Goal: Information Seeking & Learning: Learn about a topic

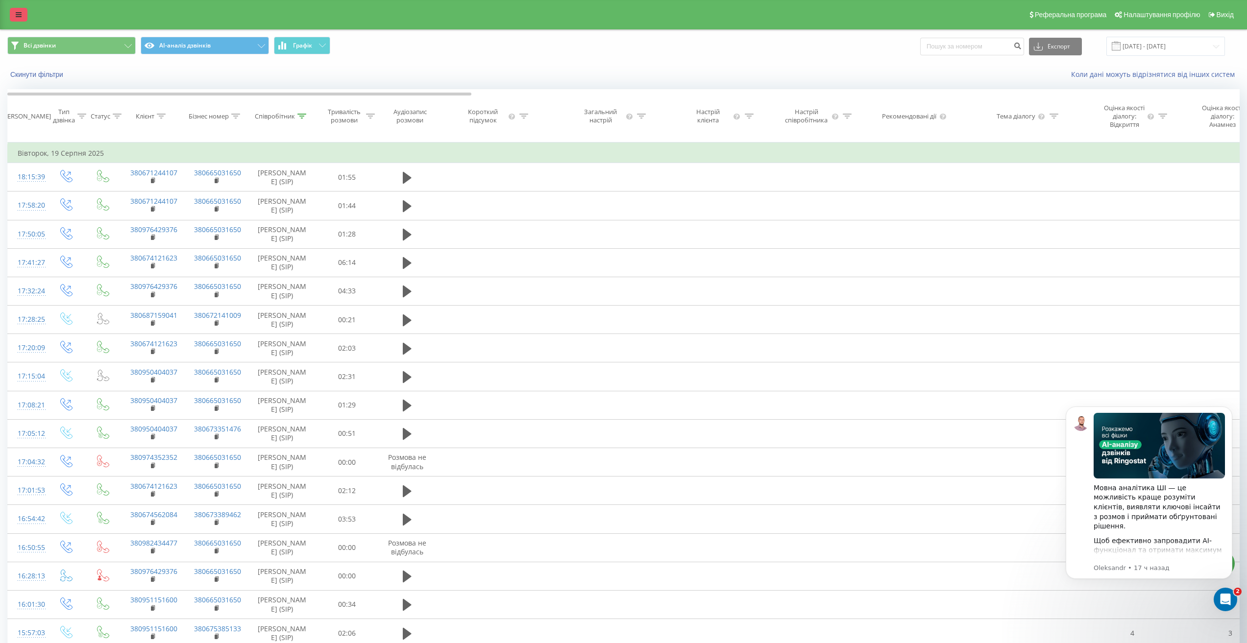
click at [13, 15] on link at bounding box center [19, 15] width 18 height 14
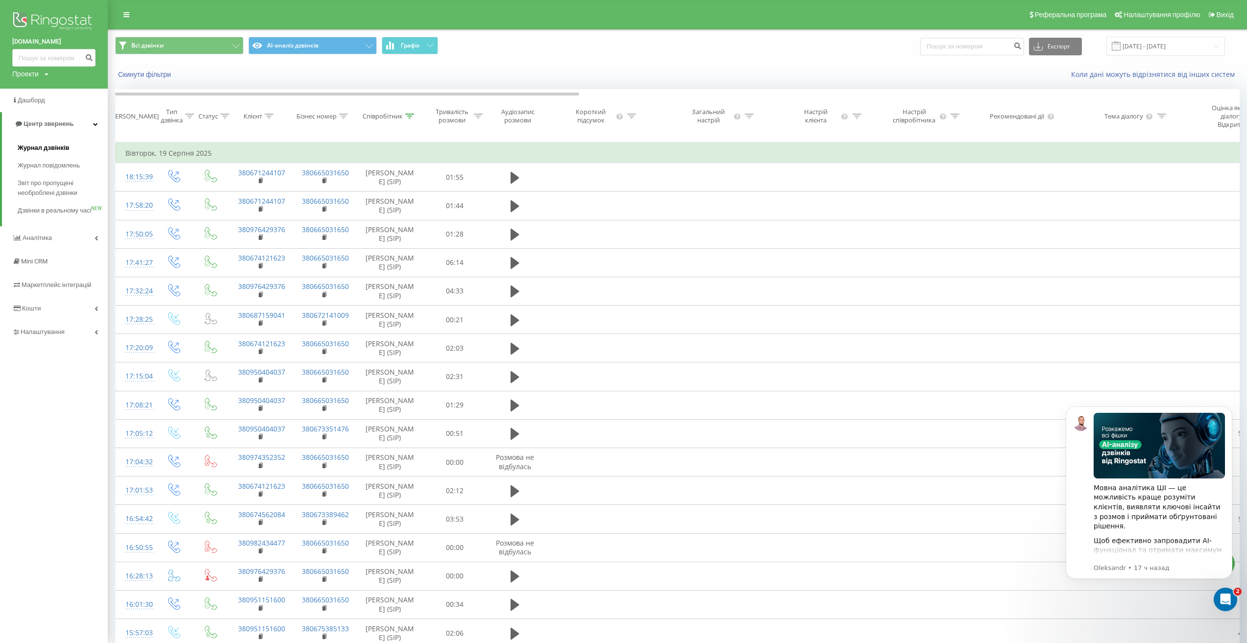
click at [51, 149] on span "Журнал дзвінків" at bounding box center [44, 148] width 52 height 10
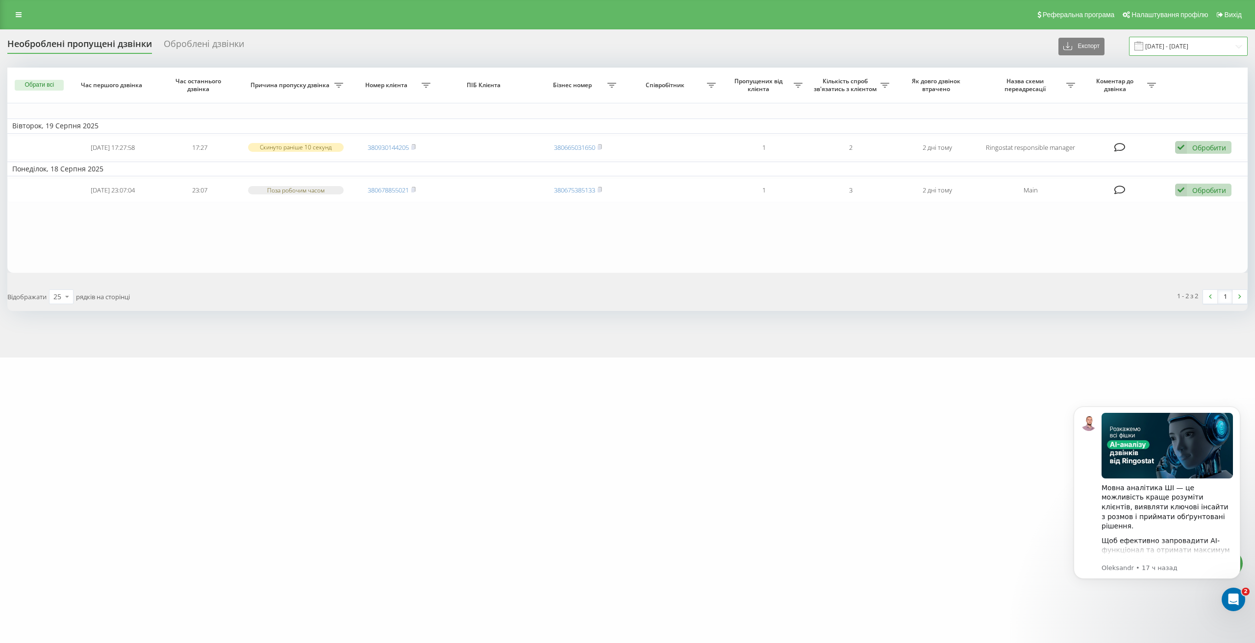
click at [1171, 49] on input "[DATE] - [DATE]" at bounding box center [1188, 46] width 119 height 19
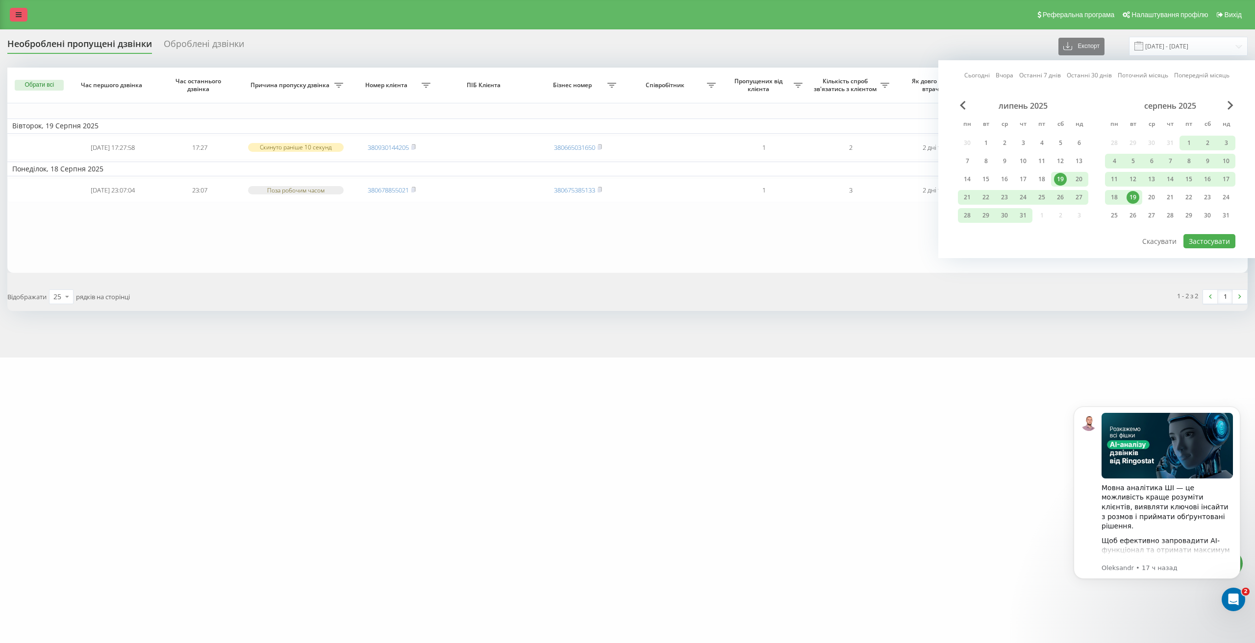
click at [15, 12] on link at bounding box center [19, 15] width 18 height 14
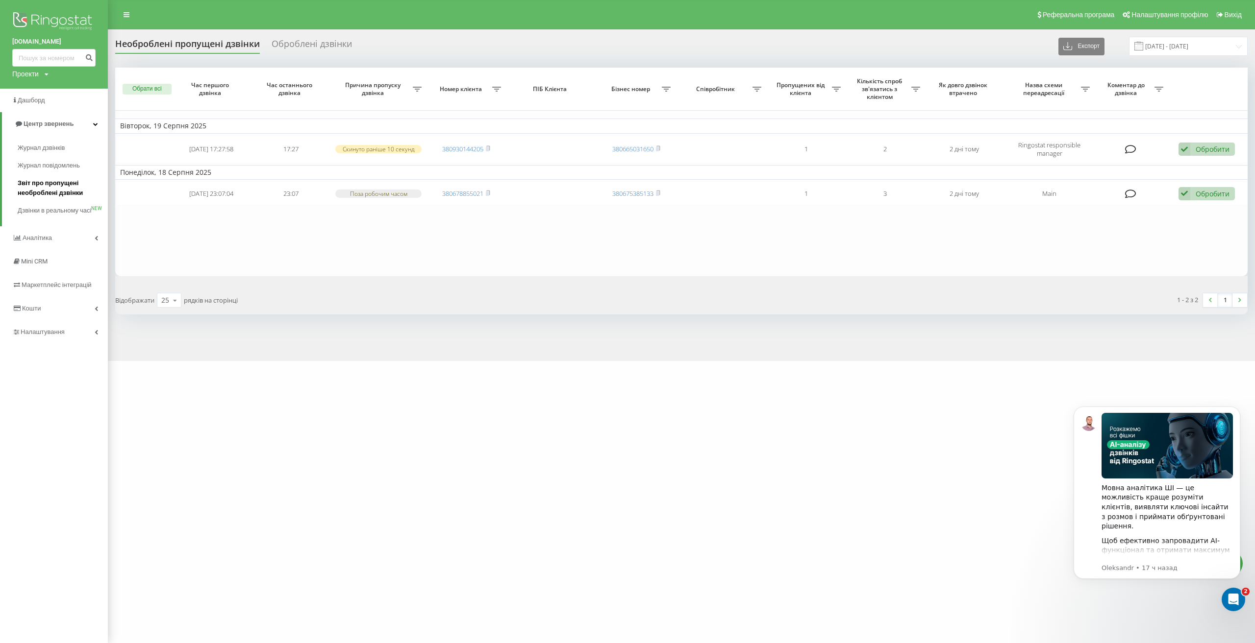
click at [51, 187] on span "Звіт про пропущені необроблені дзвінки" at bounding box center [60, 188] width 85 height 20
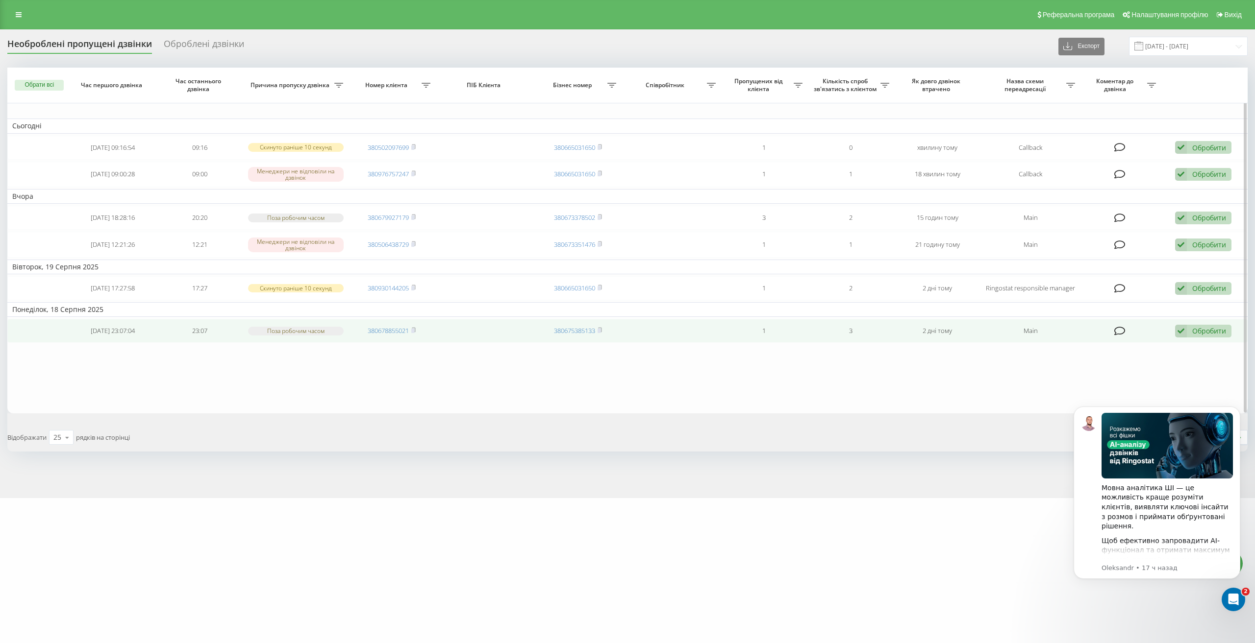
click at [1200, 336] on div "Обробити Не вдалося зв'язатися Зв'язався з клієнтом за допомогою іншого каналу …" at bounding box center [1203, 331] width 56 height 13
click at [1082, 353] on div "Не вдалося зв'язатися" at bounding box center [1138, 347] width 183 height 18
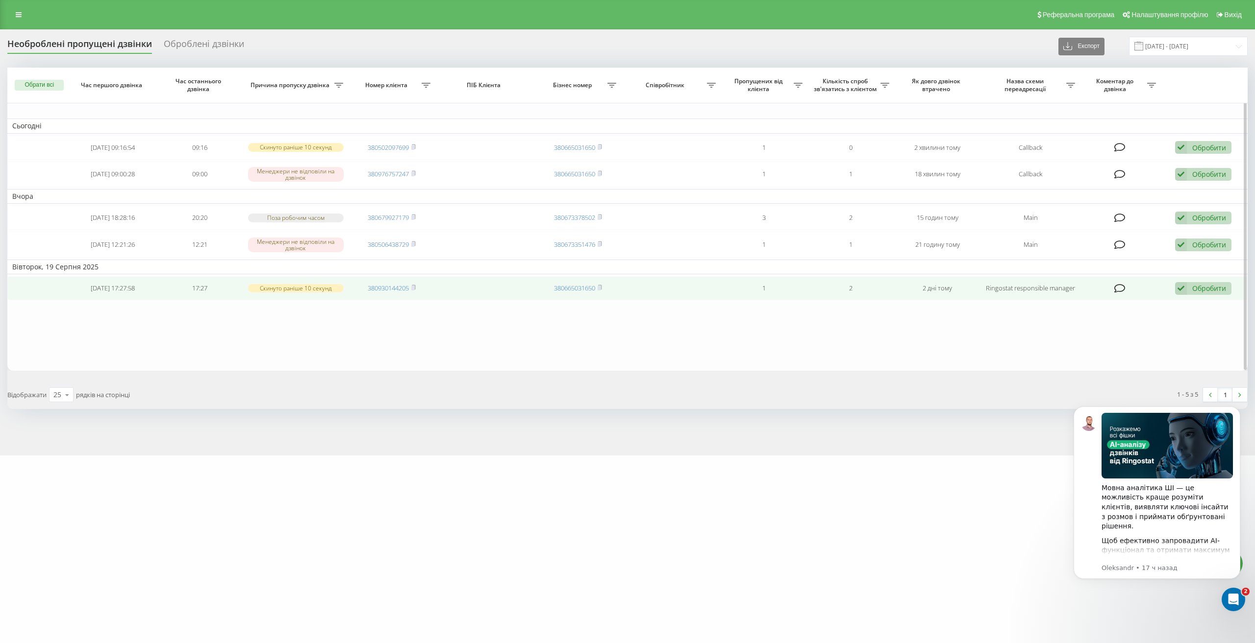
click at [1203, 291] on div "Обробити" at bounding box center [1209, 288] width 34 height 9
click at [1109, 307] on span "Не вдалося зв'язатися" at bounding box center [1092, 303] width 75 height 9
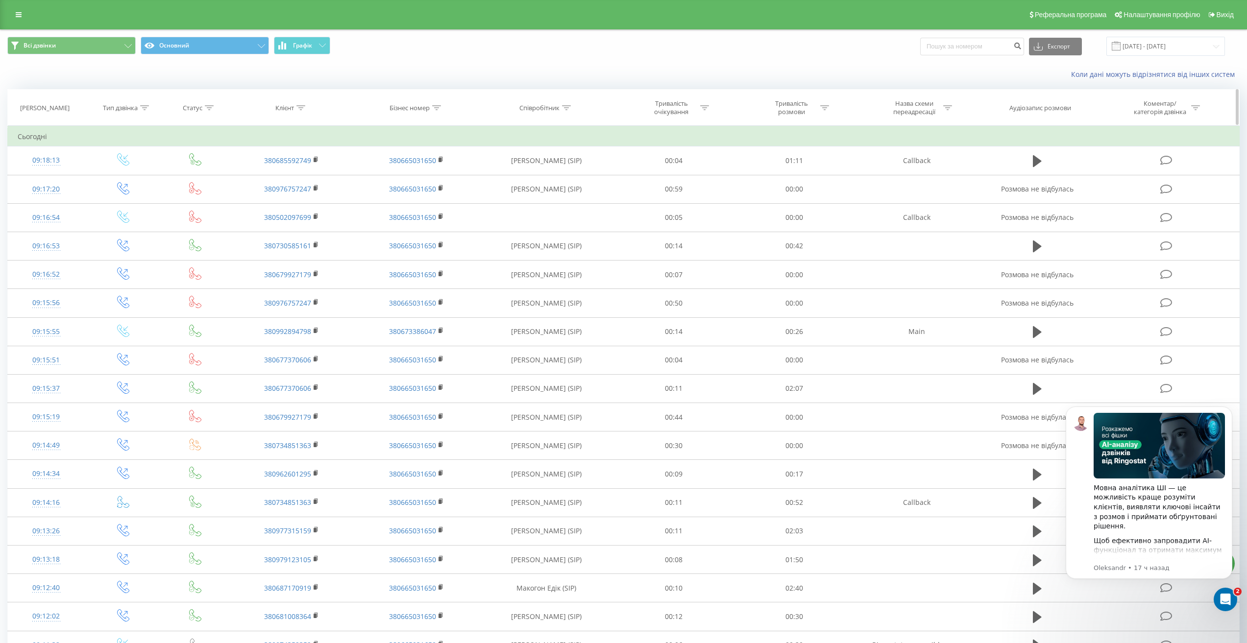
click at [300, 110] on icon at bounding box center [300, 107] width 9 height 5
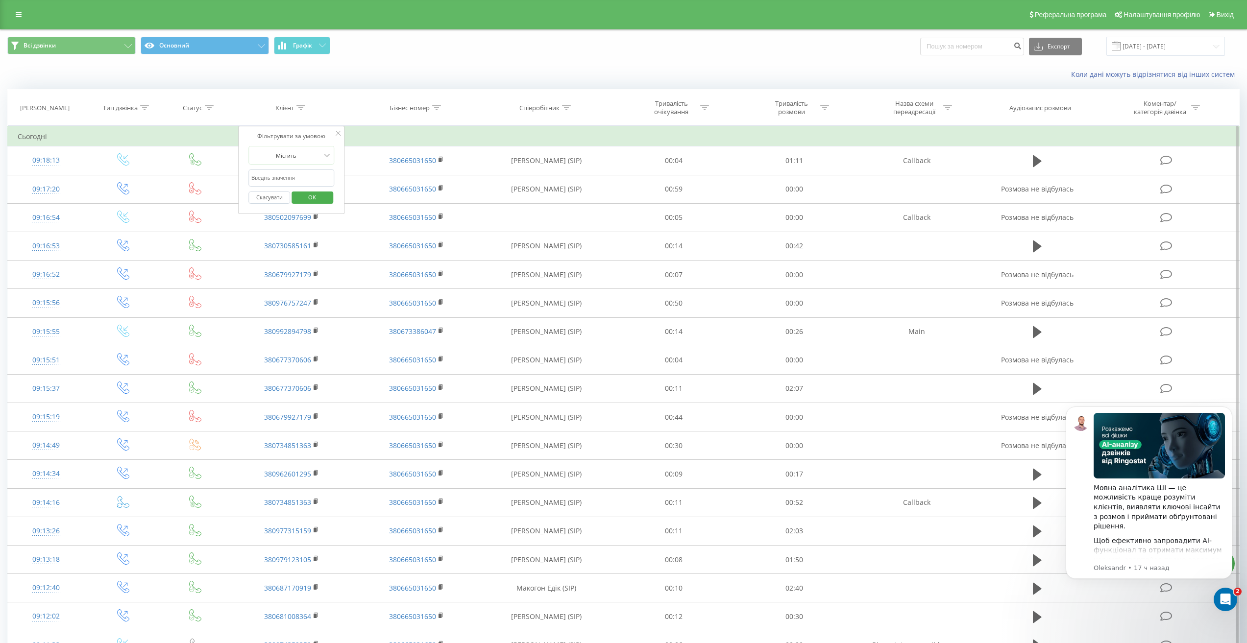
click at [291, 175] on input "text" at bounding box center [291, 178] width 86 height 17
paste input "(050) 477-56-00"
type input "0504775600"
click button "OK" at bounding box center [313, 198] width 42 height 12
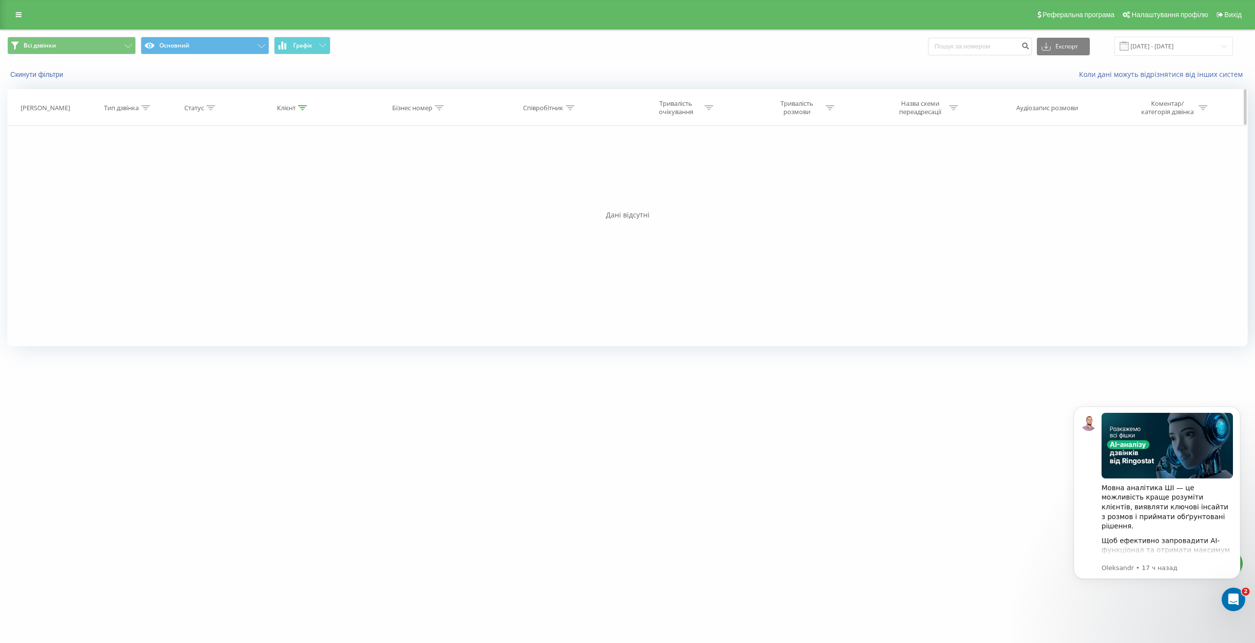
click at [297, 106] on div "Клієнт" at bounding box center [292, 108] width 30 height 8
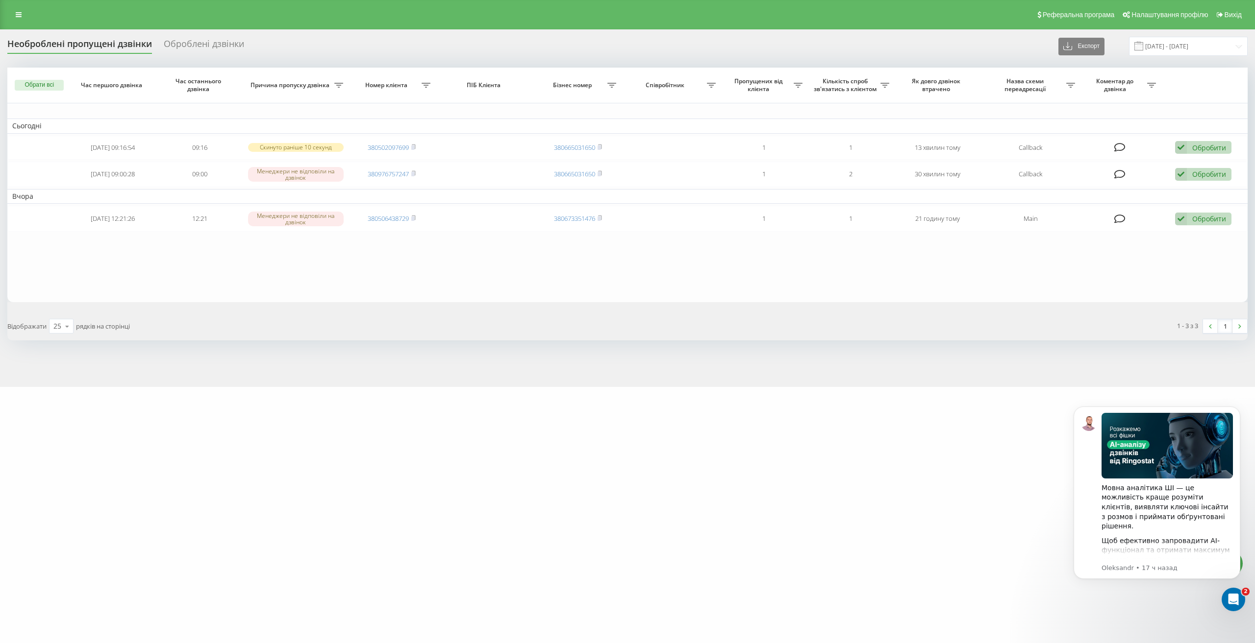
click at [777, 303] on div "Обрати всі Час першого дзвінка Час останнього дзвінка Причина пропуску дзвінка …" at bounding box center [627, 204] width 1240 height 273
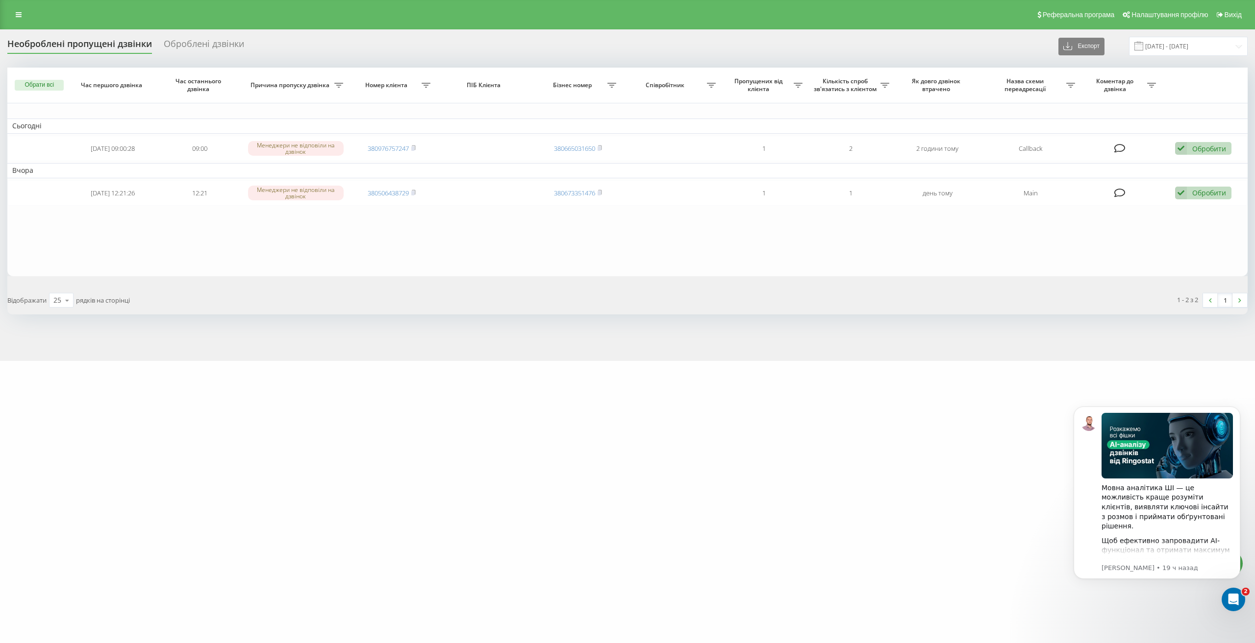
click at [502, 397] on div "[DOMAIN_NAME] Проекти [DOMAIN_NAME] Дашборд Центр звернень Журнал дзвінків Журн…" at bounding box center [627, 321] width 1255 height 643
click at [552, 394] on div "[DOMAIN_NAME] Проекти [DOMAIN_NAME] Дашборд Центр звернень Журнал дзвінків Журн…" at bounding box center [627, 321] width 1255 height 643
click at [58, 48] on div "Необроблені пропущені дзвінки" at bounding box center [79, 46] width 145 height 15
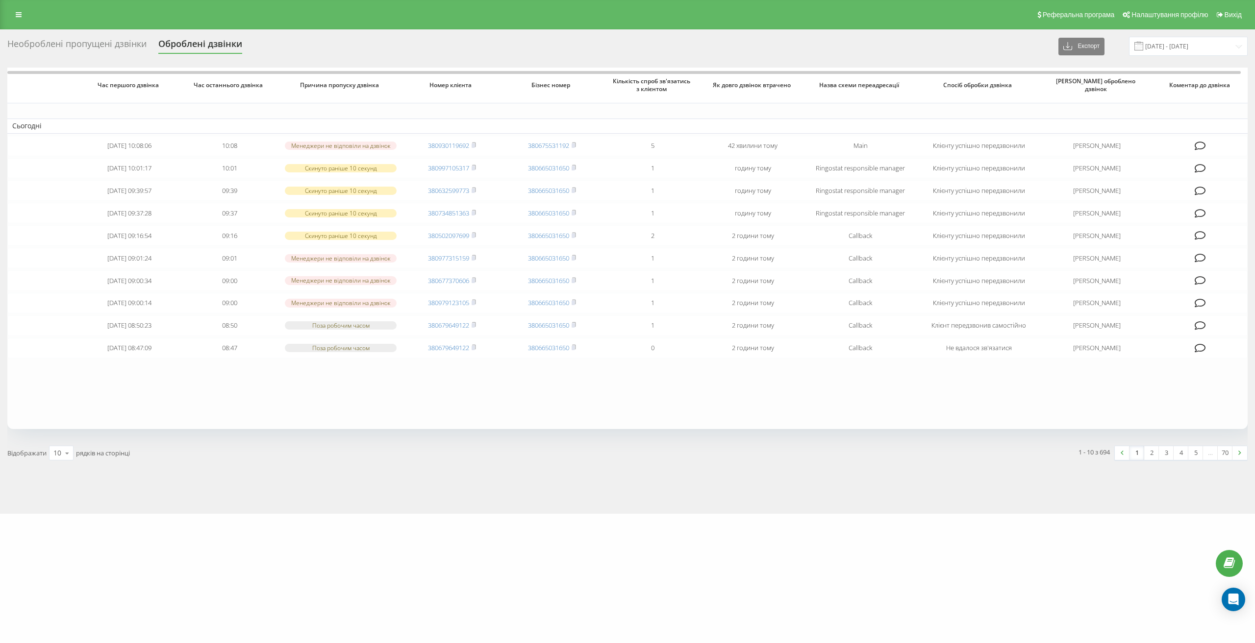
click at [74, 45] on div "Необроблені пропущені дзвінки" at bounding box center [76, 46] width 139 height 15
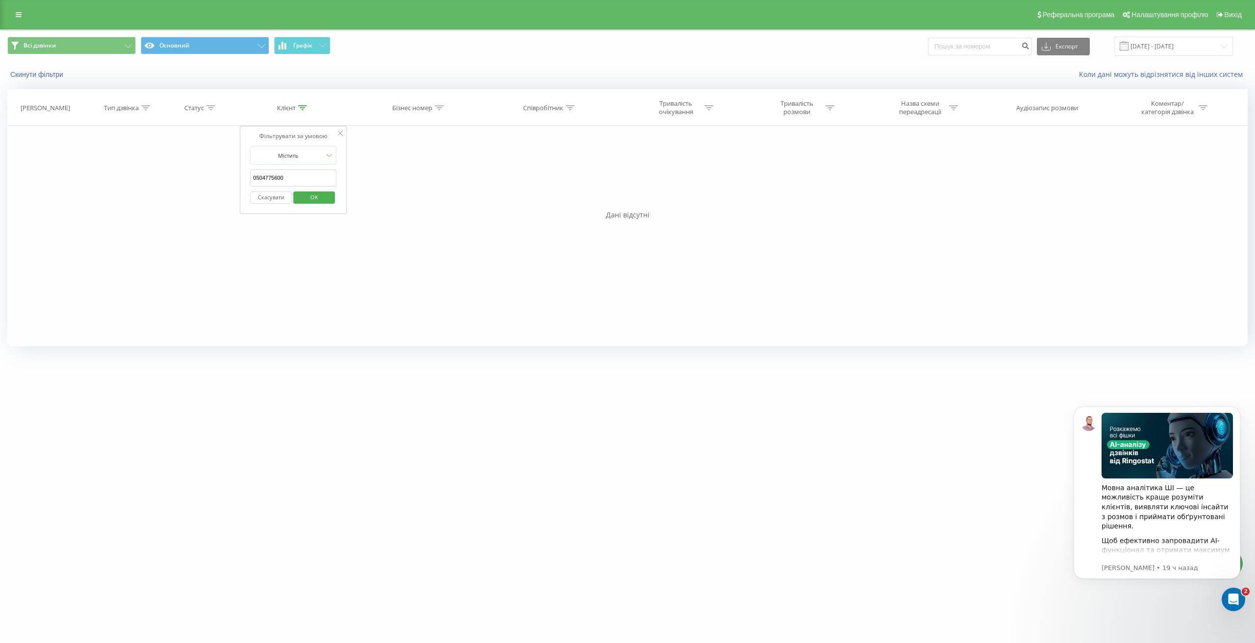
click at [343, 135] on icon at bounding box center [340, 133] width 5 height 5
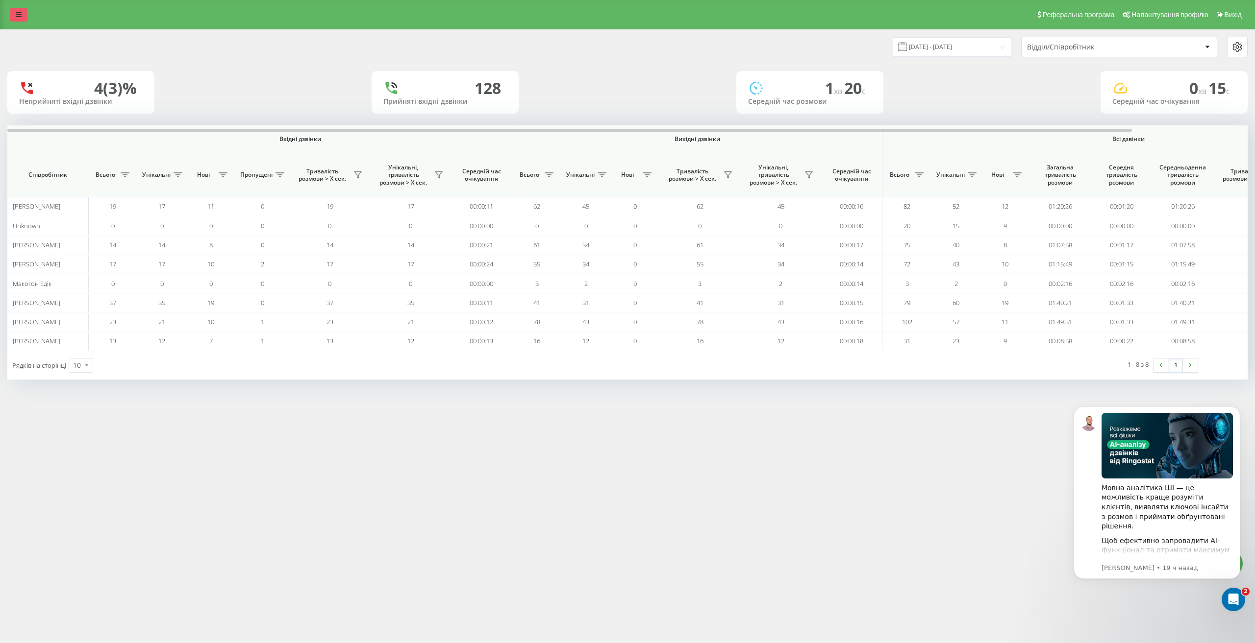
click at [14, 14] on link at bounding box center [19, 15] width 18 height 14
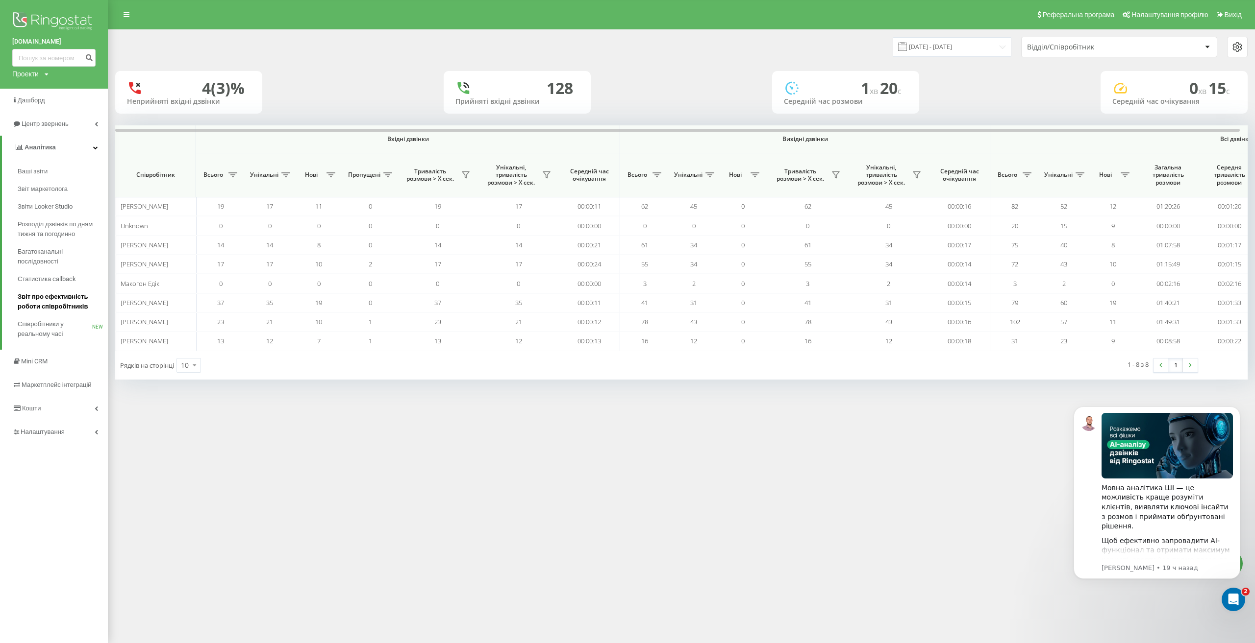
click at [54, 302] on span "Звіт про ефективність роботи співробітників" at bounding box center [60, 302] width 85 height 20
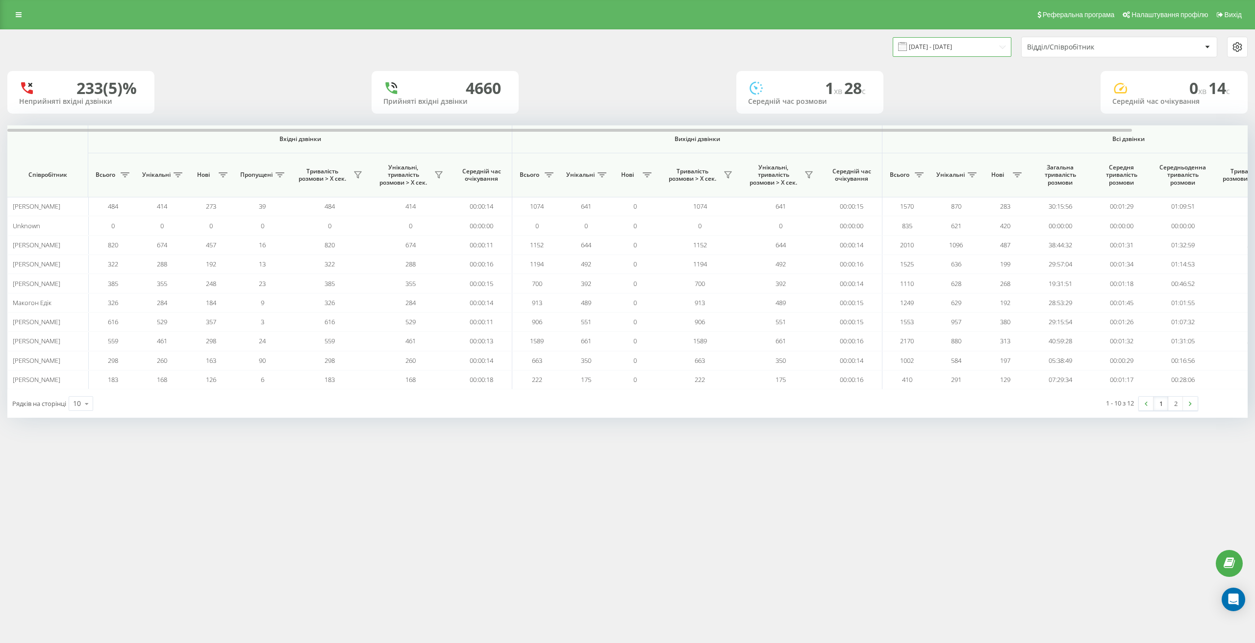
click at [957, 47] on input "[DATE] - [DATE]" at bounding box center [951, 46] width 119 height 19
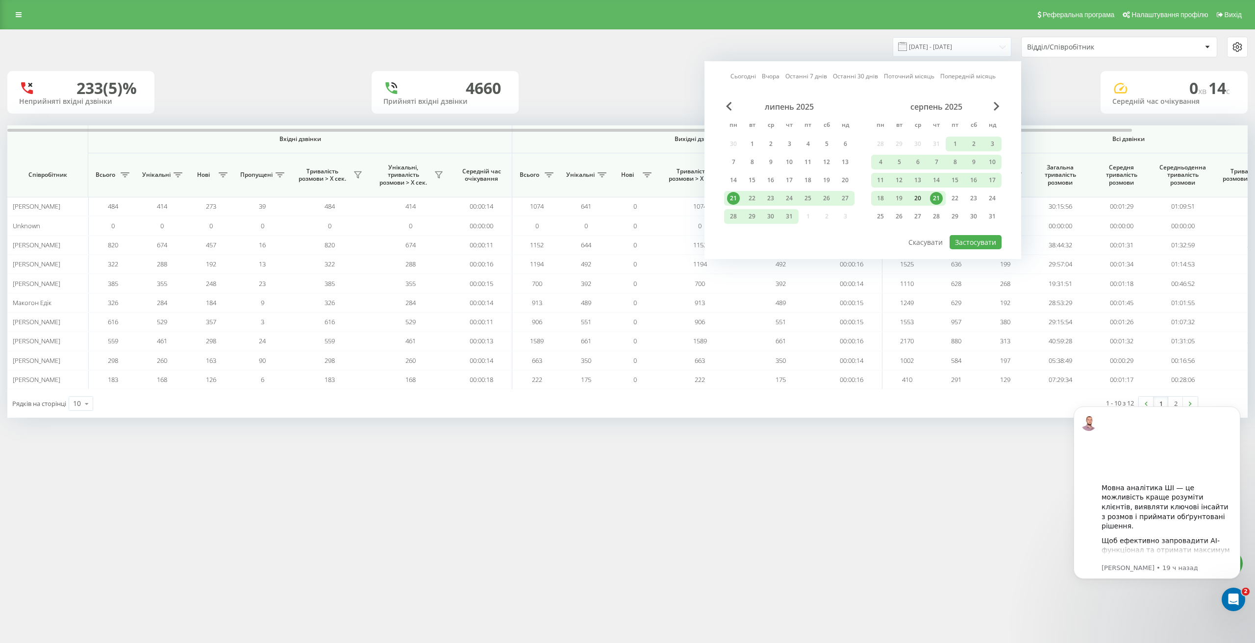
click at [923, 200] on div "20" at bounding box center [917, 198] width 13 height 13
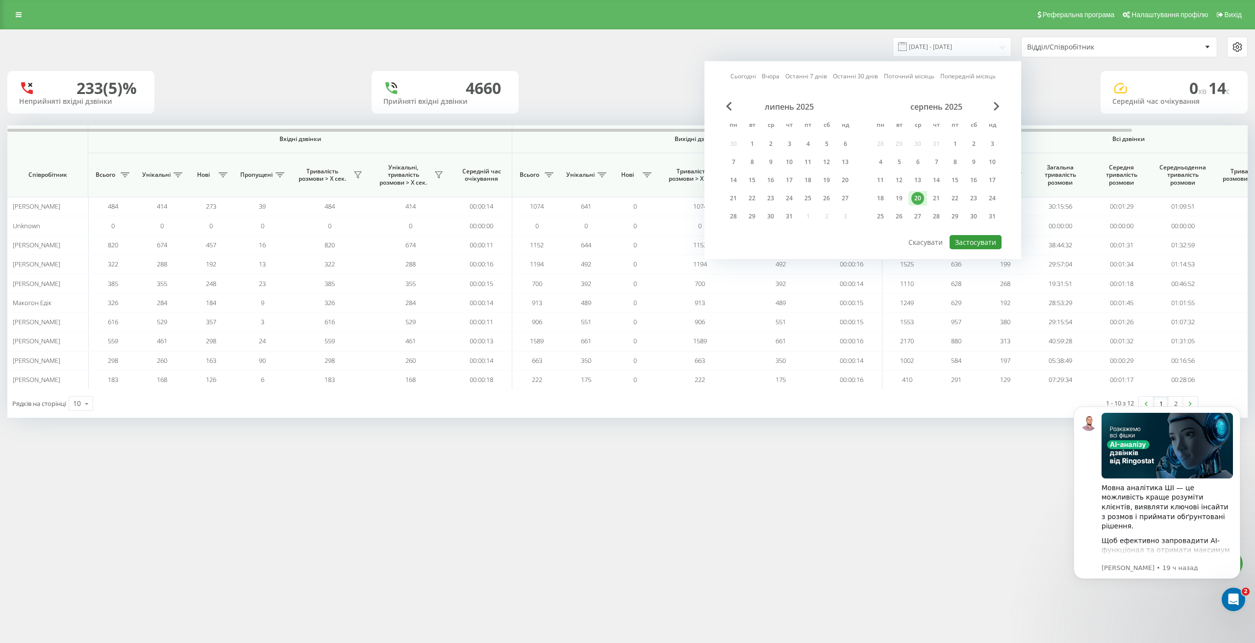
click at [973, 244] on button "Застосувати" at bounding box center [975, 242] width 52 height 14
type input "20.08.2025 - 20.08.2025"
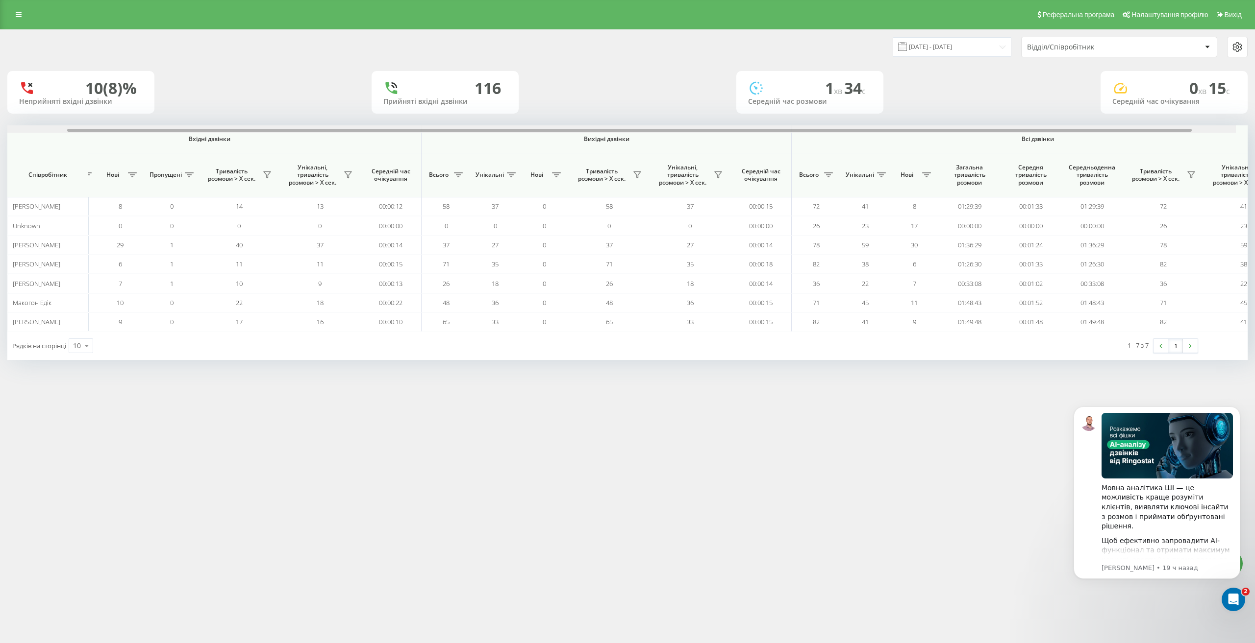
scroll to position [0, 127]
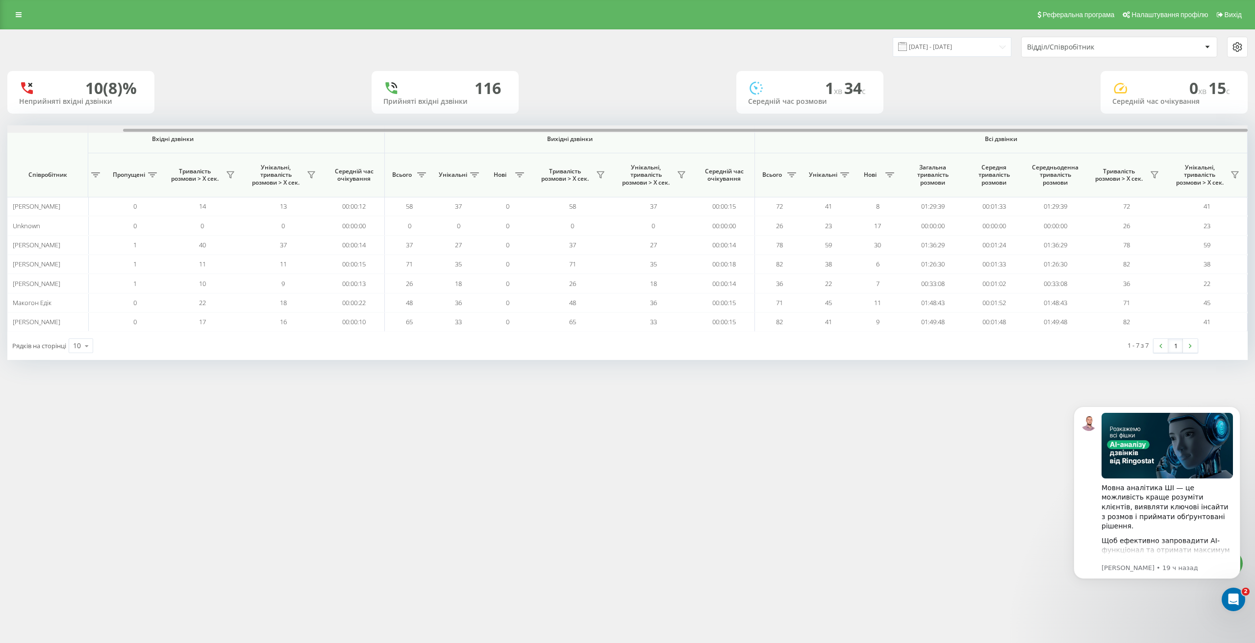
drag, startPoint x: 285, startPoint y: 131, endPoint x: 484, endPoint y: 141, distance: 198.7
click at [484, 141] on div "Вхідні дзвінки Вихідні дзвінки Всі дзвінки Співробітник Всього Унікальні Нові П…" at bounding box center [627, 228] width 1240 height 206
click at [1236, 407] on icon "Dismiss notification" at bounding box center [1237, 409] width 5 height 5
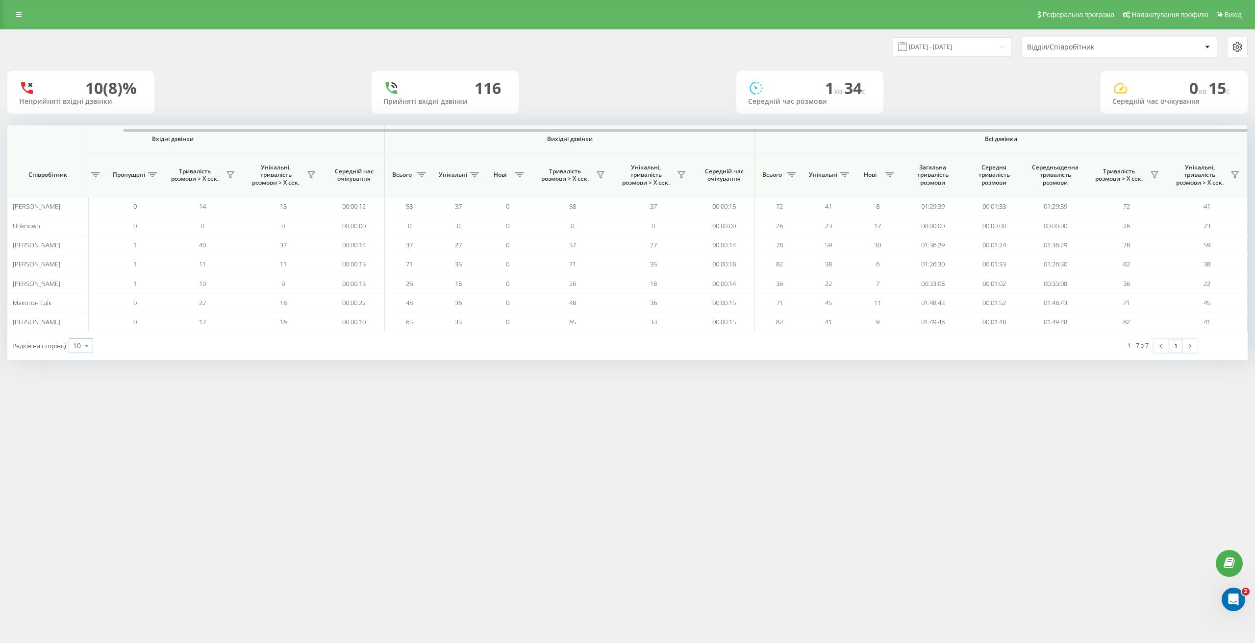
click at [79, 351] on div "10 10 25 50 100" at bounding box center [81, 346] width 25 height 15
drag, startPoint x: 85, startPoint y: 312, endPoint x: 85, endPoint y: 304, distance: 7.4
click at [85, 304] on div "10 25 50 100" at bounding box center [81, 310] width 25 height 57
click at [82, 345] on icon at bounding box center [86, 346] width 15 height 19
click at [80, 307] on span "25" at bounding box center [77, 303] width 8 height 9
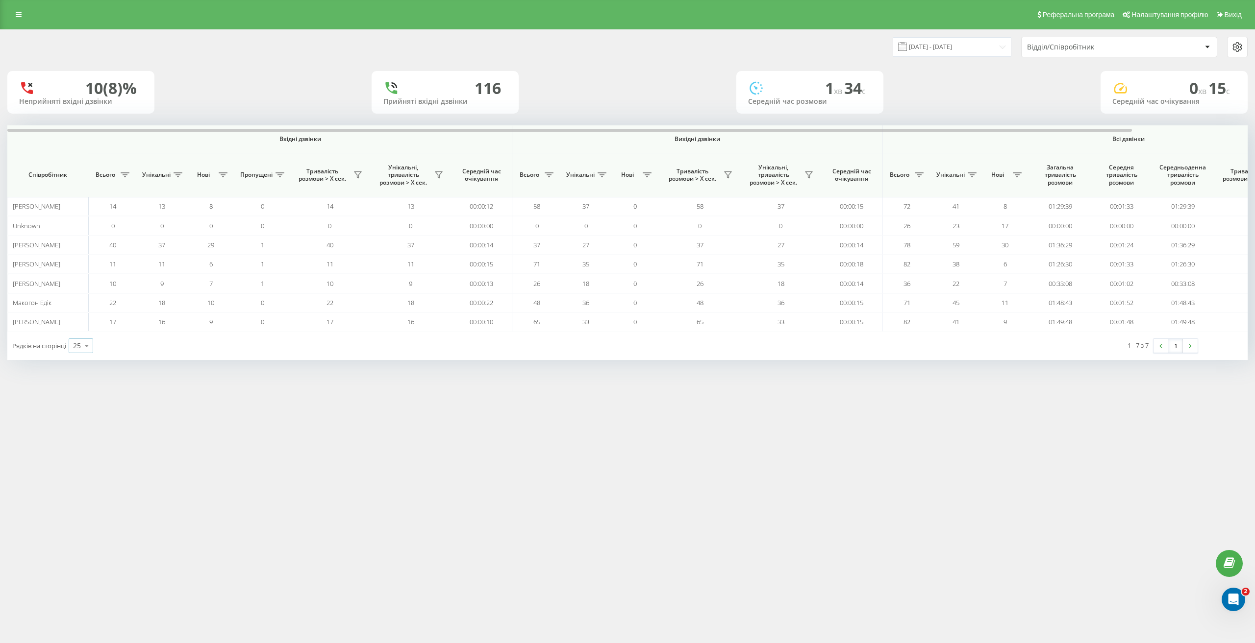
click at [89, 348] on icon at bounding box center [86, 346] width 15 height 19
click at [82, 334] on span "100" at bounding box center [79, 331] width 12 height 9
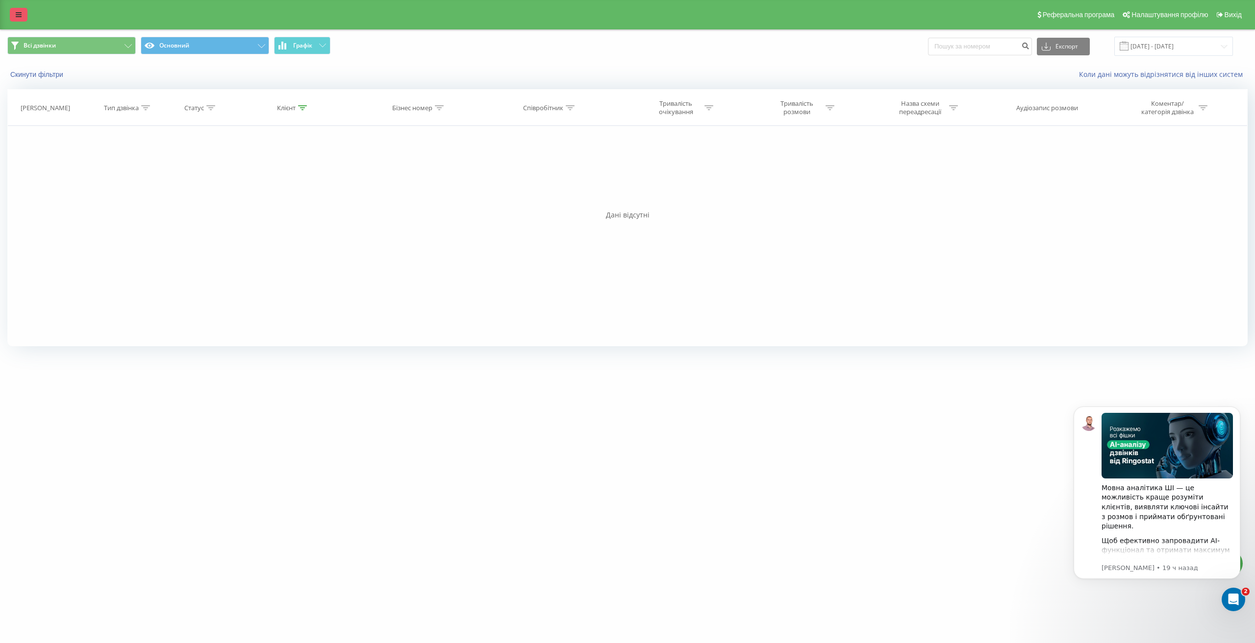
click at [17, 17] on icon at bounding box center [19, 14] width 6 height 7
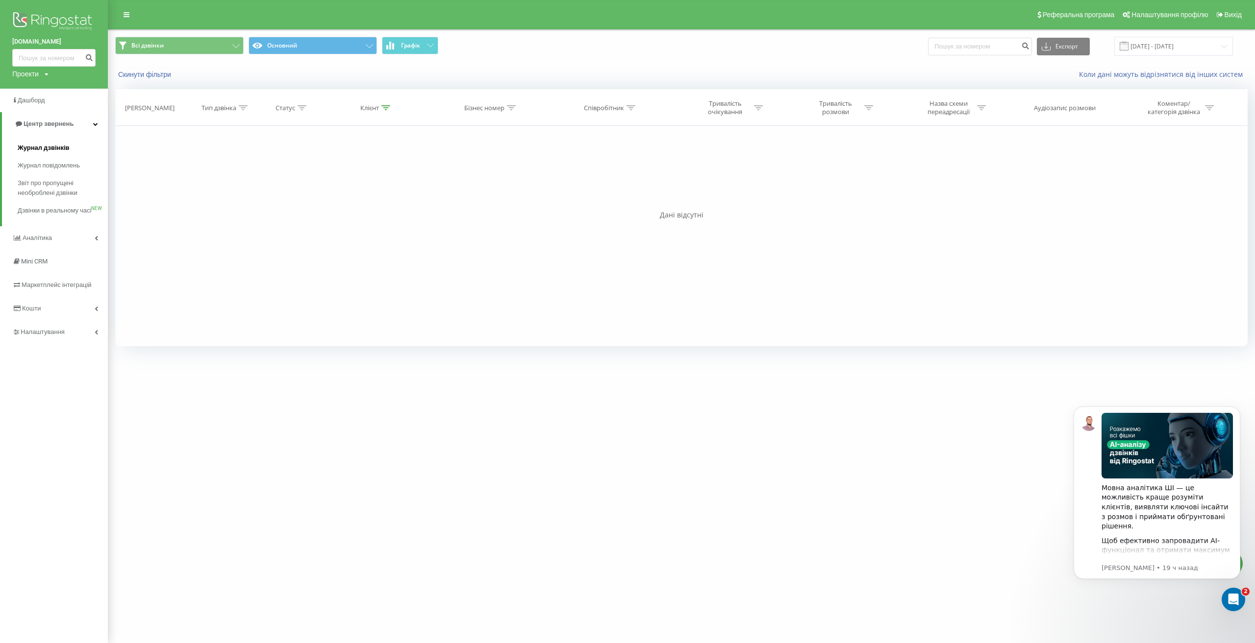
click at [42, 146] on span "Журнал дзвінків" at bounding box center [44, 148] width 52 height 10
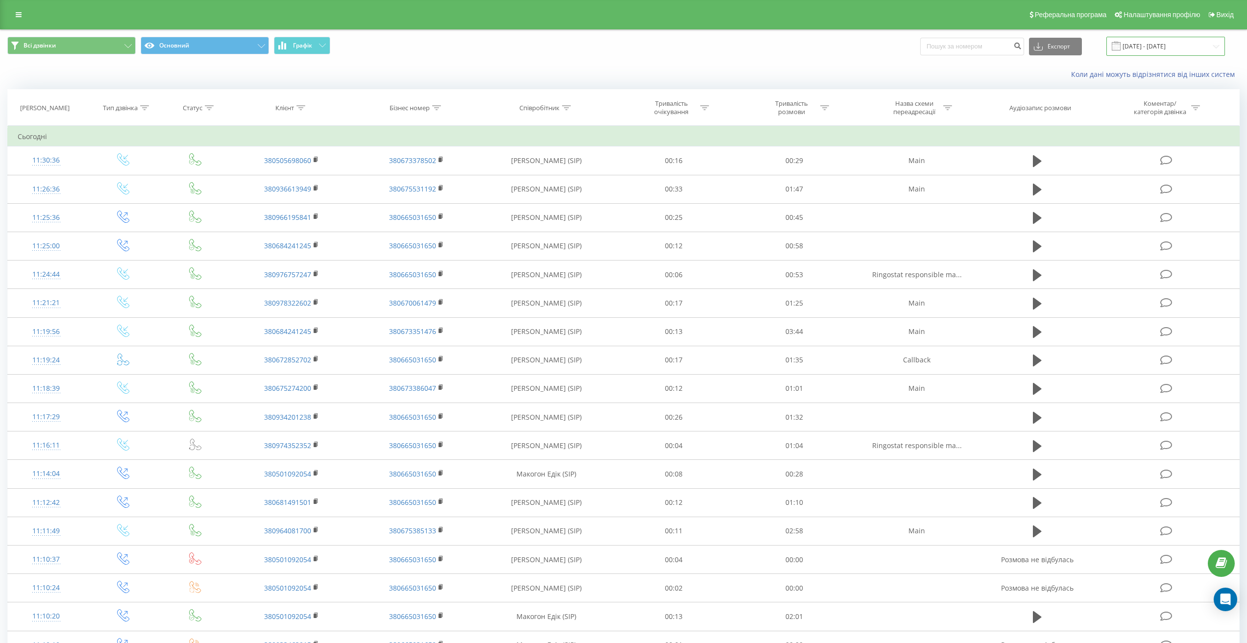
click at [1183, 46] on input "[DATE] - [DATE]" at bounding box center [1166, 46] width 119 height 19
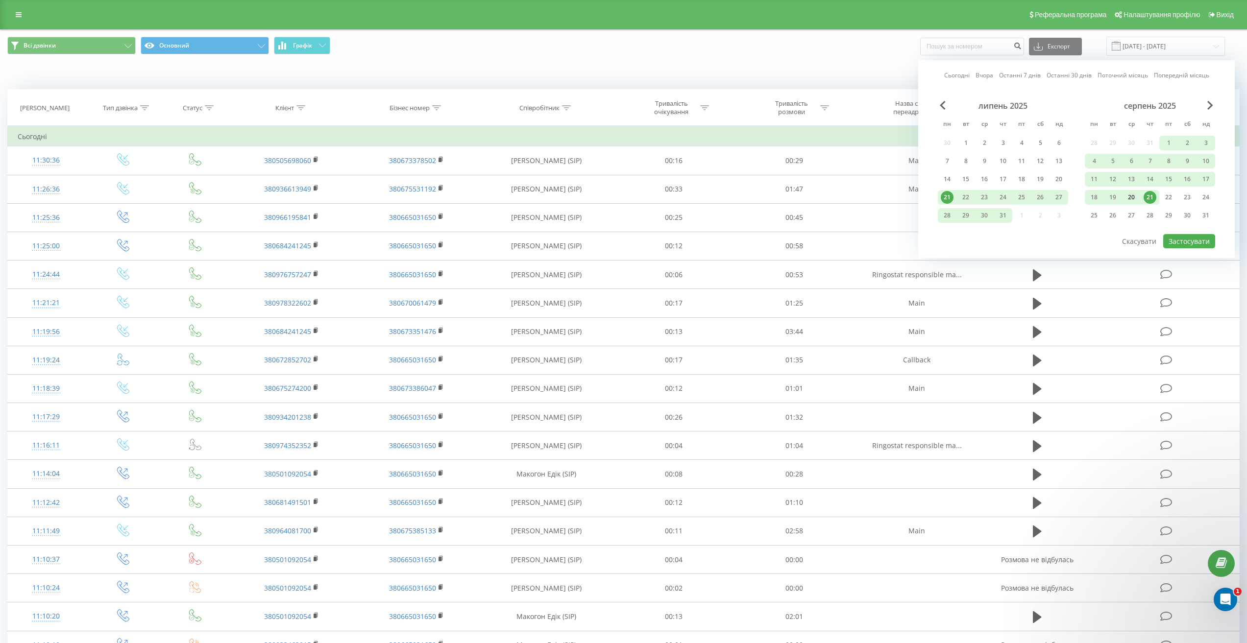
click at [1133, 198] on div "20" at bounding box center [1131, 197] width 13 height 13
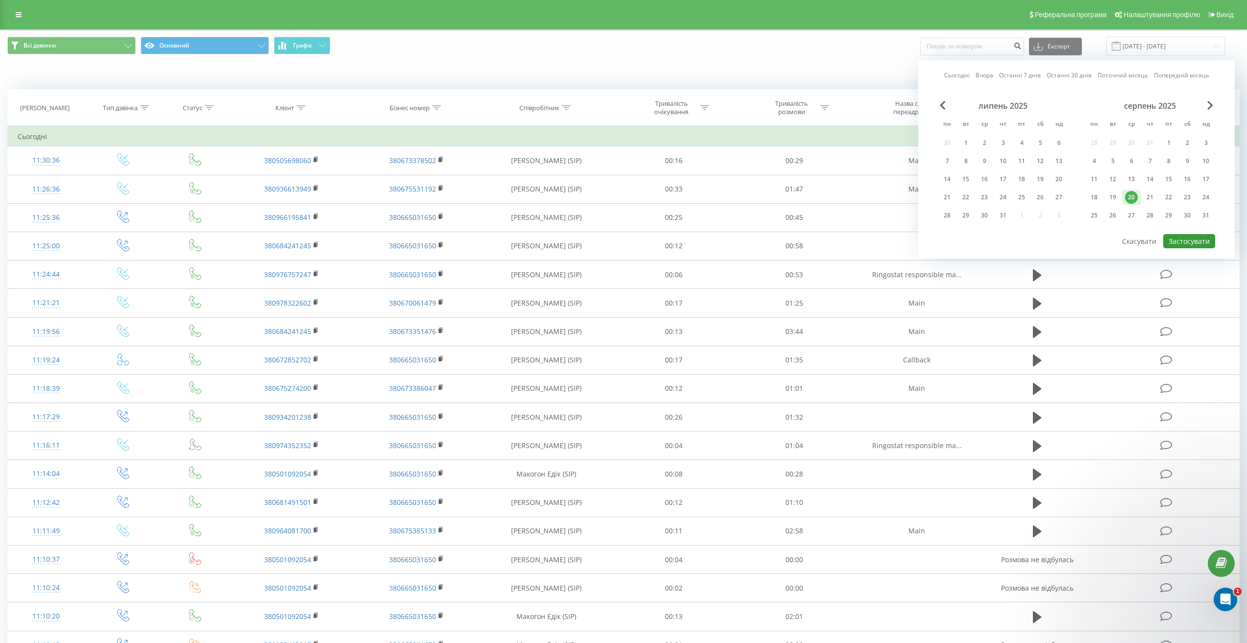
click at [1188, 244] on button "Застосувати" at bounding box center [1189, 241] width 52 height 14
type input "20.08.2025 - 20.08.2025"
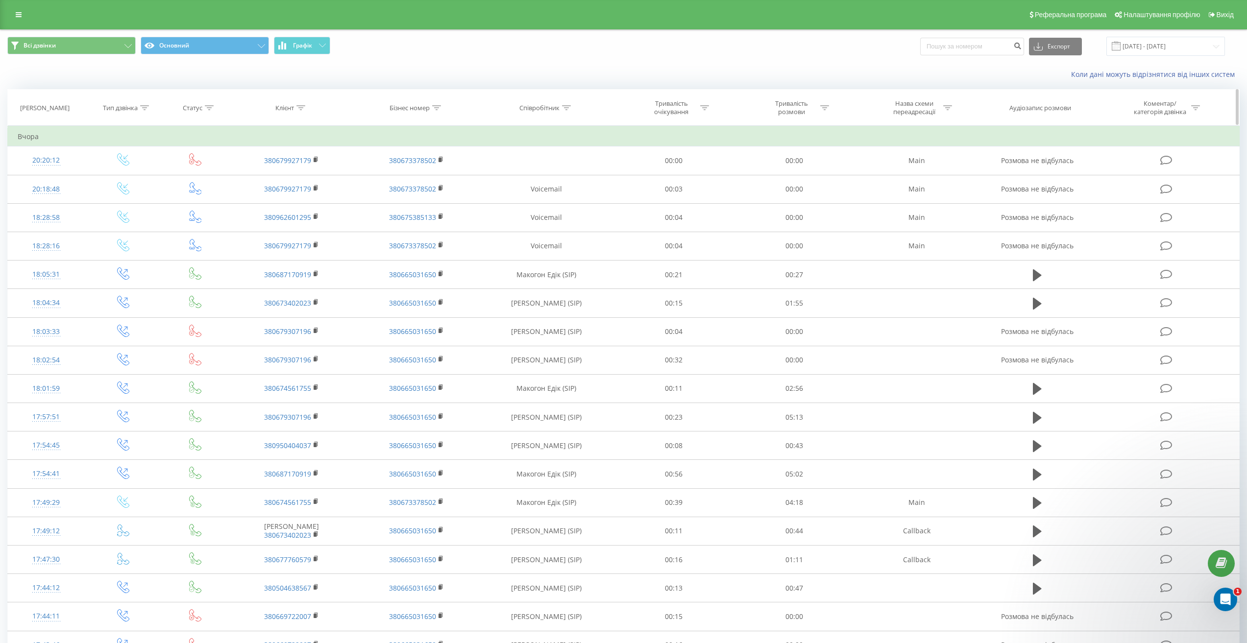
click at [566, 104] on div at bounding box center [566, 108] width 9 height 8
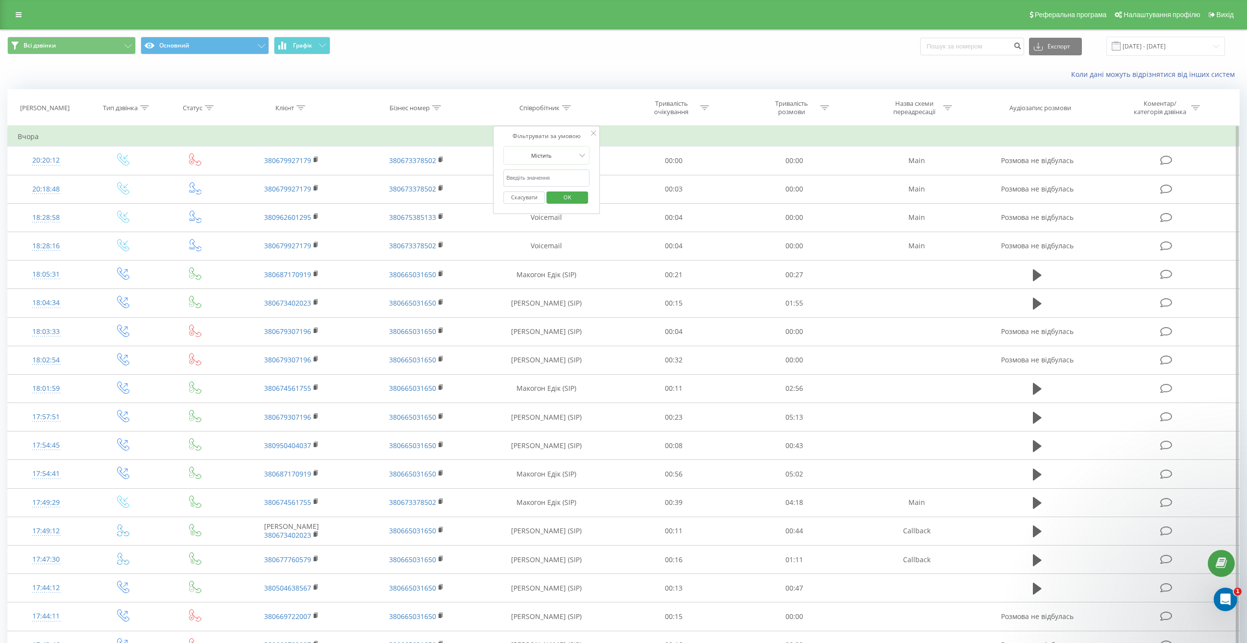
click at [524, 181] on input "text" at bounding box center [546, 178] width 86 height 17
click at [529, 175] on input "text" at bounding box center [546, 178] width 86 height 17
click at [500, 172] on div "Фільтрувати за умовою Містить Скасувати OK" at bounding box center [546, 170] width 107 height 88
click at [516, 173] on input "text" at bounding box center [546, 178] width 86 height 17
type input "Макогон"
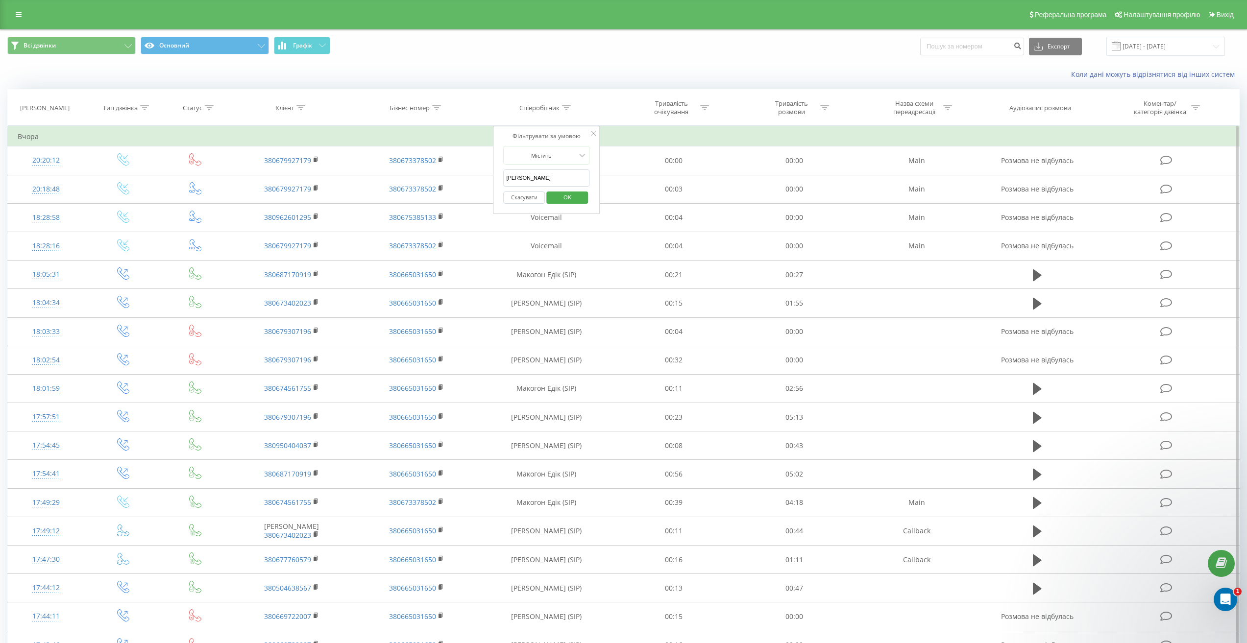
click button "OK" at bounding box center [567, 198] width 42 height 12
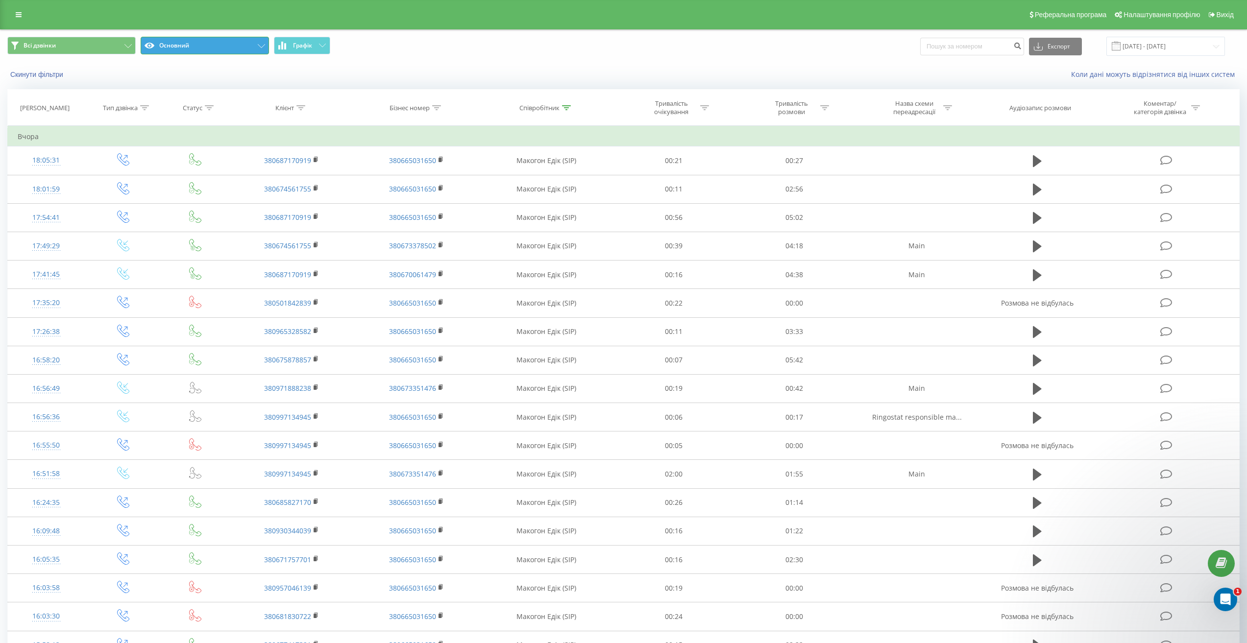
click at [219, 47] on button "Основний" at bounding box center [205, 46] width 128 height 18
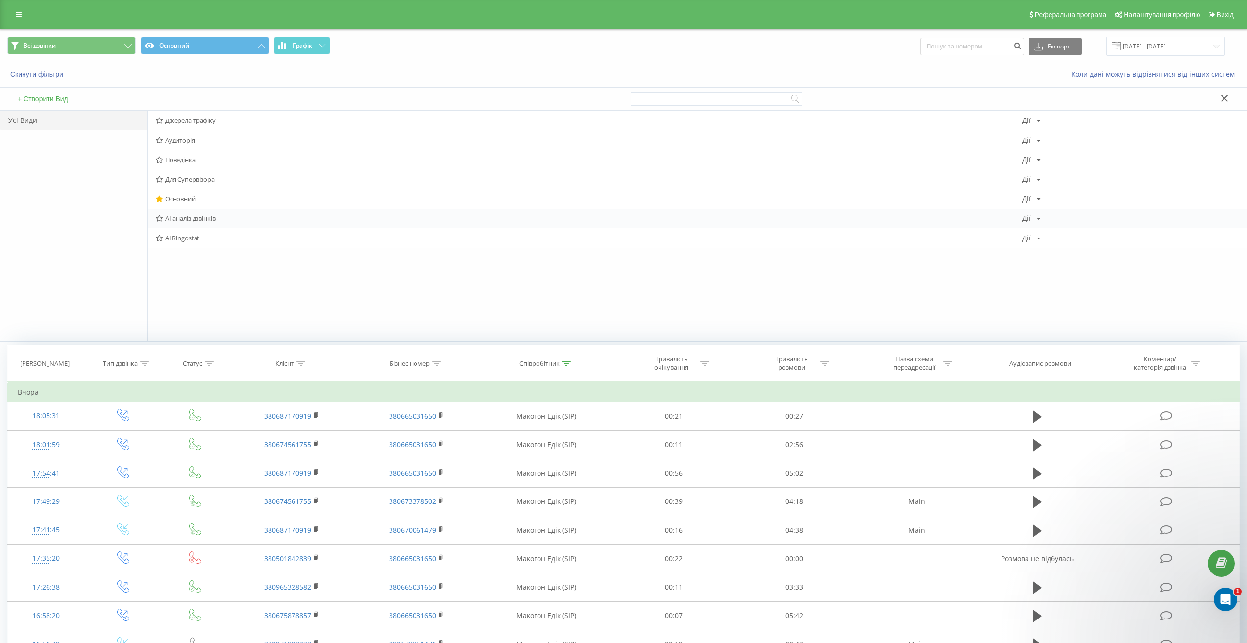
click at [197, 217] on span "AI-аналіз дзвінків" at bounding box center [589, 218] width 866 height 7
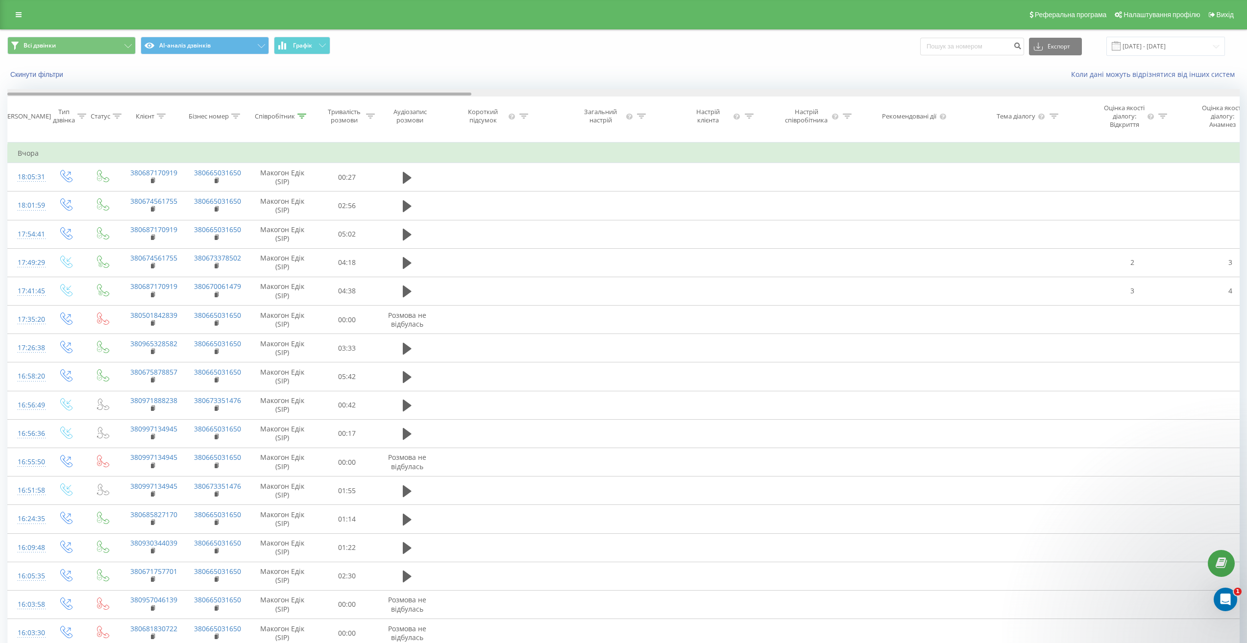
drag, startPoint x: 314, startPoint y: 94, endPoint x: 57, endPoint y: 120, distance: 258.1
click at [57, 120] on div "Дата дзвінка Тип дзвінка Статус Клієнт Бізнес номер Співробітник Тривалість роз…" at bounding box center [623, 115] width 1233 height 53
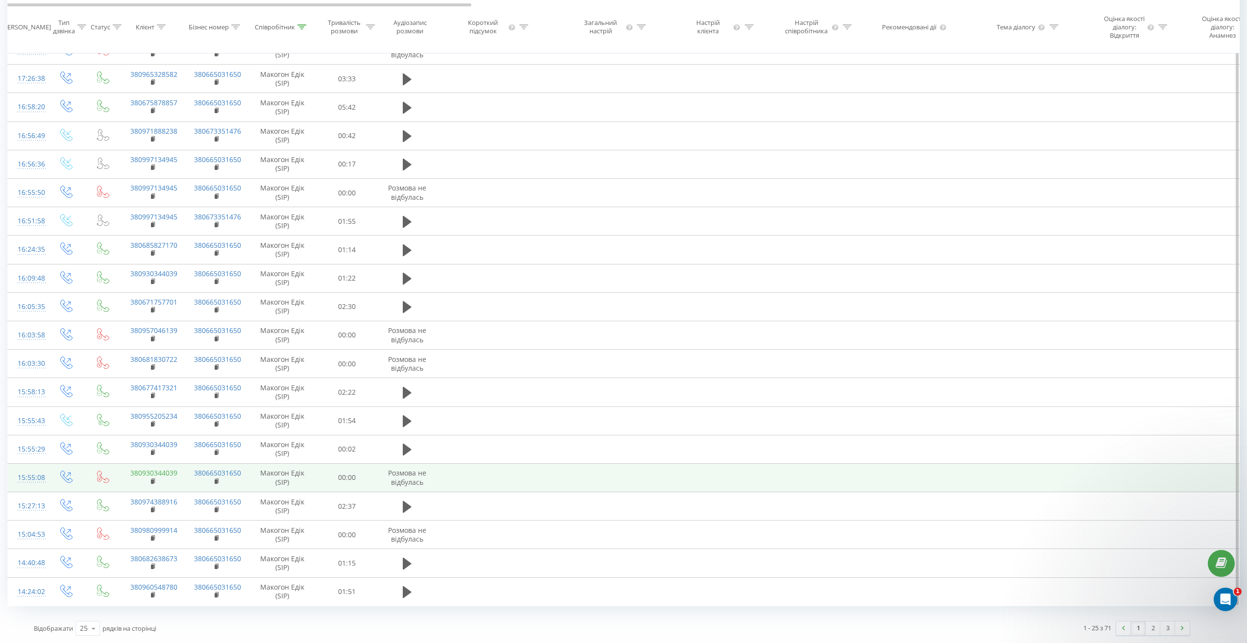
scroll to position [278, 0]
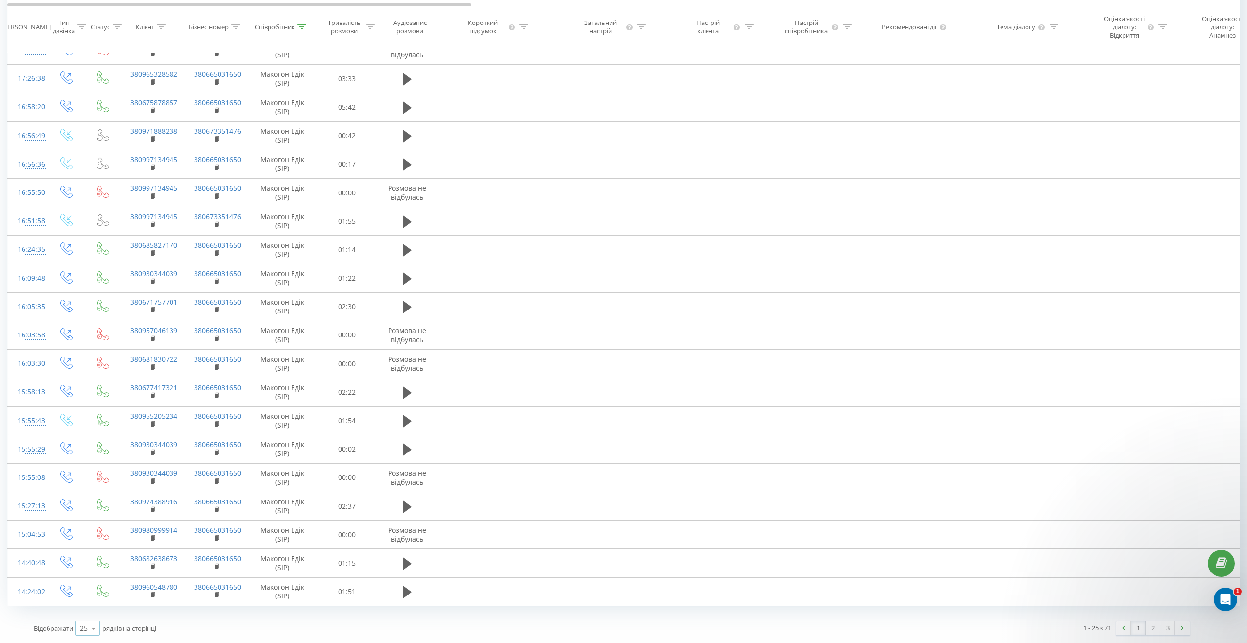
click at [88, 628] on icon at bounding box center [93, 628] width 15 height 19
click at [83, 597] on span "50" at bounding box center [84, 600] width 8 height 9
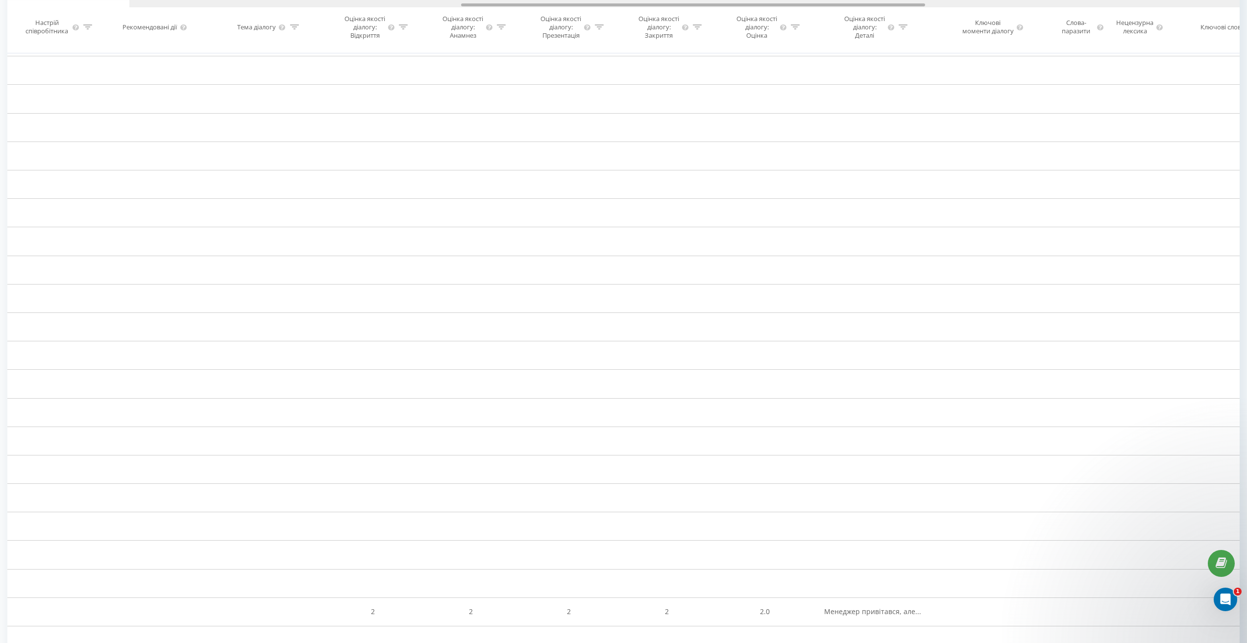
scroll to position [0, 981]
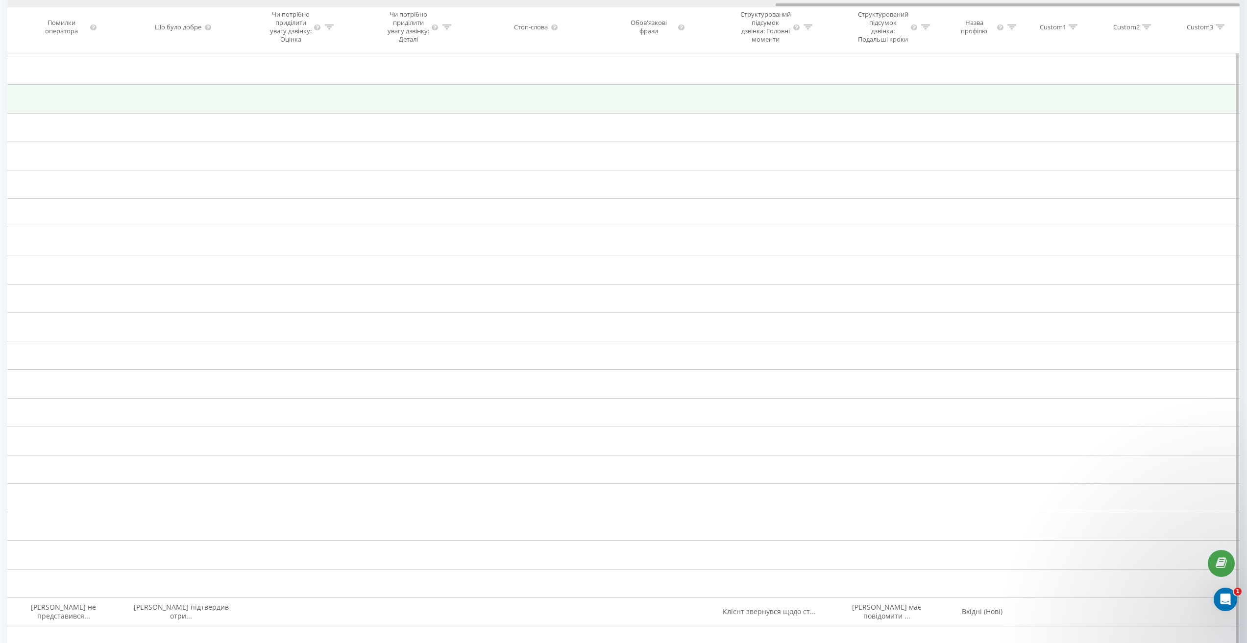
drag, startPoint x: 201, startPoint y: 4, endPoint x: 1223, endPoint y: 99, distance: 1025.7
click at [1069, 86] on div "Дата дзвінка Тип дзвінка Статус Клієнт Бізнес номер Співробітник Тривалість роз…" at bounding box center [623, 561] width 1233 height 1500
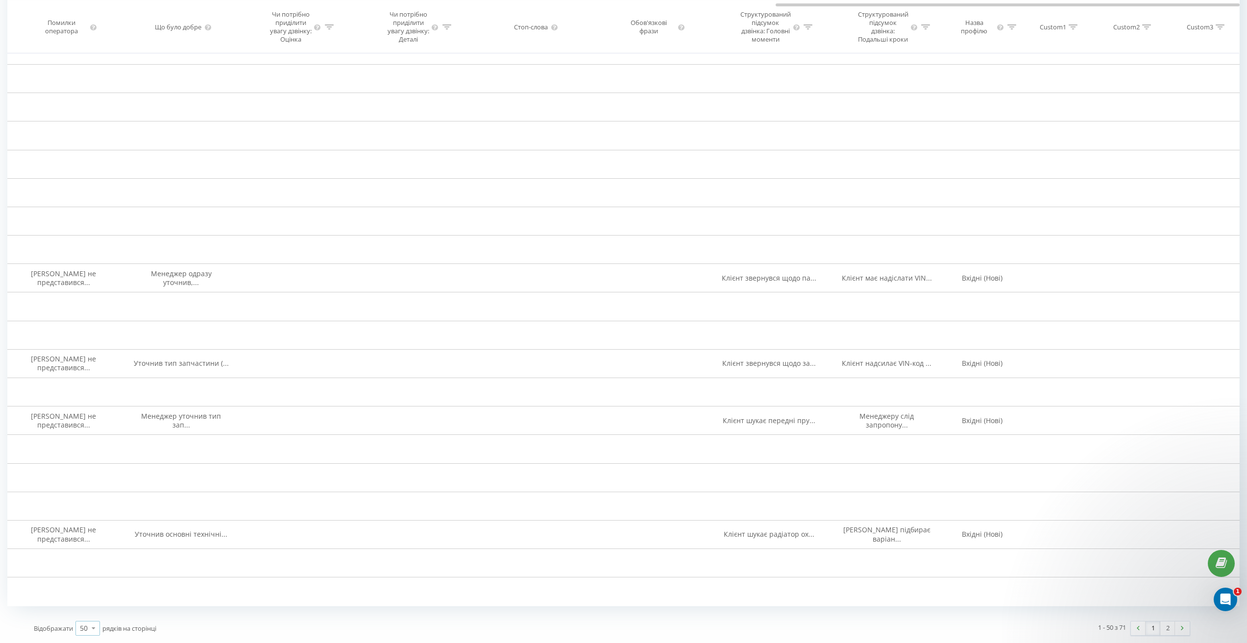
click at [78, 624] on div "50 10 25 50 100" at bounding box center [87, 628] width 25 height 15
click at [82, 619] on span "100" at bounding box center [86, 614] width 12 height 9
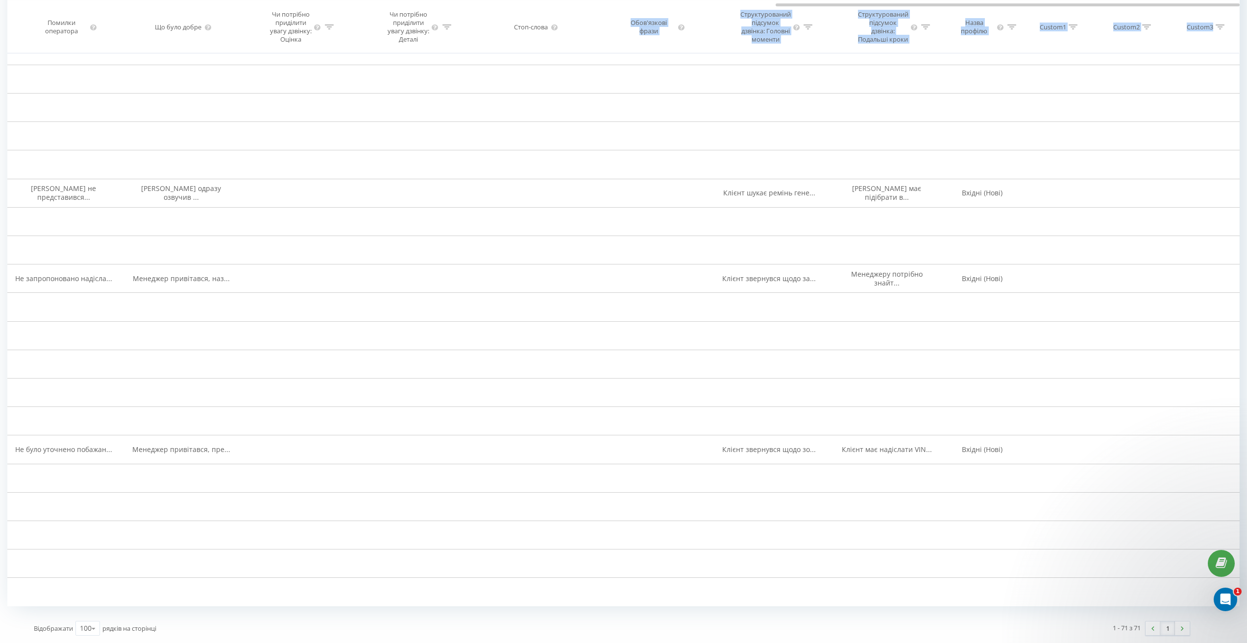
drag, startPoint x: 840, startPoint y: 3, endPoint x: 579, endPoint y: 27, distance: 262.8
click at [579, 27] on div "Дата дзвінка Тип дзвінка Статус Клієнт Бізнес номер Співробітник Тривалість роз…" at bounding box center [623, 26] width 1233 height 53
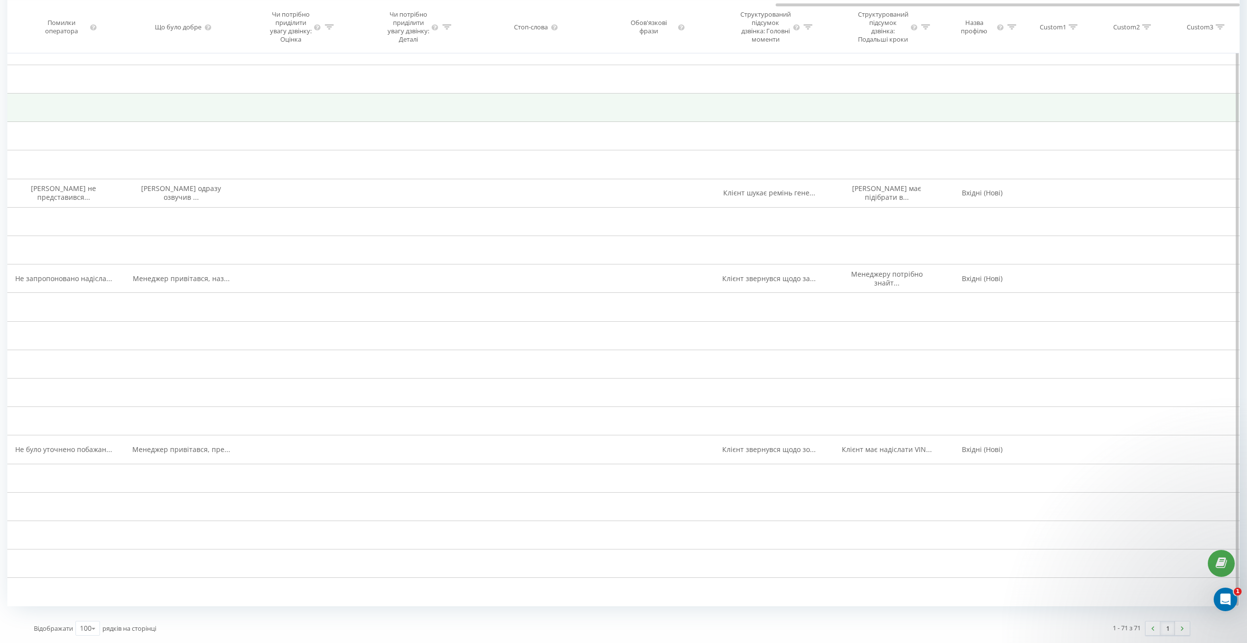
click at [714, 111] on td at bounding box center [770, 108] width 118 height 28
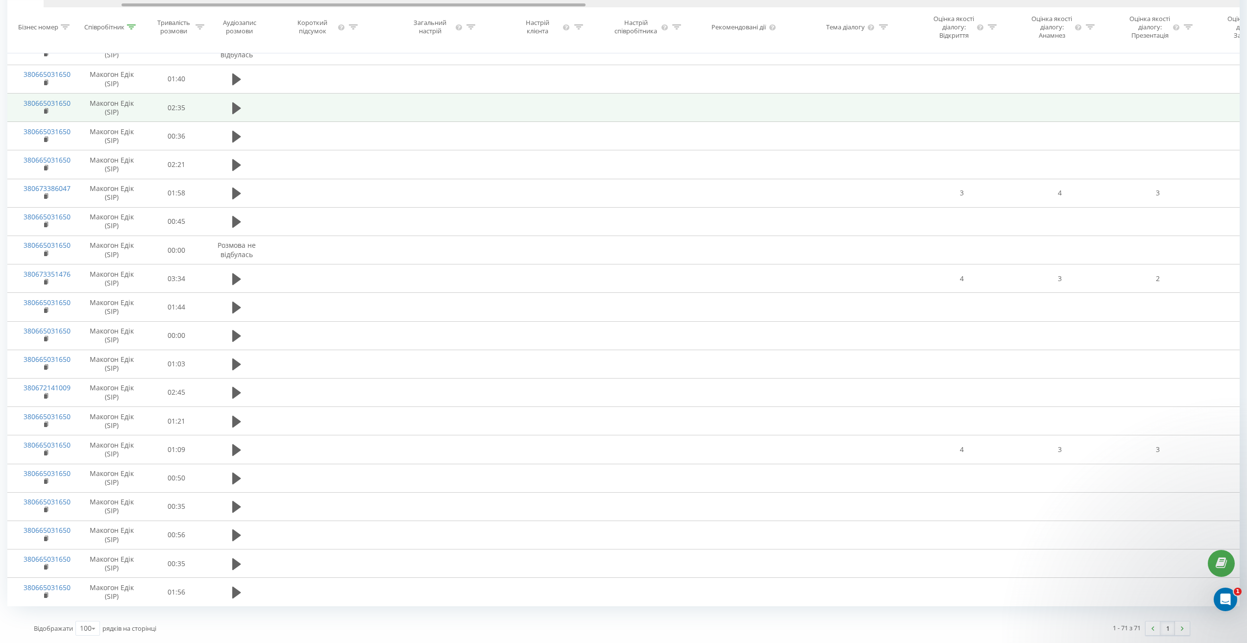
drag, startPoint x: 813, startPoint y: 4, endPoint x: 168, endPoint y: 105, distance: 652.2
click at [109, 45] on div "Дата дзвінка Тип дзвінка Статус Клієнт Бізнес номер Співробітник Тривалість роз…" at bounding box center [623, 26] width 1233 height 53
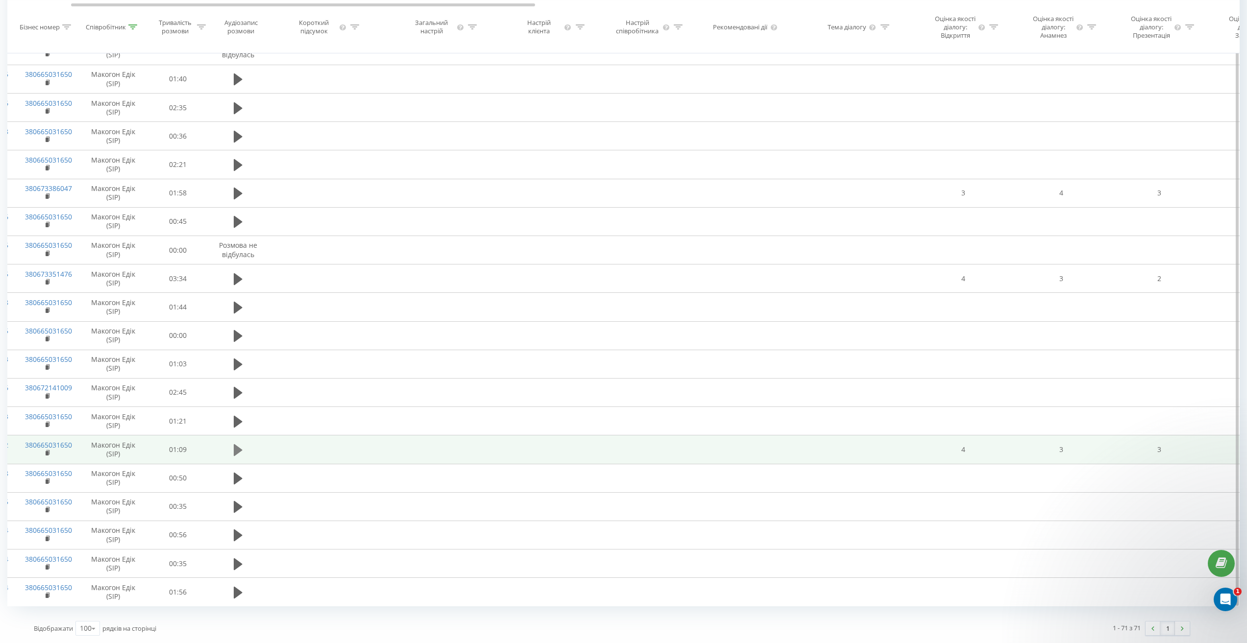
click at [232, 454] on button at bounding box center [238, 450] width 15 height 15
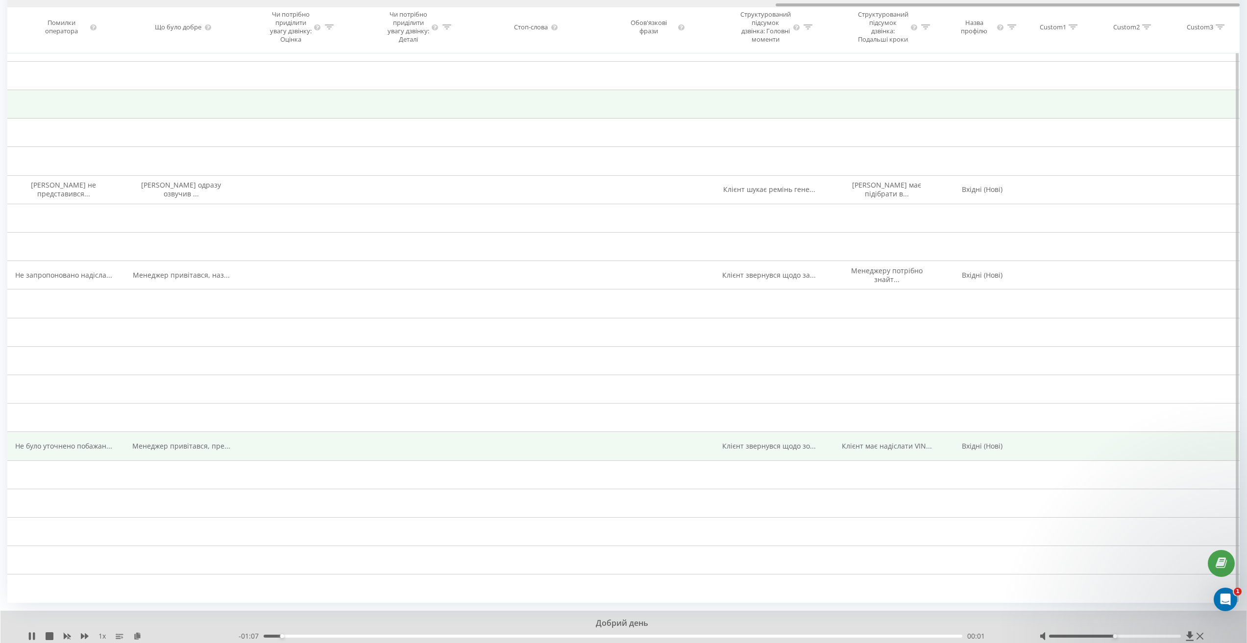
drag, startPoint x: 469, startPoint y: 4, endPoint x: 1222, endPoint y: 108, distance: 759.8
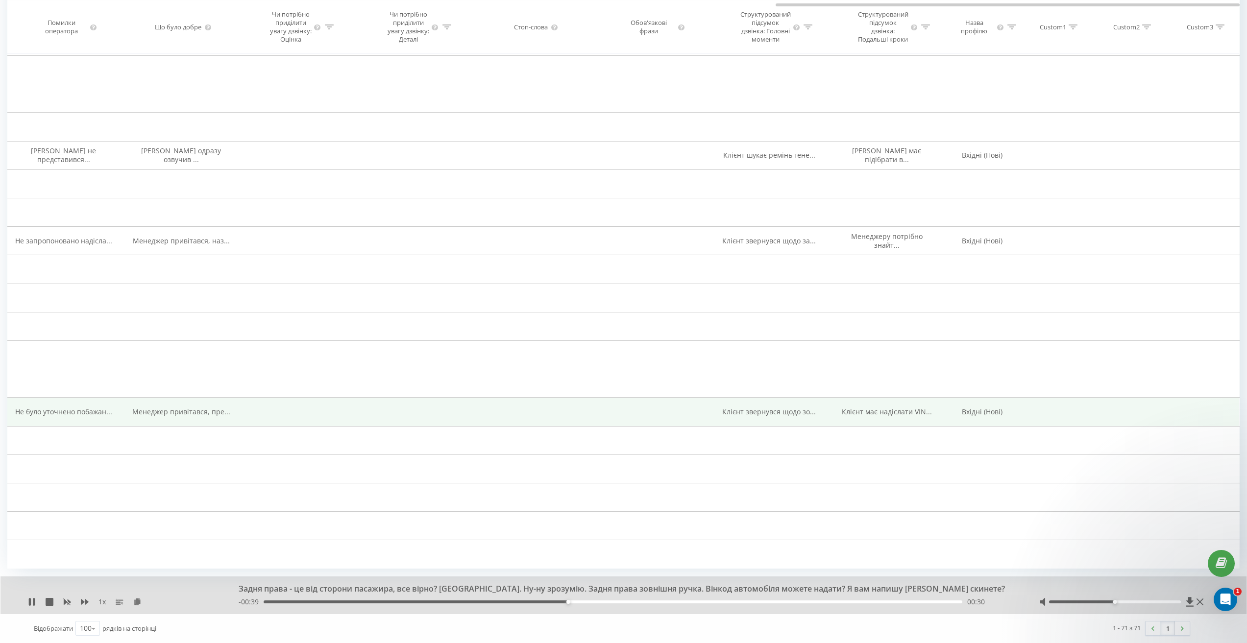
click at [602, 602] on div "00:30" at bounding box center [613, 602] width 699 height 3
click at [629, 603] on div "00:33" at bounding box center [613, 602] width 699 height 3
click at [670, 604] on div "00:37" at bounding box center [613, 602] width 699 height 3
click at [703, 603] on div "00:40" at bounding box center [613, 602] width 699 height 3
click at [732, 601] on div "00:43" at bounding box center [613, 602] width 699 height 3
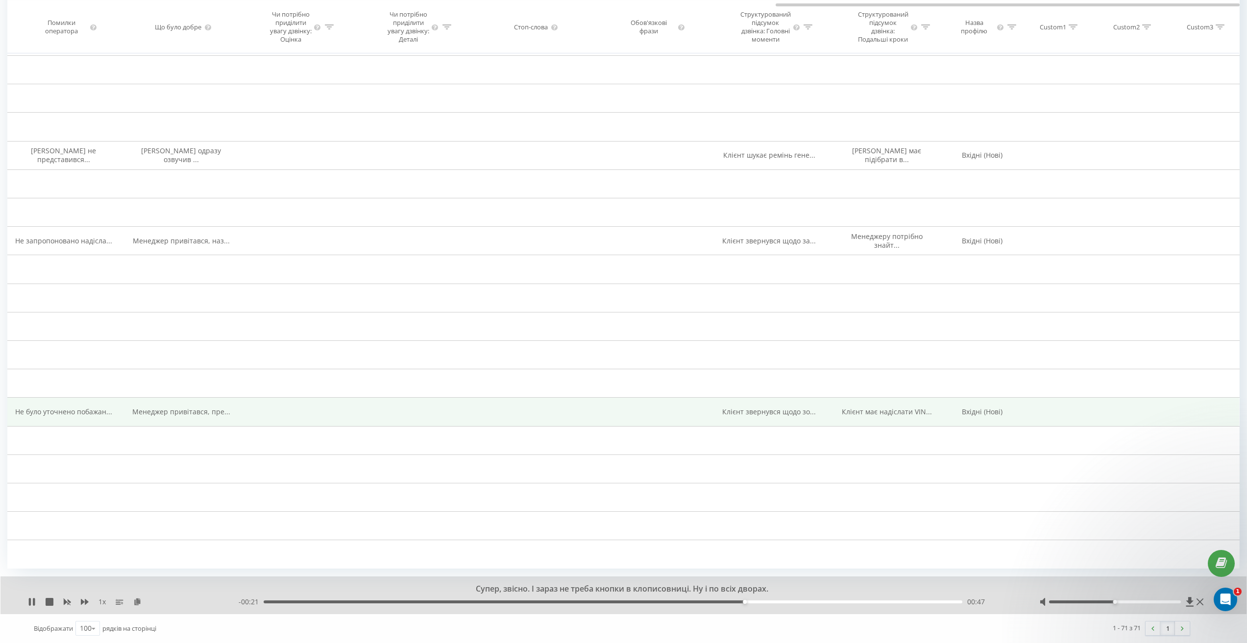
click at [781, 602] on div "00:47" at bounding box center [613, 602] width 699 height 3
click at [814, 600] on div "- 00:17 00:51 00:51" at bounding box center [627, 602] width 776 height 10
click at [819, 602] on div "00:55" at bounding box center [613, 602] width 699 height 3
click at [851, 601] on div "00:58" at bounding box center [613, 602] width 699 height 3
click at [878, 601] on div "01:01" at bounding box center [613, 602] width 699 height 3
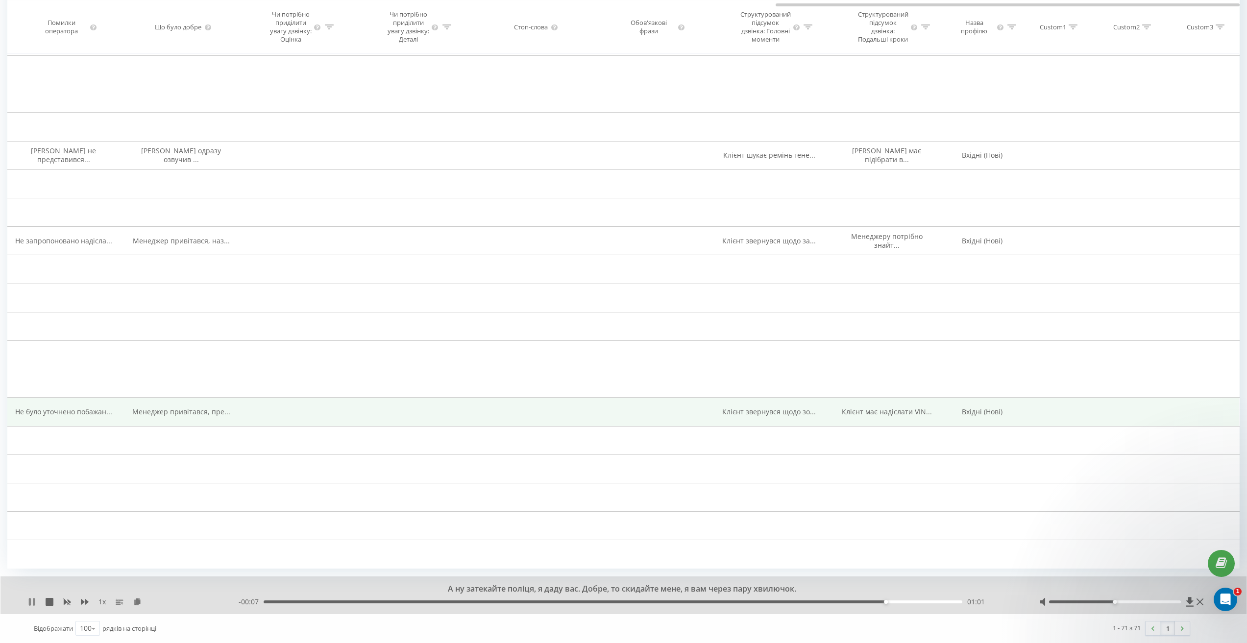
click at [34, 598] on icon at bounding box center [32, 602] width 8 height 8
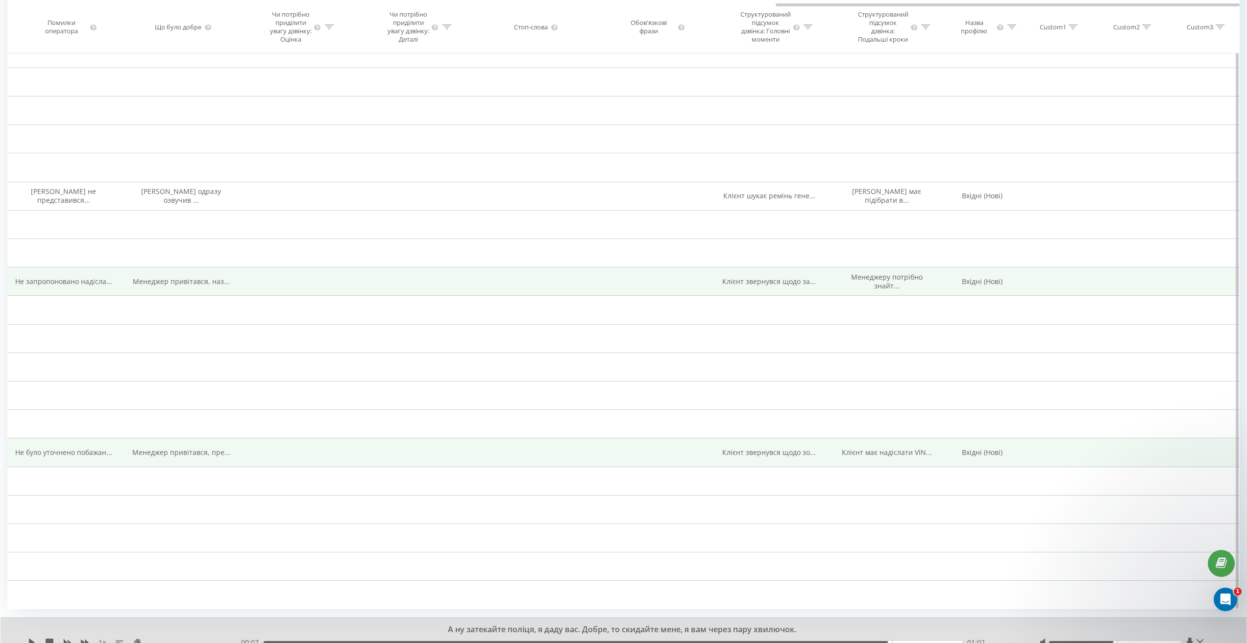
click at [787, 286] on span "Клієнт звернувся щодо за..." at bounding box center [769, 281] width 94 height 9
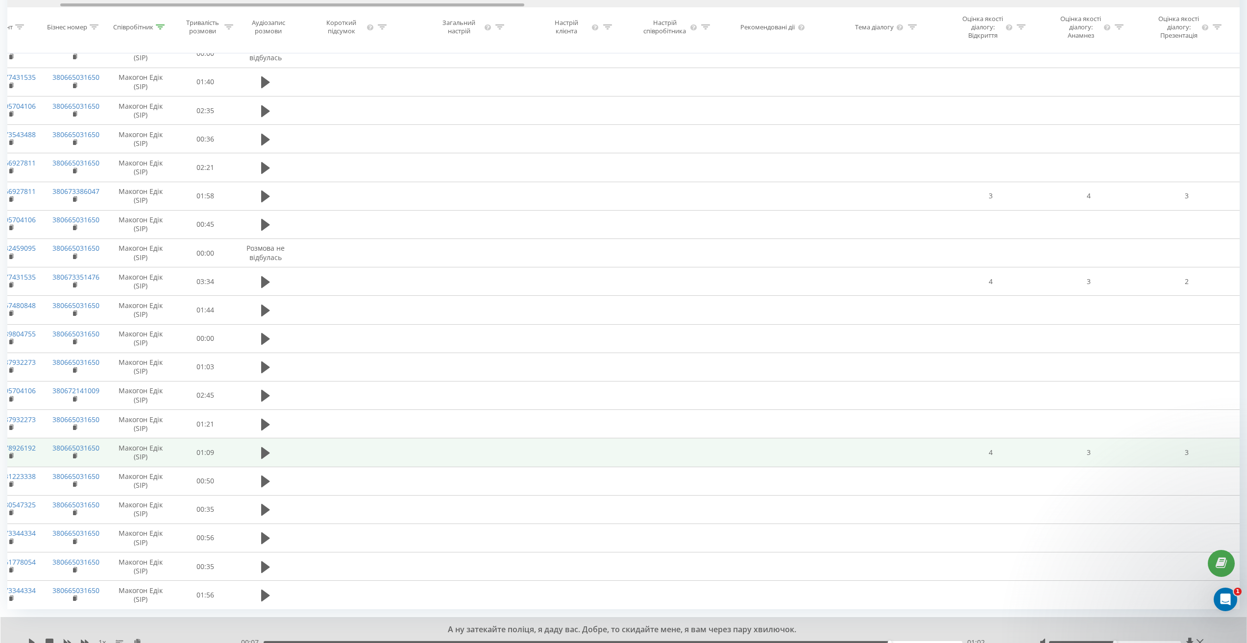
drag, startPoint x: 840, startPoint y: 5, endPoint x: 125, endPoint y: 45, distance: 716.1
click at [125, 45] on div "Дата дзвінка Тип дзвінка Статус Клієнт Бізнес номер Співробітник Тривалість роз…" at bounding box center [623, 26] width 1233 height 53
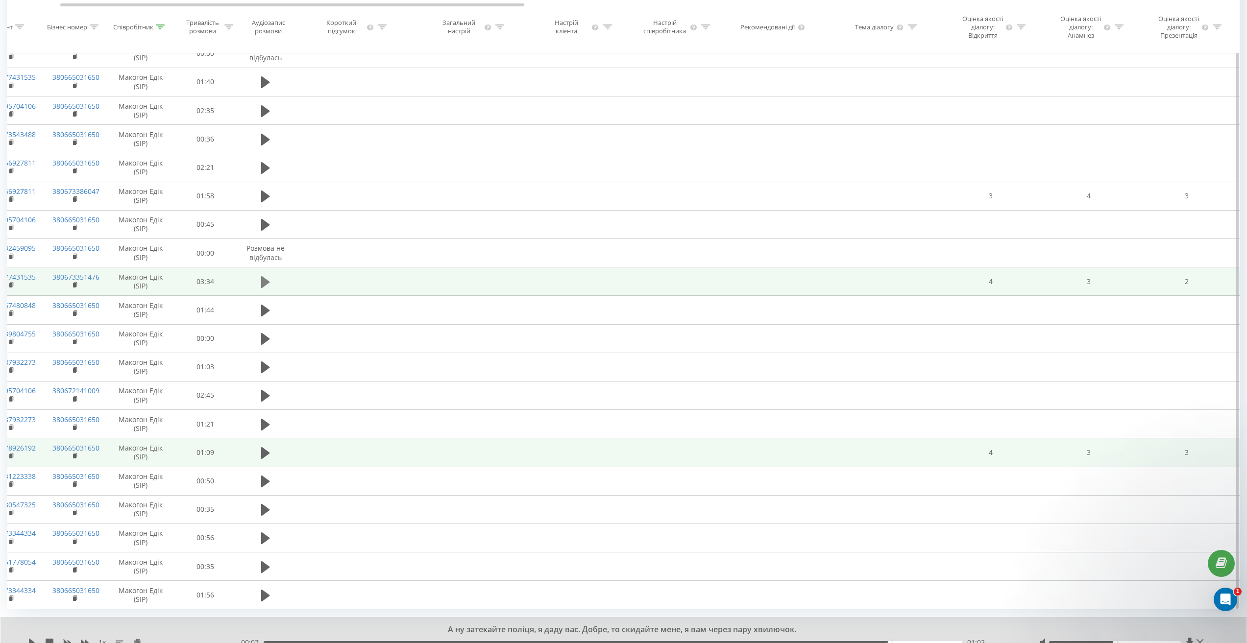
click at [260, 290] on button at bounding box center [265, 282] width 15 height 15
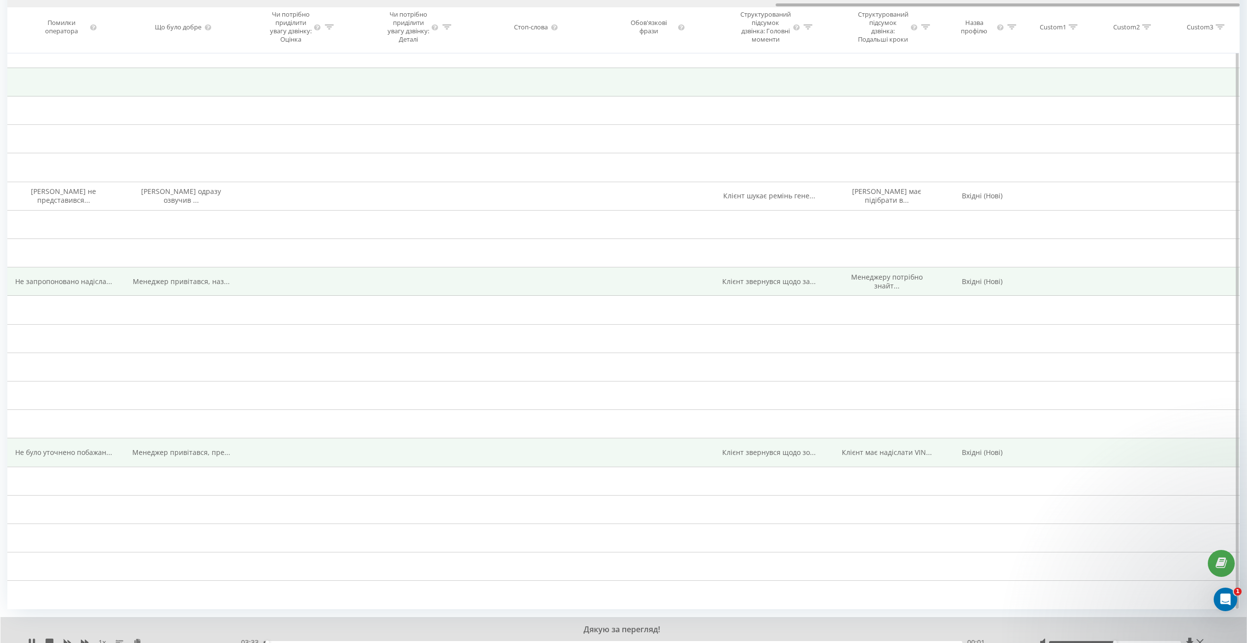
drag, startPoint x: 386, startPoint y: 3, endPoint x: 1204, endPoint y: 83, distance: 822.3
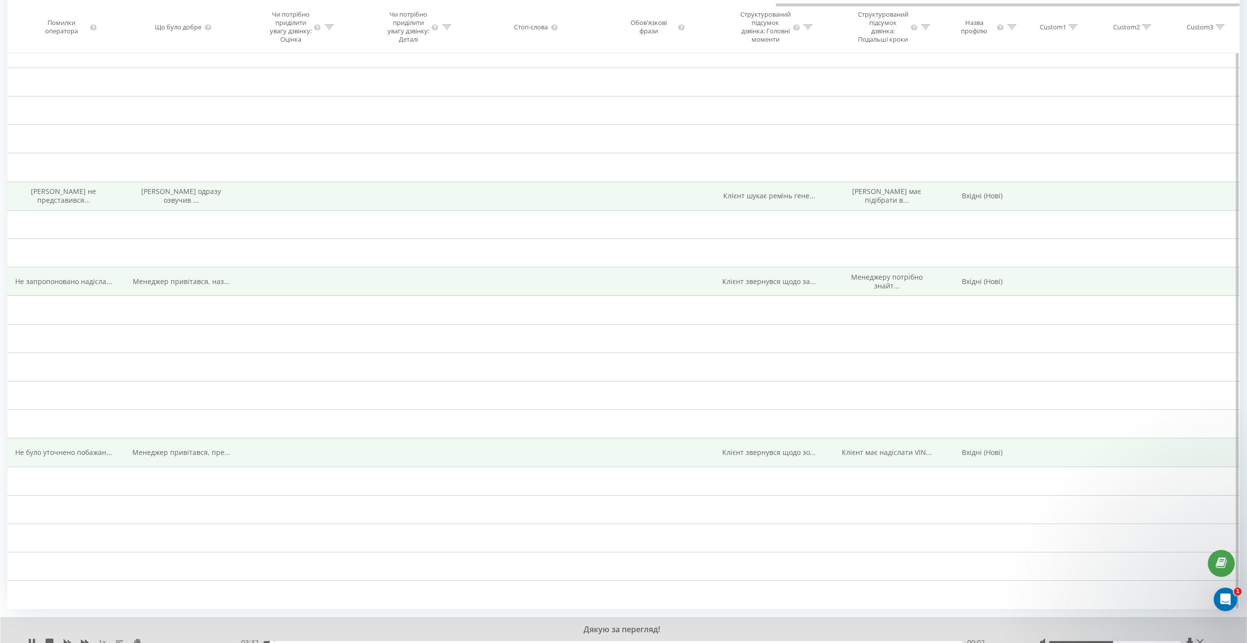
click at [751, 200] on span "Клієнт шукає ремінь гене..." at bounding box center [769, 195] width 92 height 9
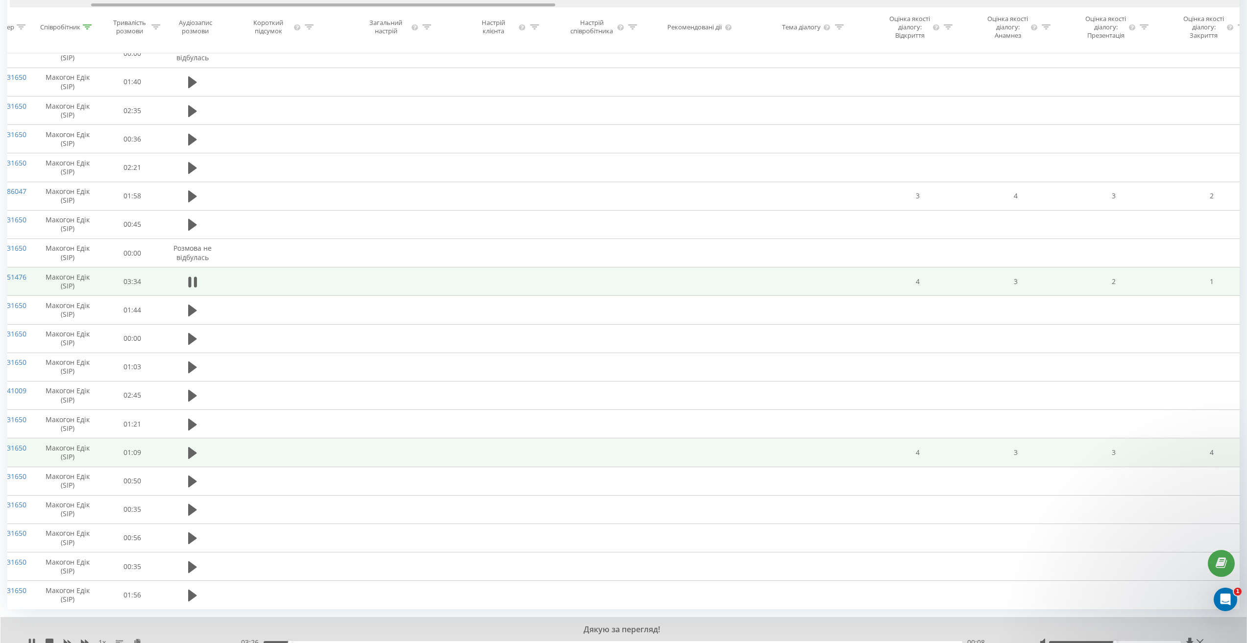
drag, startPoint x: 804, startPoint y: 5, endPoint x: 123, endPoint y: 6, distance: 681.2
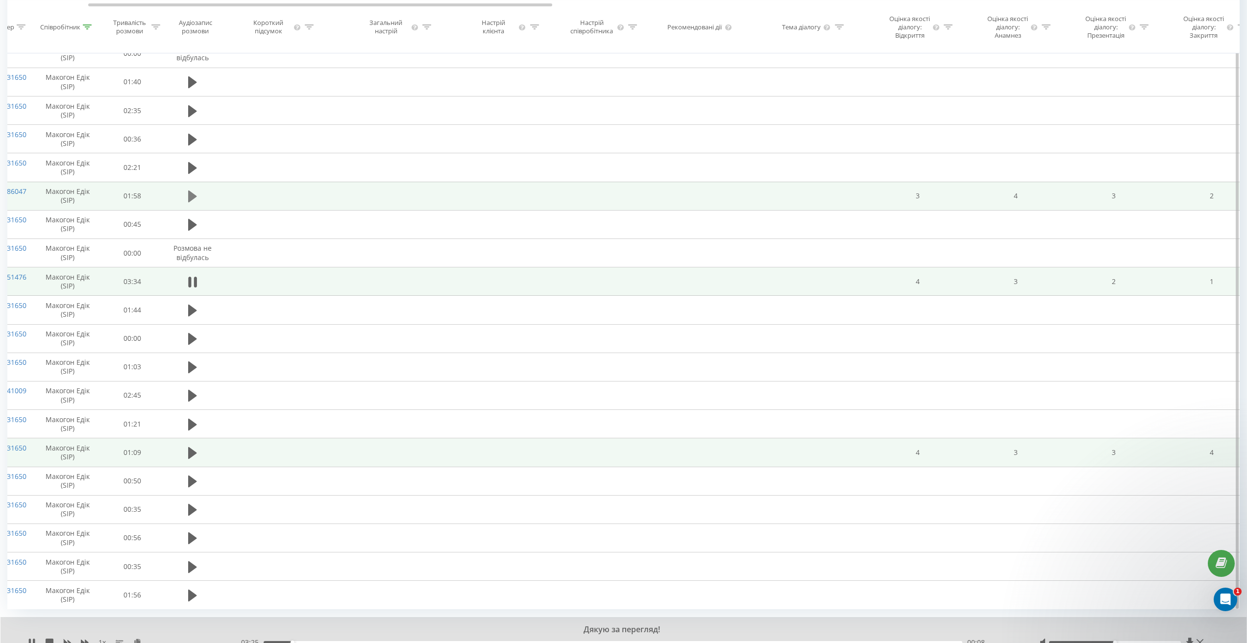
click at [192, 202] on icon at bounding box center [192, 197] width 9 height 12
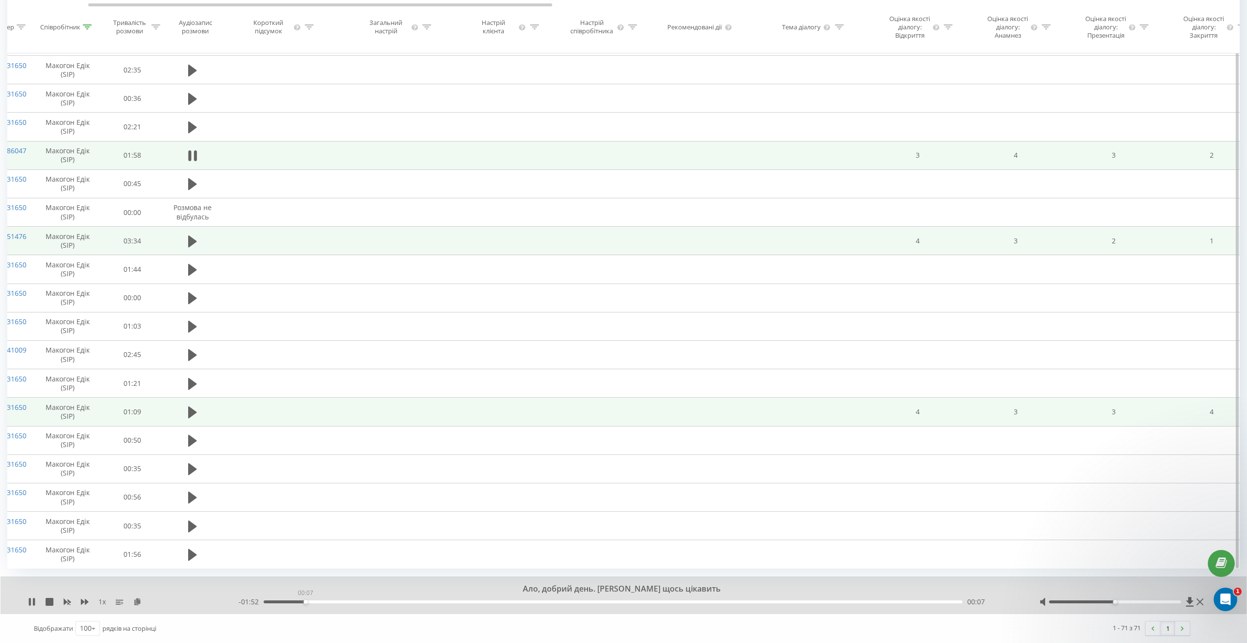
click at [305, 601] on div "00:07" at bounding box center [613, 602] width 699 height 3
click at [334, 603] on div "00:12" at bounding box center [613, 602] width 699 height 3
click at [369, 603] on div "00:13" at bounding box center [613, 602] width 699 height 3
click at [403, 602] on div "00:18" at bounding box center [613, 602] width 699 height 3
click at [444, 602] on div "00:26" at bounding box center [613, 602] width 699 height 3
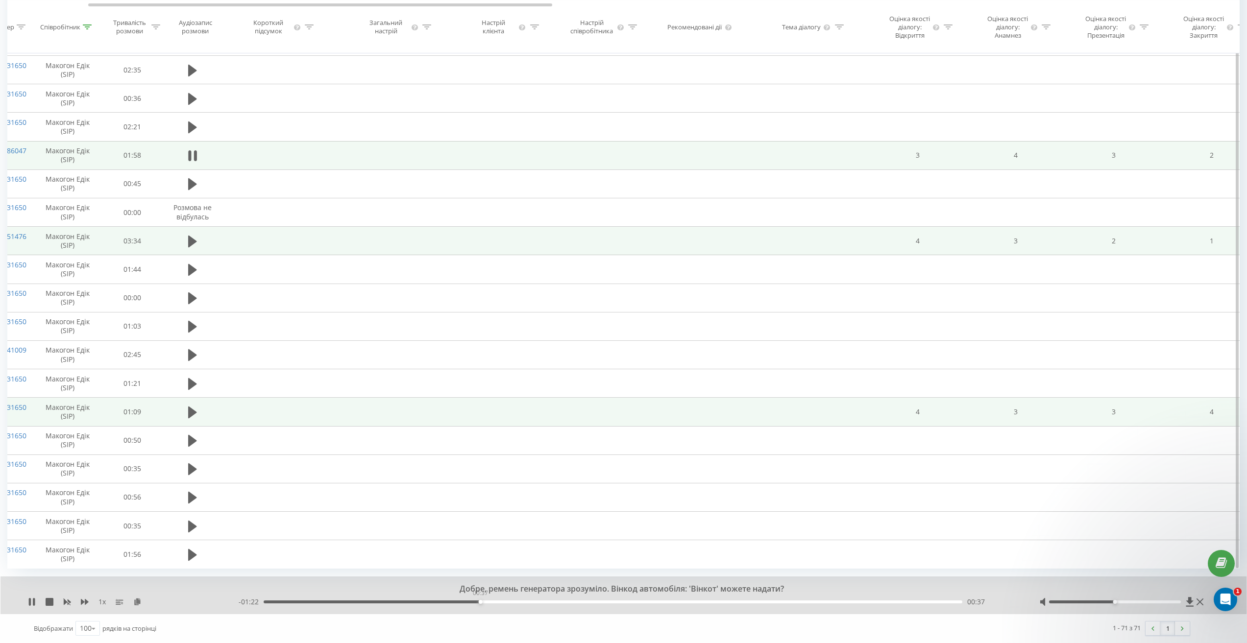
click at [480, 603] on div "00:37" at bounding box center [613, 602] width 699 height 3
click at [534, 603] on div "00:37" at bounding box center [613, 602] width 699 height 3
click at [566, 602] on div "00:46" at bounding box center [613, 602] width 699 height 3
click at [548, 601] on div "00:48" at bounding box center [613, 602] width 699 height 3
drag, startPoint x: 29, startPoint y: 602, endPoint x: 40, endPoint y: 593, distance: 14.2
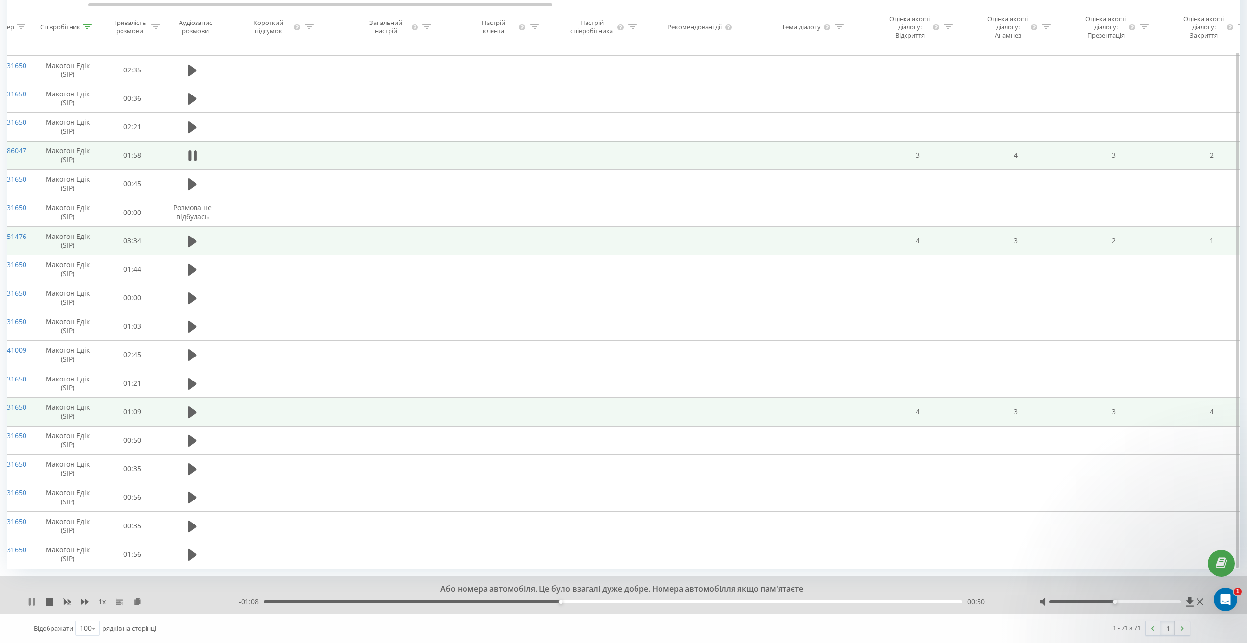
click at [29, 602] on icon at bounding box center [30, 602] width 2 height 8
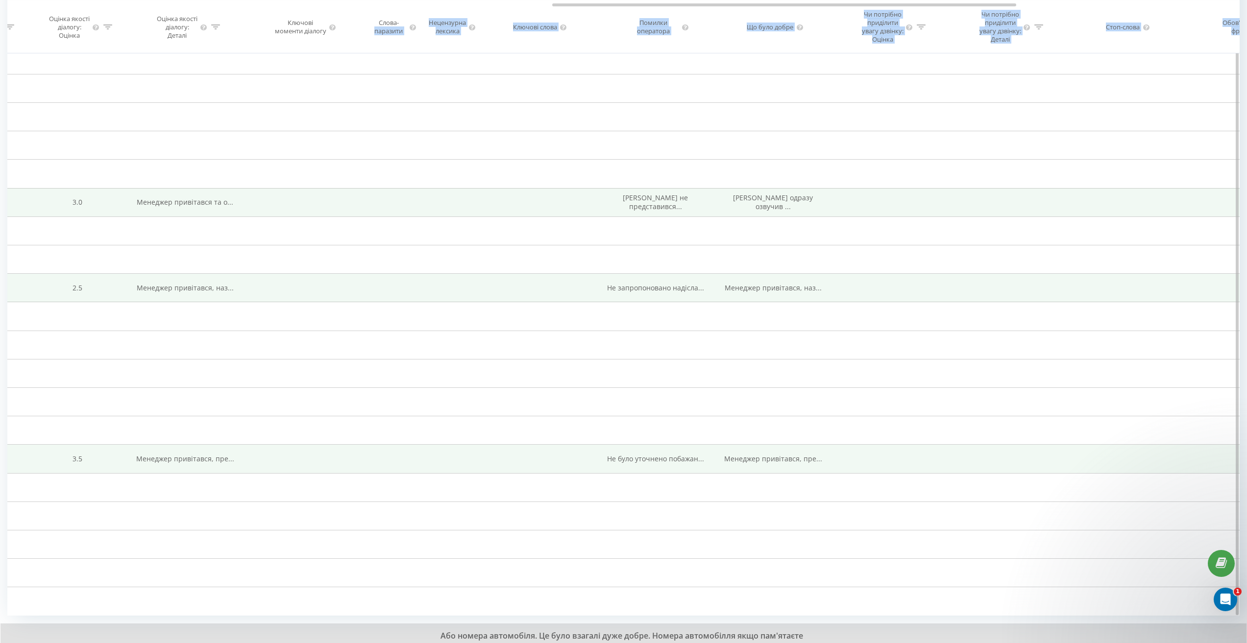
drag, startPoint x: 381, startPoint y: 7, endPoint x: 415, endPoint y: 12, distance: 34.2
click at [415, 12] on div "Дата дзвінка Тип дзвінка Статус Клієнт Бізнес номер Співробітник Тривалість роз…" at bounding box center [623, 26] width 1233 height 53
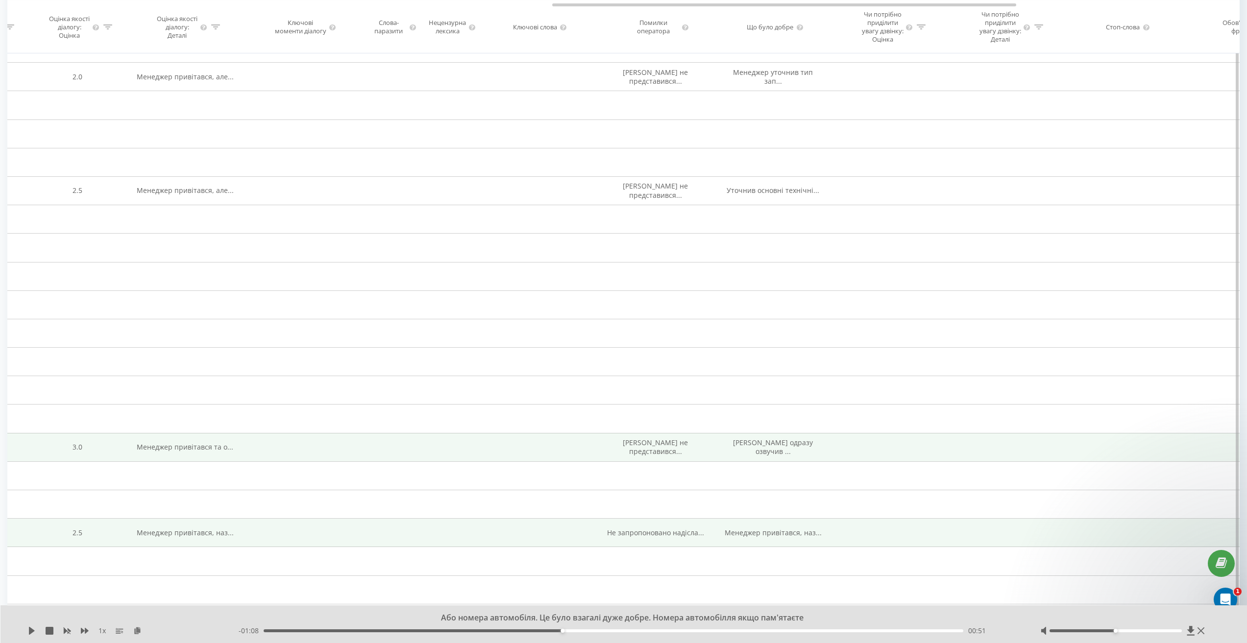
click at [656, 454] on span "Менеджер не представився..." at bounding box center [655, 447] width 65 height 18
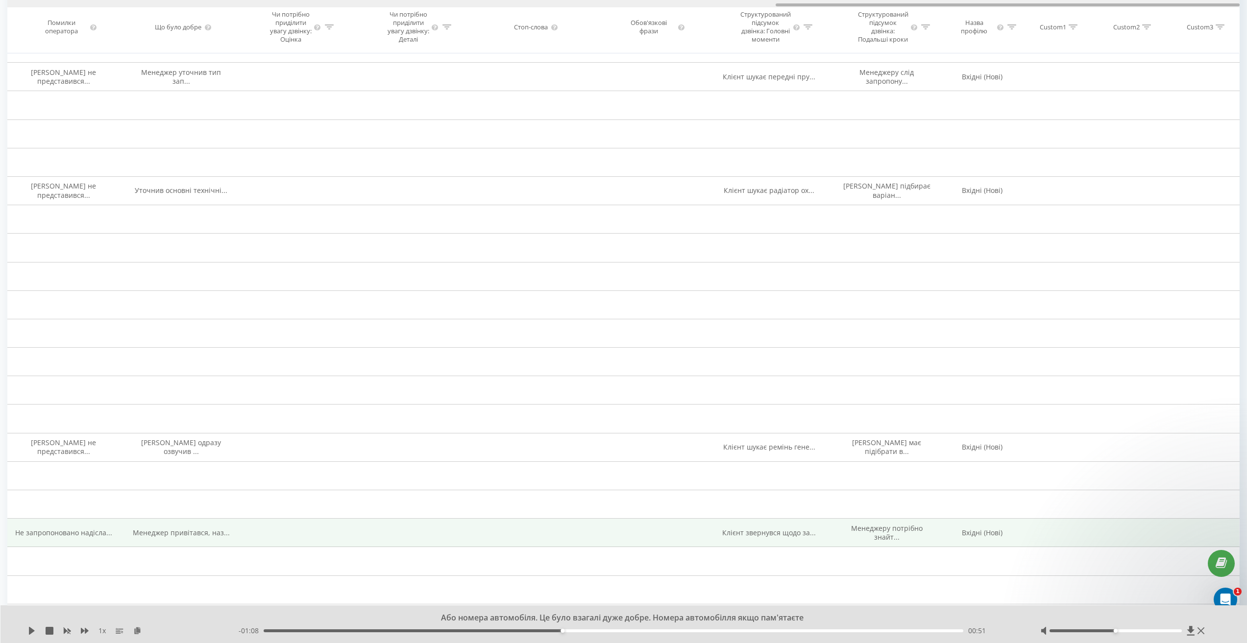
drag, startPoint x: 568, startPoint y: 5, endPoint x: 835, endPoint y: 39, distance: 269.2
click at [835, 39] on div "Дата дзвінка Тип дзвінка Статус Клієнт Бізнес номер Співробітник Тривалість роз…" at bounding box center [623, 26] width 1233 height 53
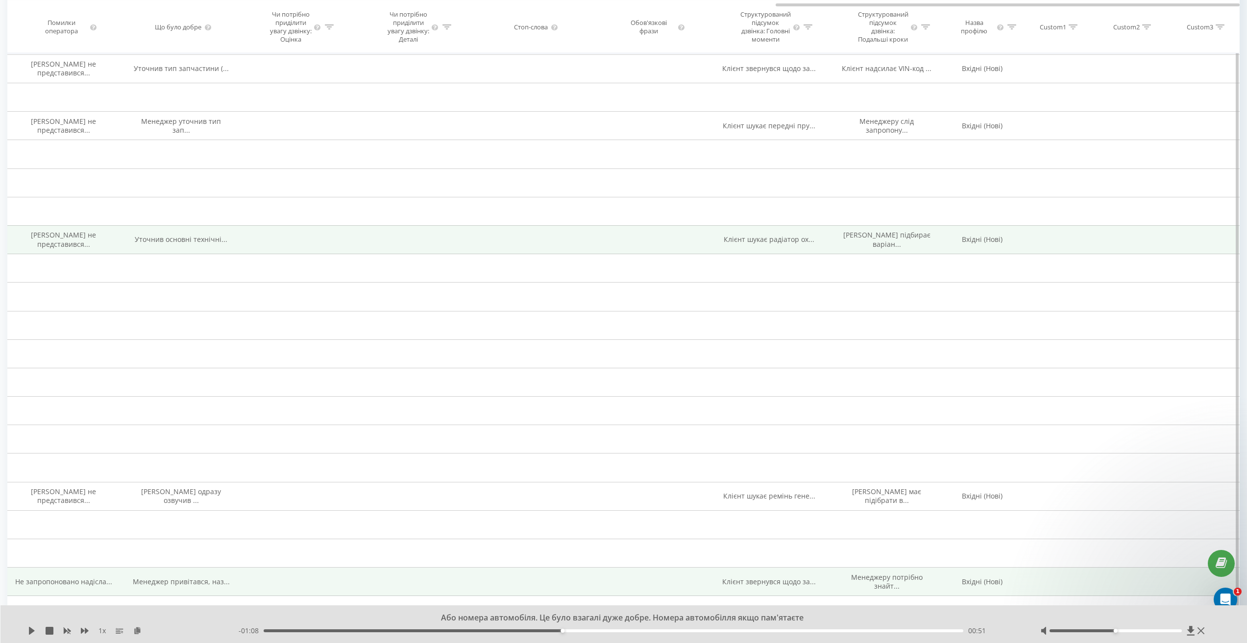
click at [751, 244] on span "Клієнт шукає радіатор ох..." at bounding box center [769, 239] width 91 height 9
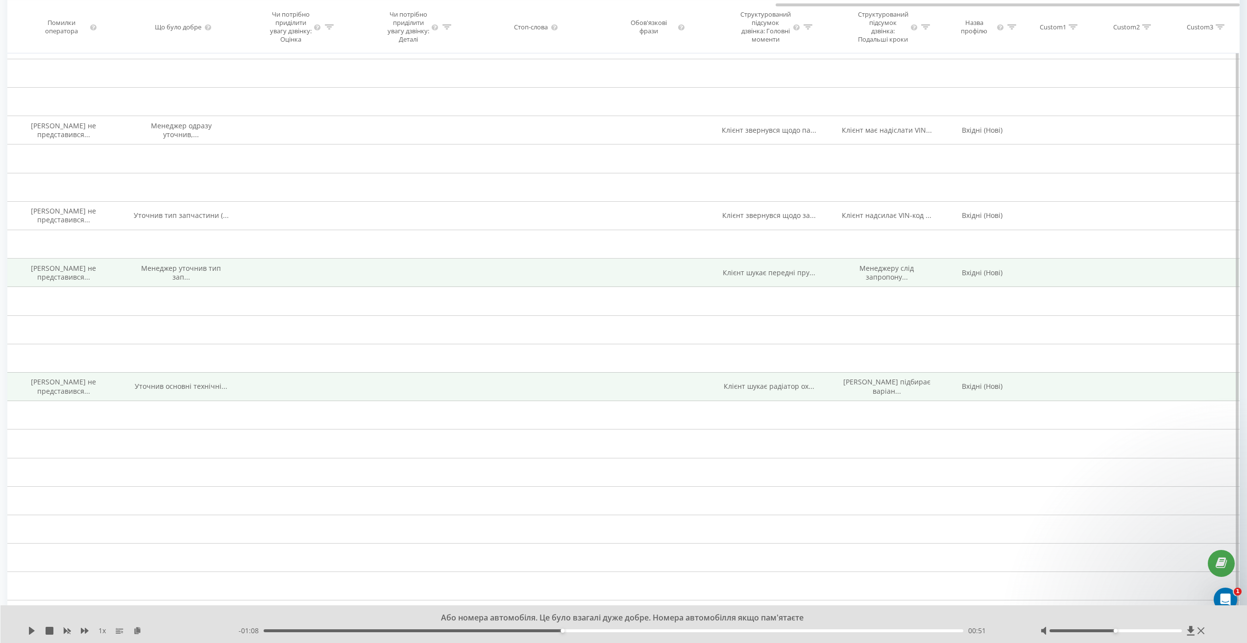
click at [755, 277] on span "Клієнт шукає передні пру..." at bounding box center [769, 272] width 93 height 9
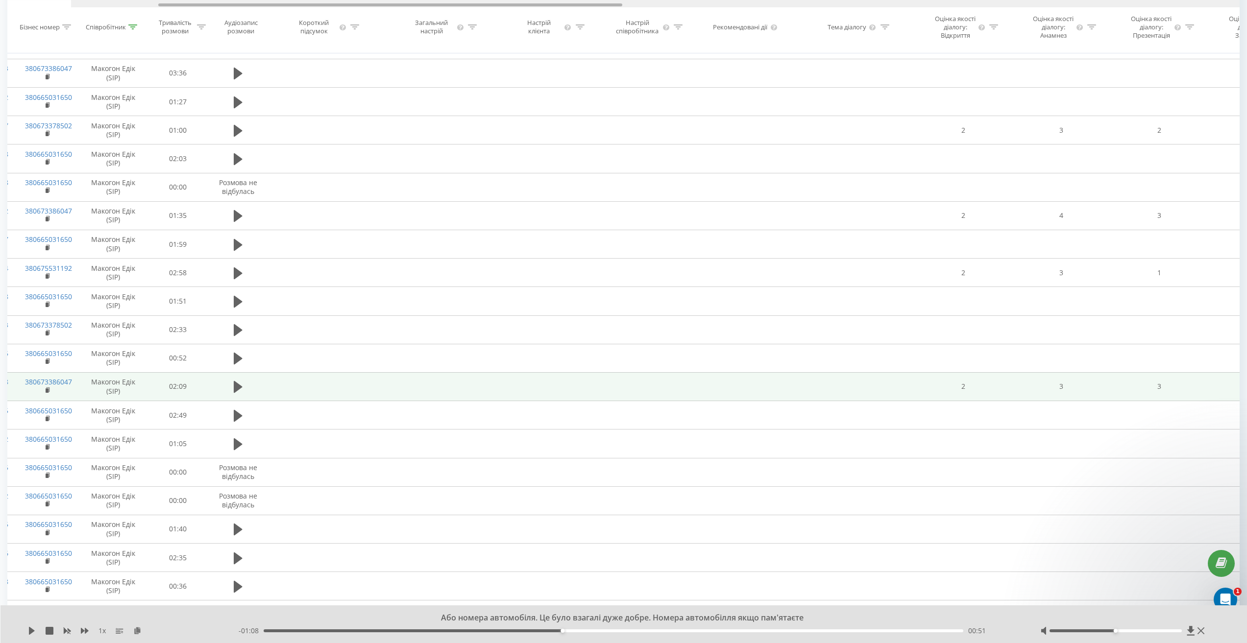
drag, startPoint x: 809, startPoint y: 5, endPoint x: 104, endPoint y: 2, distance: 704.7
click at [104, 2] on div at bounding box center [687, 3] width 1233 height 7
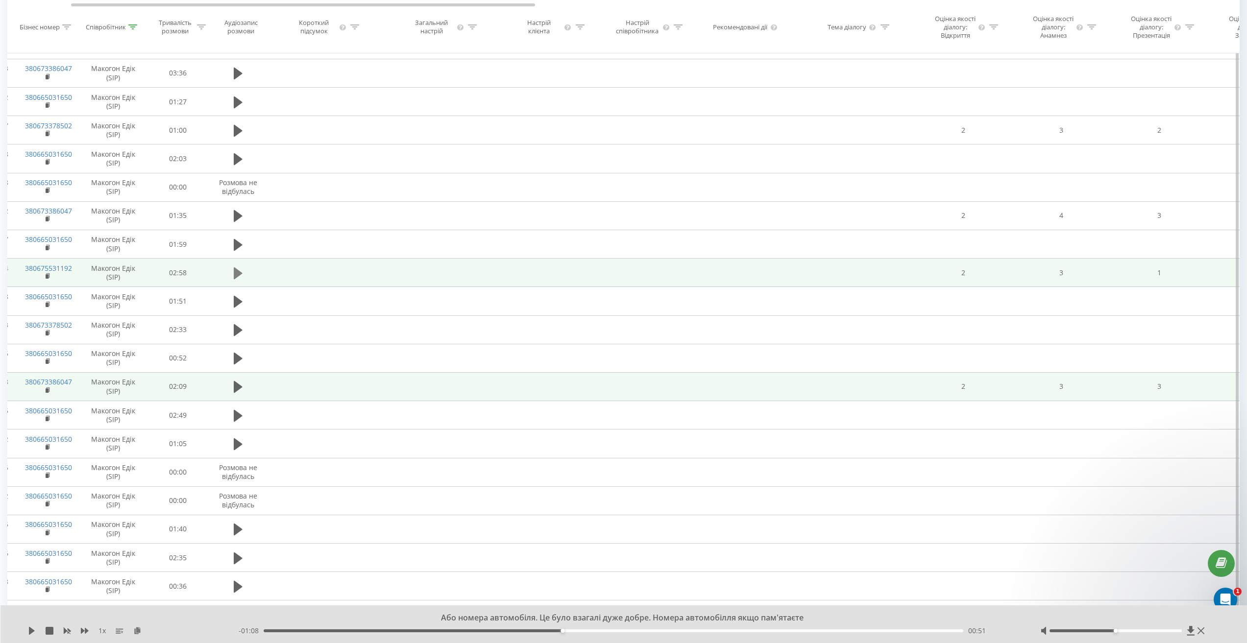
click at [238, 279] on icon at bounding box center [238, 274] width 9 height 12
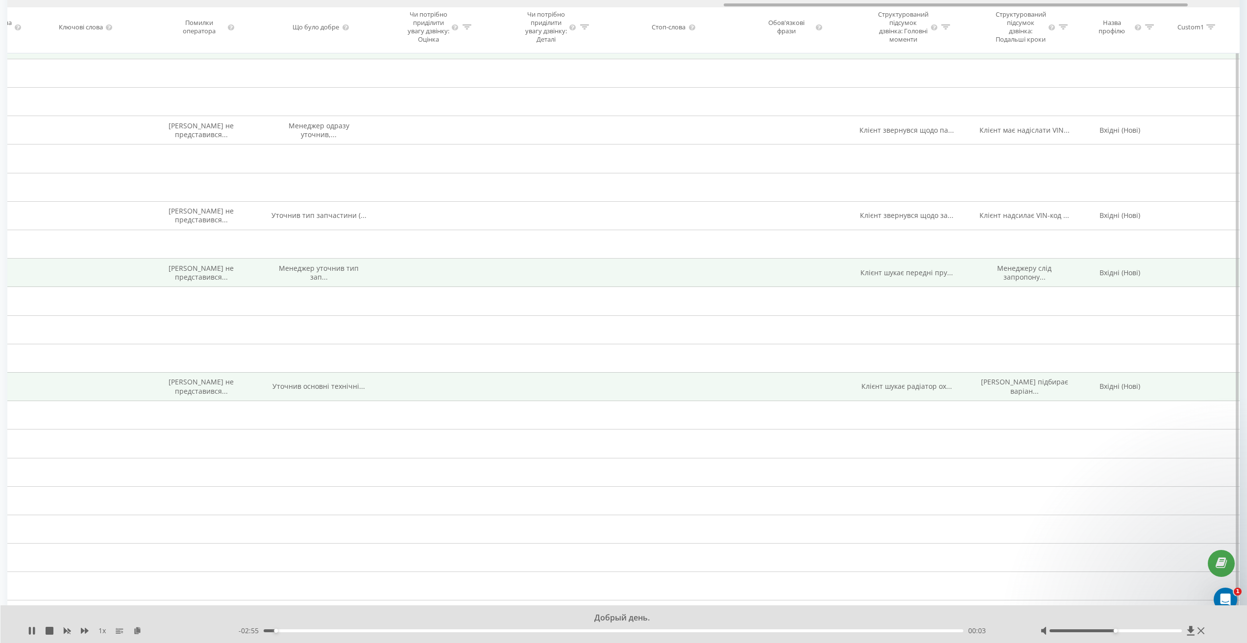
drag, startPoint x: 420, startPoint y: 4, endPoint x: 1073, endPoint y: 64, distance: 655.5
click at [1073, 64] on div "Дата дзвінка Тип дзвінка Статус Клієнт Бізнес номер Співробітник Тривалість роз…" at bounding box center [623, 8] width 1233 height 2099
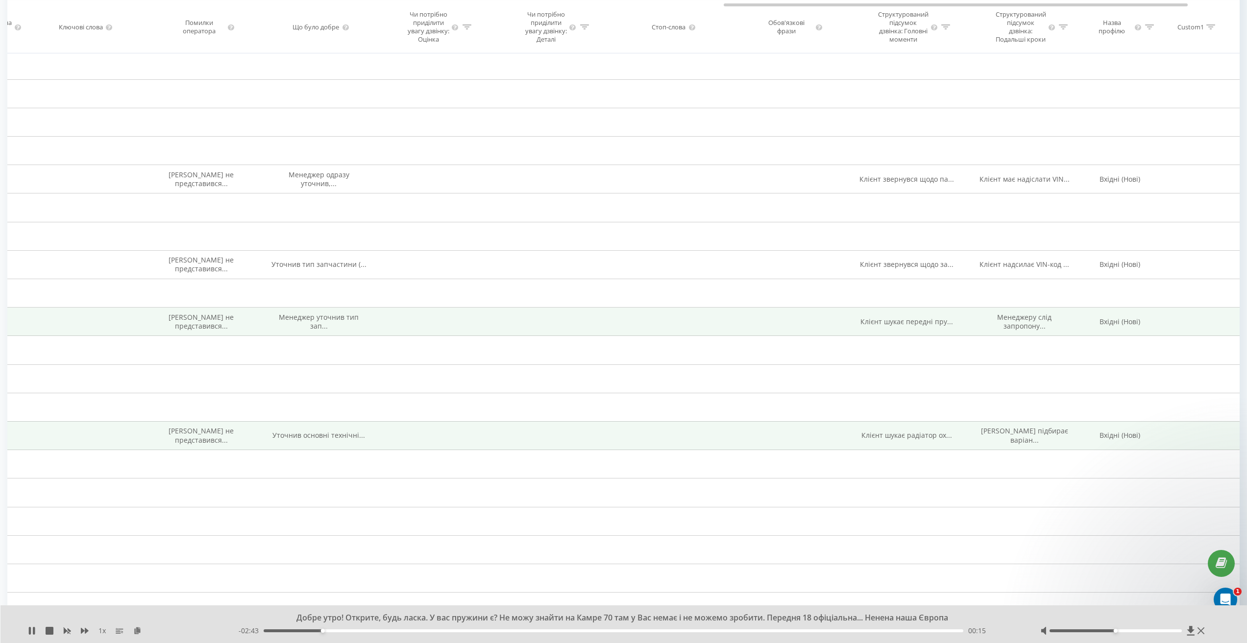
click at [343, 630] on div "00:15" at bounding box center [613, 631] width 699 height 3
click at [363, 631] on div "00:20" at bounding box center [613, 631] width 699 height 3
click at [395, 631] on div "00:28" at bounding box center [613, 631] width 699 height 3
click at [416, 631] on div "00:34" at bounding box center [613, 631] width 699 height 3
click at [440, 631] on div "00:44" at bounding box center [613, 631] width 699 height 3
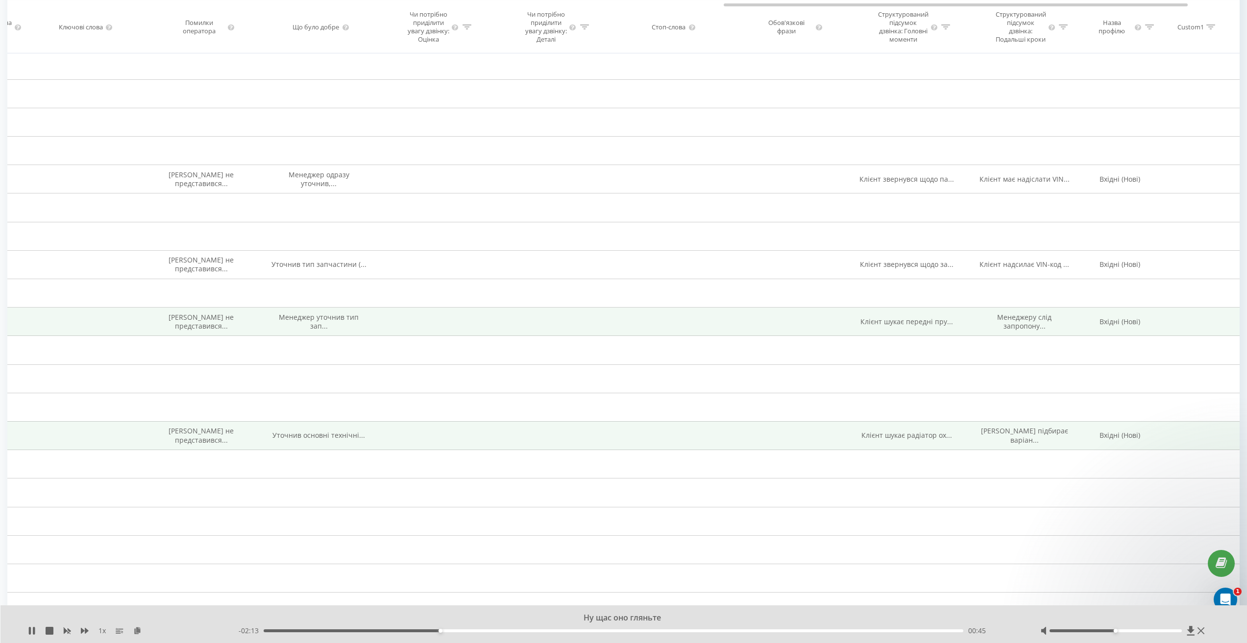
click at [462, 631] on div "00:45" at bounding box center [613, 631] width 699 height 3
click at [500, 631] on div "01:00" at bounding box center [613, 631] width 699 height 3
click at [527, 631] on div "01:00" at bounding box center [613, 631] width 699 height 3
click at [558, 631] on div "01:15" at bounding box center [613, 631] width 699 height 3
click at [588, 632] on div "01:22" at bounding box center [613, 631] width 699 height 3
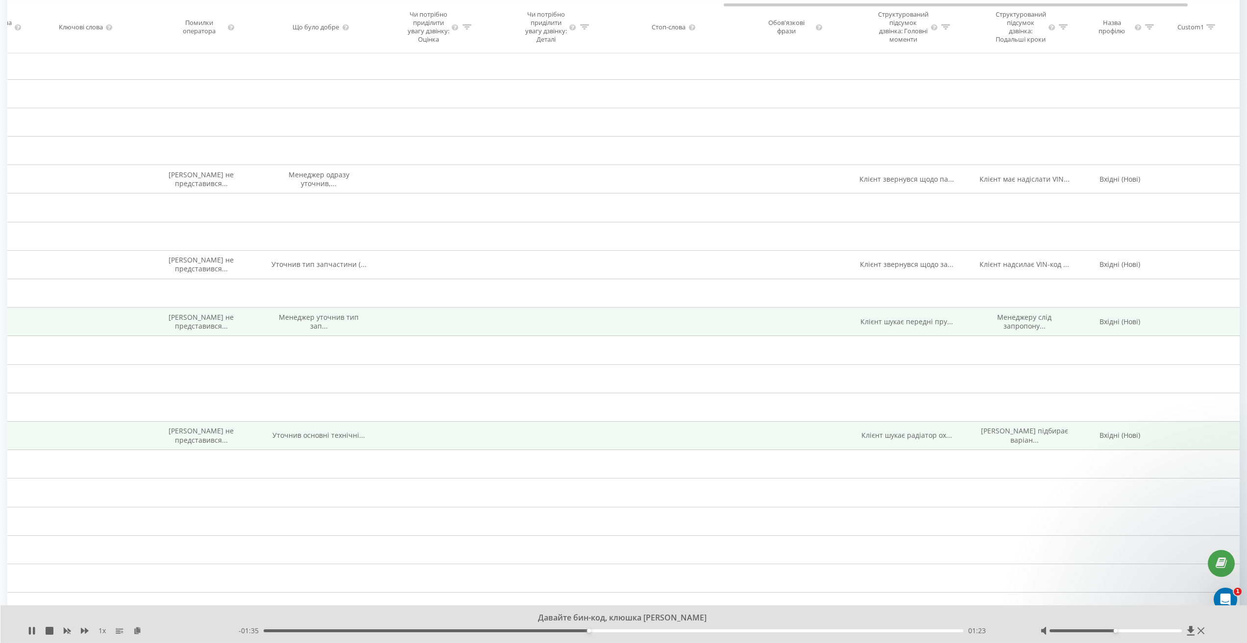
click at [615, 632] on div "01:23" at bounding box center [613, 631] width 699 height 3
click at [640, 633] on div "- 01:28 01:30 01:30" at bounding box center [627, 631] width 777 height 10
click at [644, 629] on div "- 01:27 01:30 01:30" at bounding box center [627, 631] width 777 height 10
click at [645, 631] on div "01:37" at bounding box center [613, 631] width 699 height 3
click at [675, 632] on div "01:45" at bounding box center [613, 631] width 699 height 3
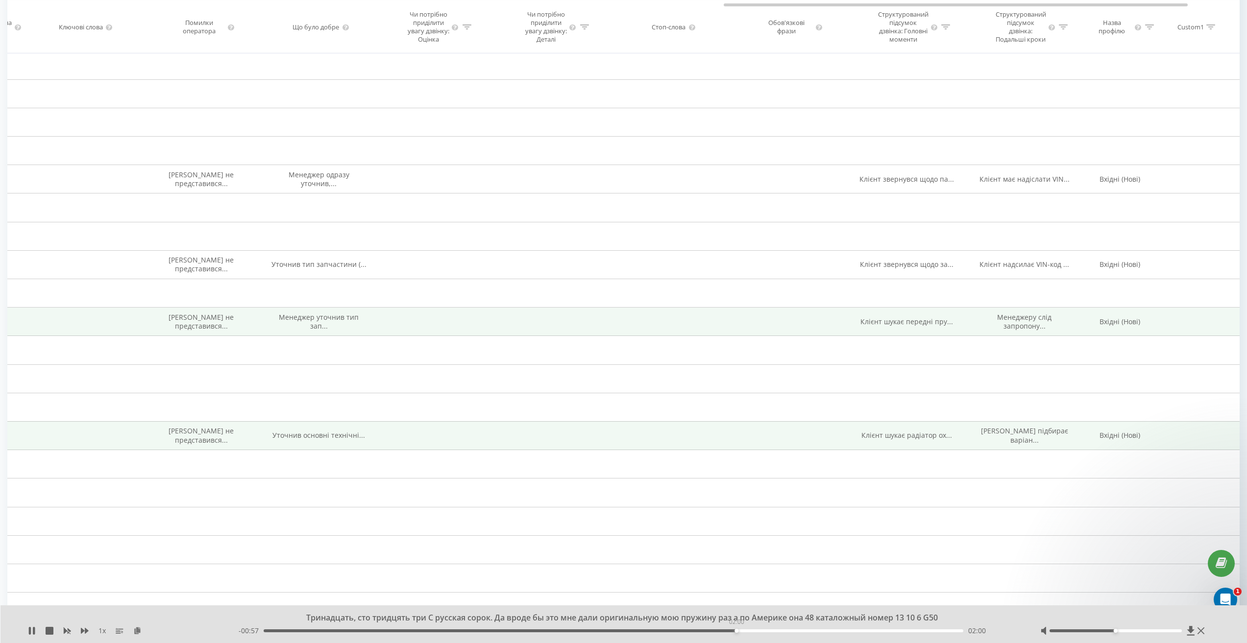
click at [737, 631] on div "02:00" at bounding box center [613, 631] width 699 height 3
click at [762, 631] on div "02:07" at bounding box center [613, 631] width 699 height 3
click at [786, 631] on div "02:13" at bounding box center [613, 631] width 699 height 3
click at [823, 631] on div "02:22" at bounding box center [613, 631] width 699 height 3
click at [846, 631] on div "02:28" at bounding box center [613, 631] width 699 height 3
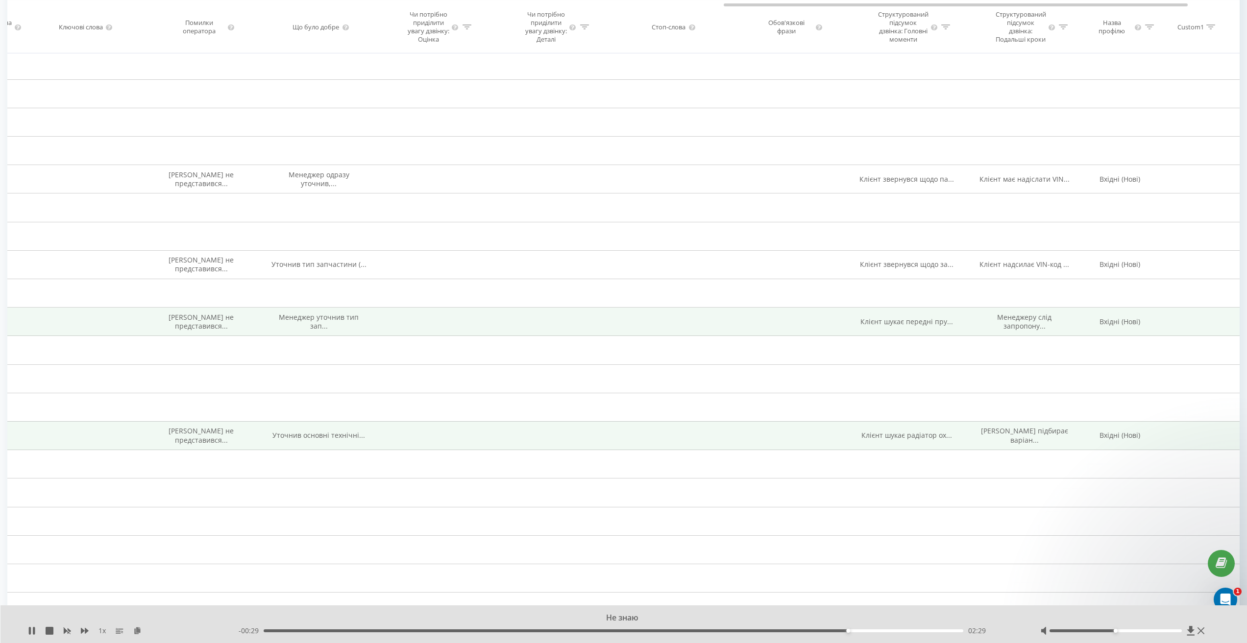
click at [867, 631] on div "02:29" at bounding box center [613, 631] width 699 height 3
click at [889, 631] on div "02:35" at bounding box center [613, 631] width 699 height 3
click at [31, 630] on icon at bounding box center [32, 631] width 8 height 8
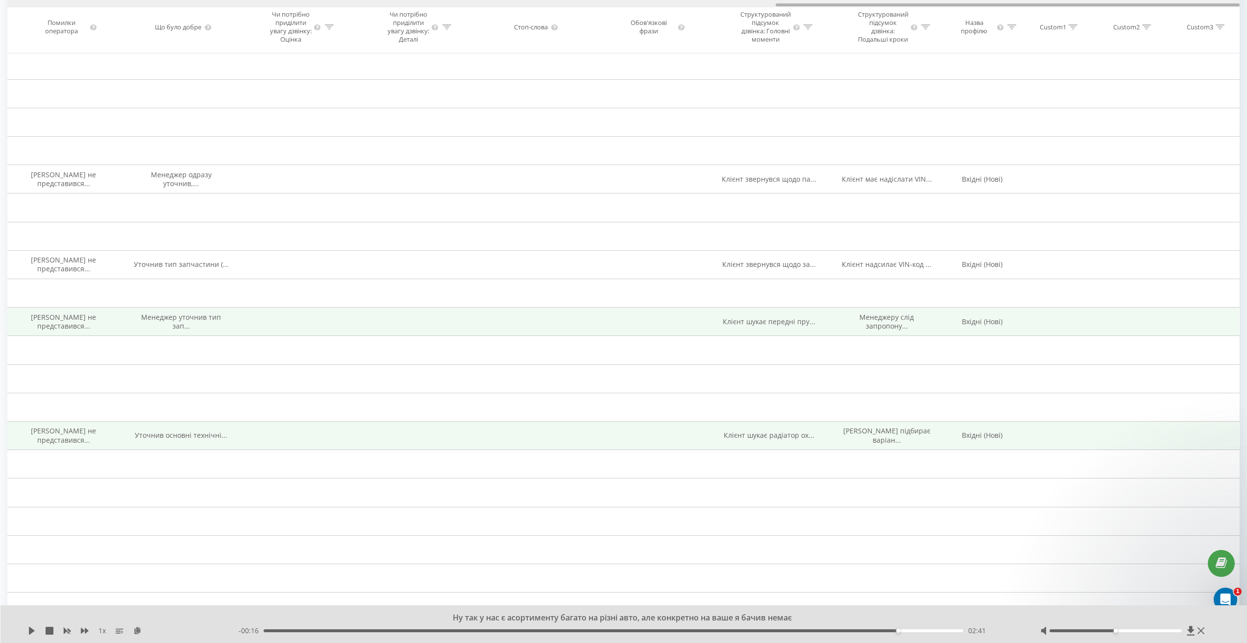
drag, startPoint x: 787, startPoint y: 4, endPoint x: 1022, endPoint y: 30, distance: 236.6
click at [1022, 28] on div "Дата дзвінка Тип дзвінка Статус Клієнт Бізнес номер Співробітник Тривалість роз…" at bounding box center [623, 26] width 1233 height 53
click at [785, 323] on td "Клієнт шукає передні пру..." at bounding box center [770, 322] width 118 height 28
click at [787, 326] on span "Клієнт шукає передні пру..." at bounding box center [769, 321] width 93 height 9
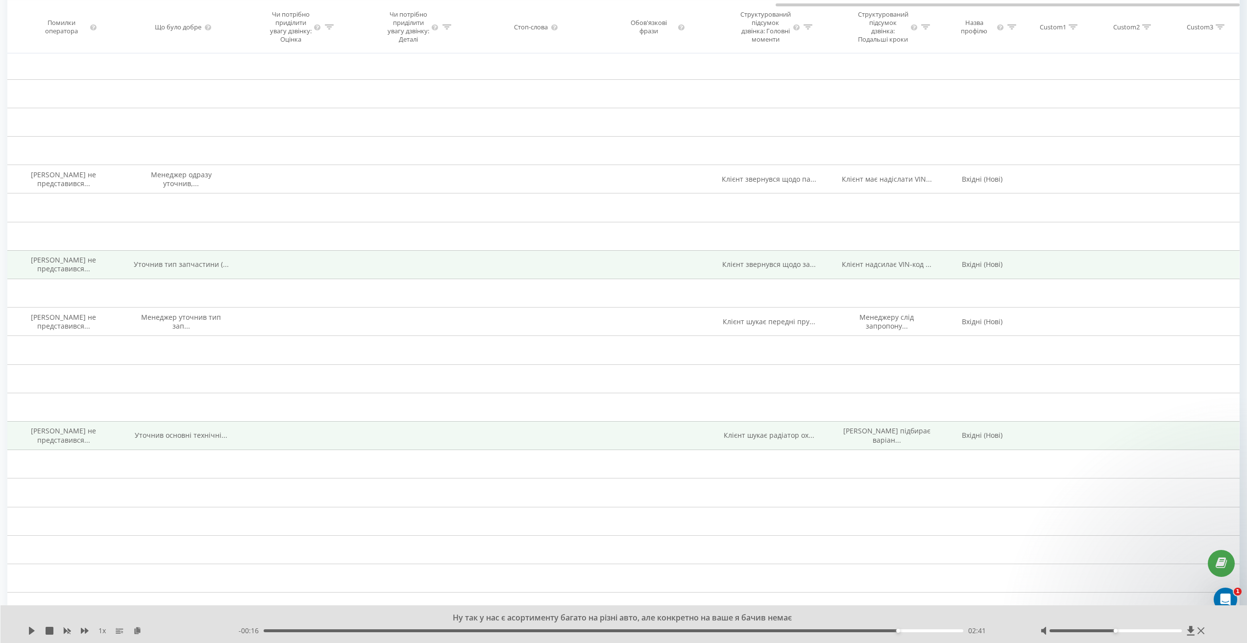
click at [772, 269] on span "Клієнт звернувся щодо за..." at bounding box center [769, 264] width 94 height 9
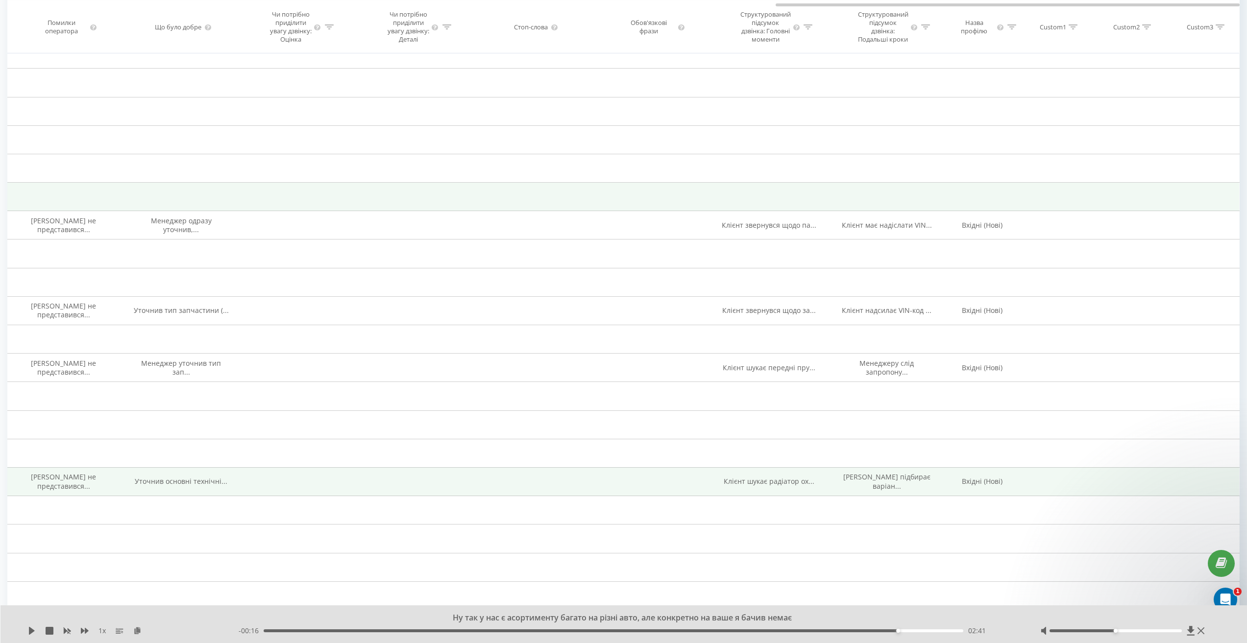
scroll to position [1033, 0]
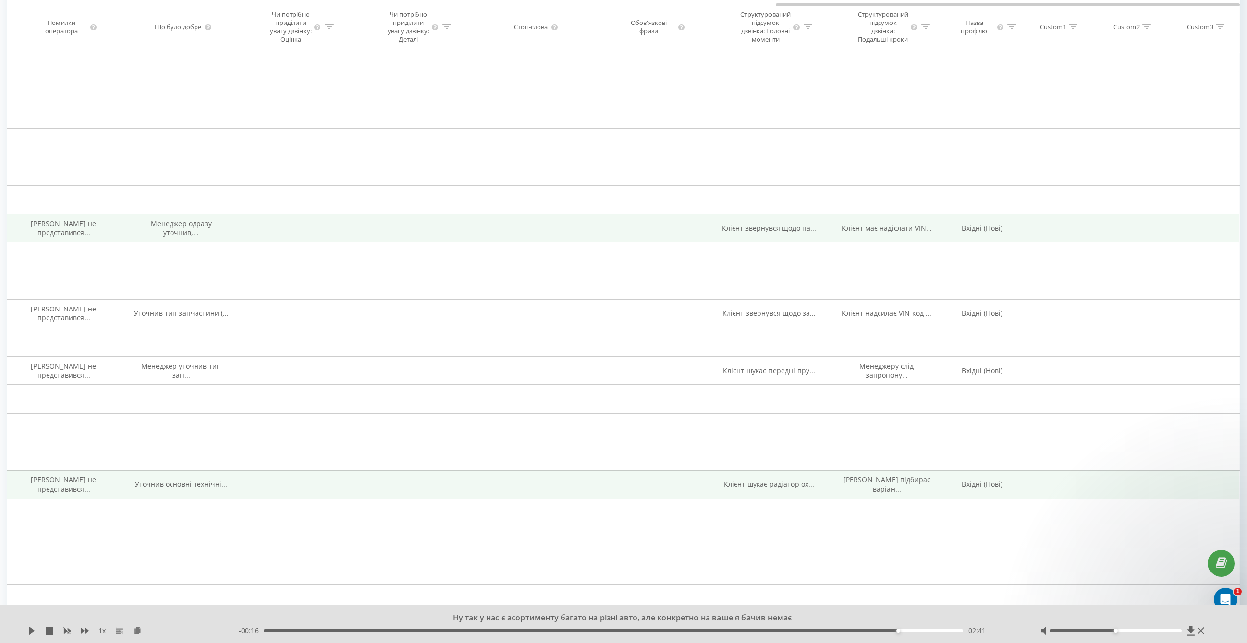
click at [779, 233] on span "Клієнт звернувся щодо па..." at bounding box center [769, 227] width 95 height 9
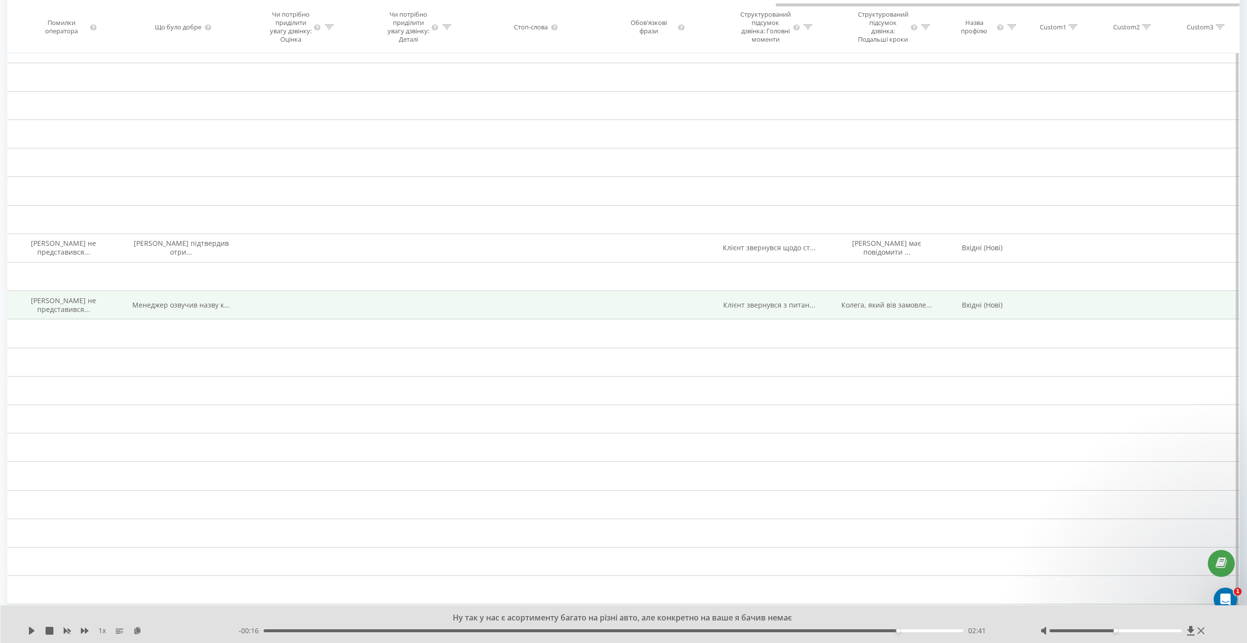
scroll to position [641, 0]
click at [778, 321] on td "Клієнт звернувся з питан..." at bounding box center [770, 307] width 118 height 28
click at [778, 311] on span "Клієнт звернувся з питан..." at bounding box center [769, 306] width 92 height 9
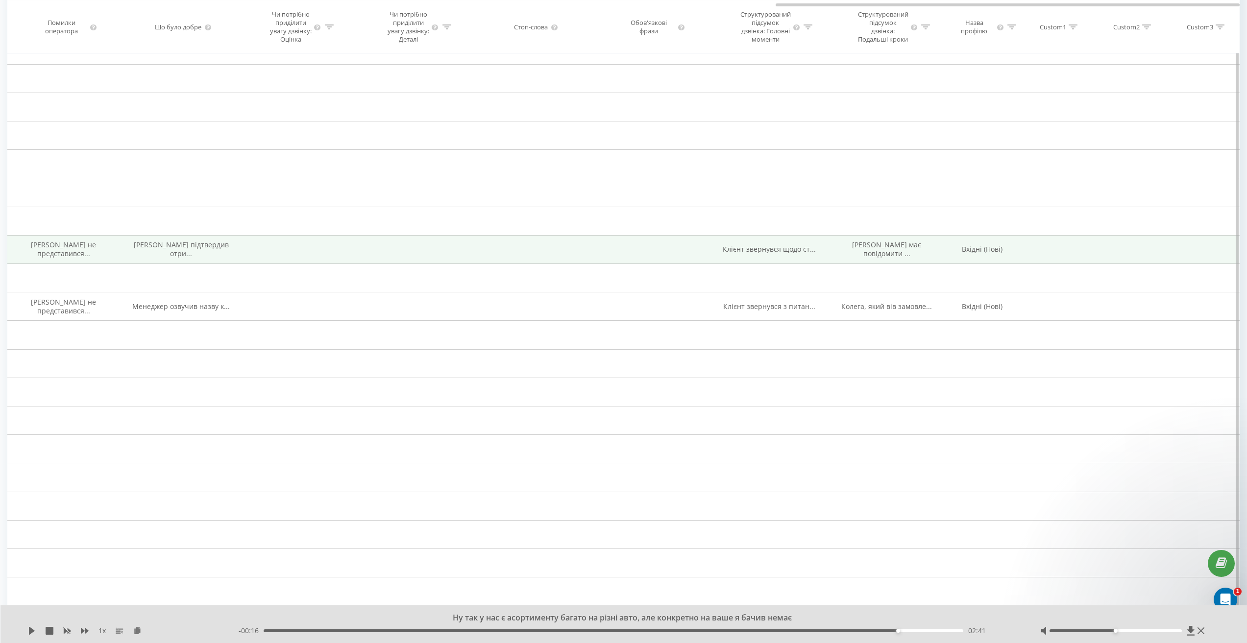
click at [764, 254] on span "Клієнт звернувся щодо ст..." at bounding box center [769, 249] width 93 height 9
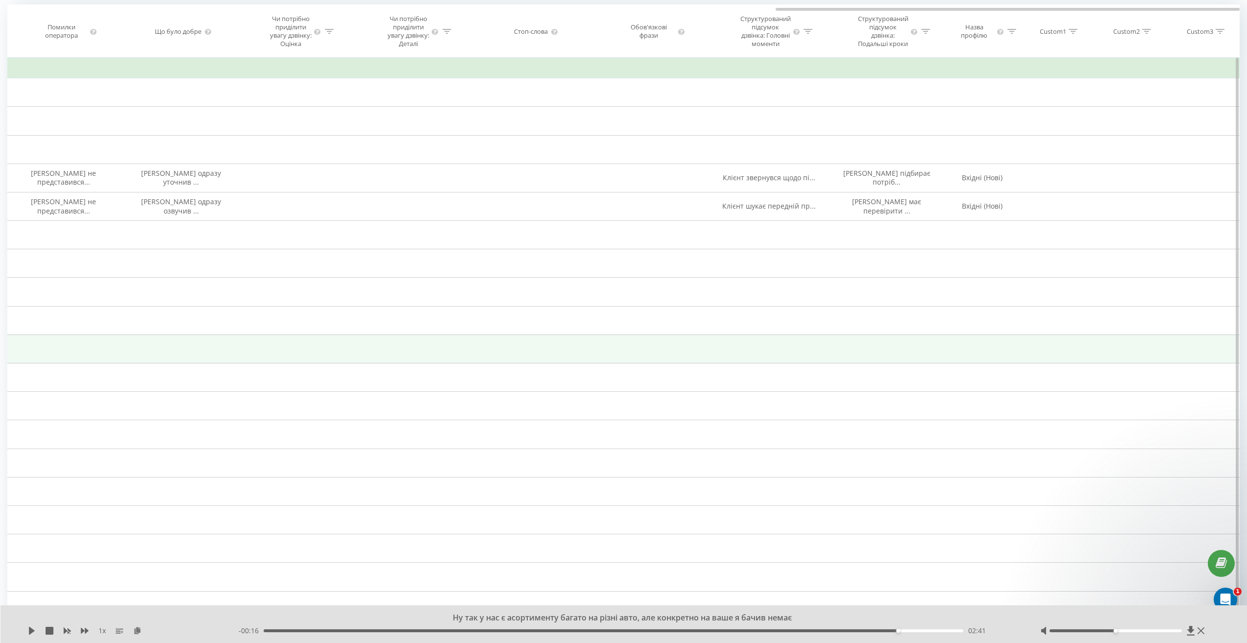
scroll to position [52, 0]
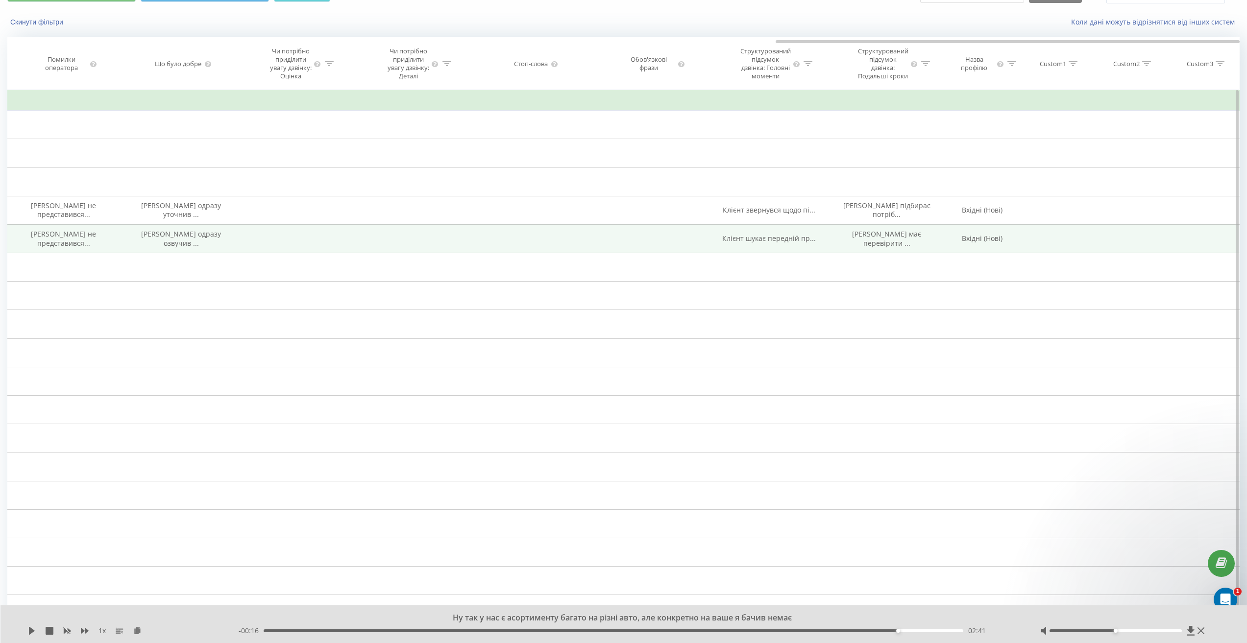
click at [767, 243] on span "Клієнт шукає передній пр..." at bounding box center [769, 238] width 94 height 9
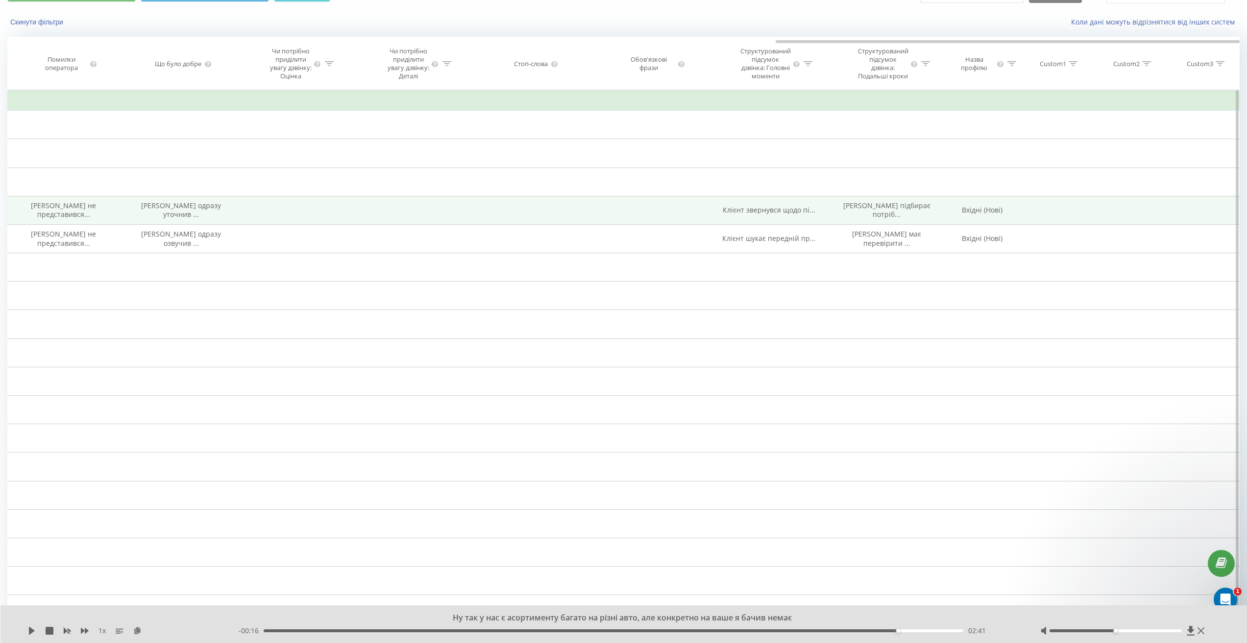
click at [793, 215] on span "Клієнт звернувся щодо пі..." at bounding box center [769, 209] width 93 height 9
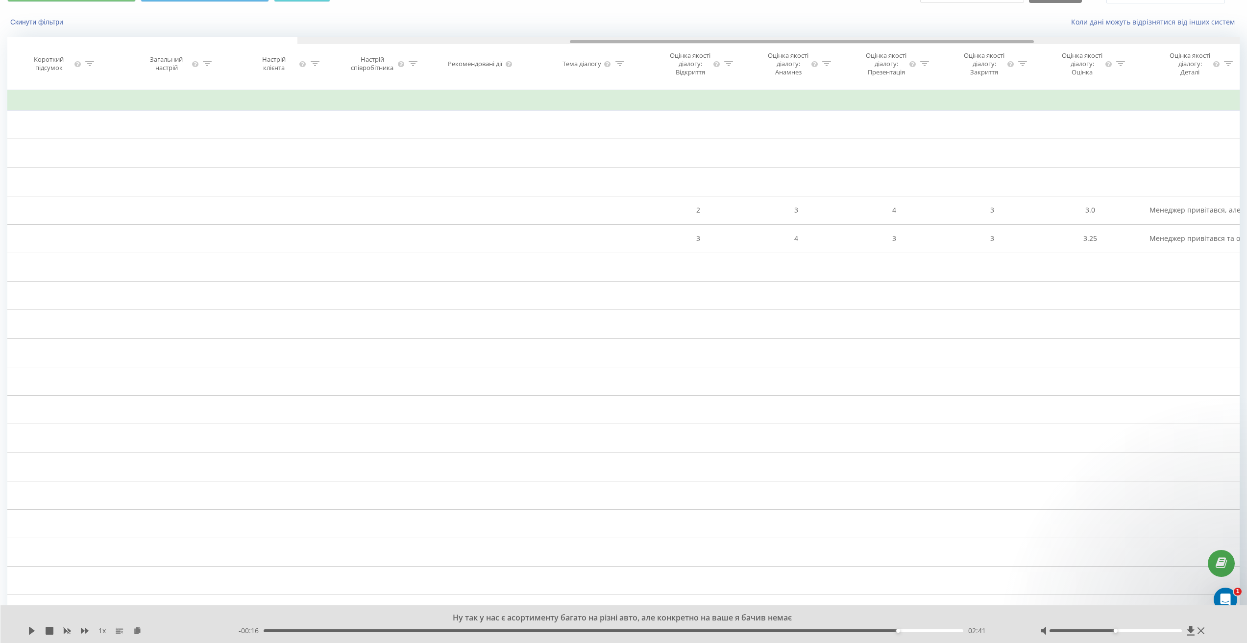
scroll to position [0, 336]
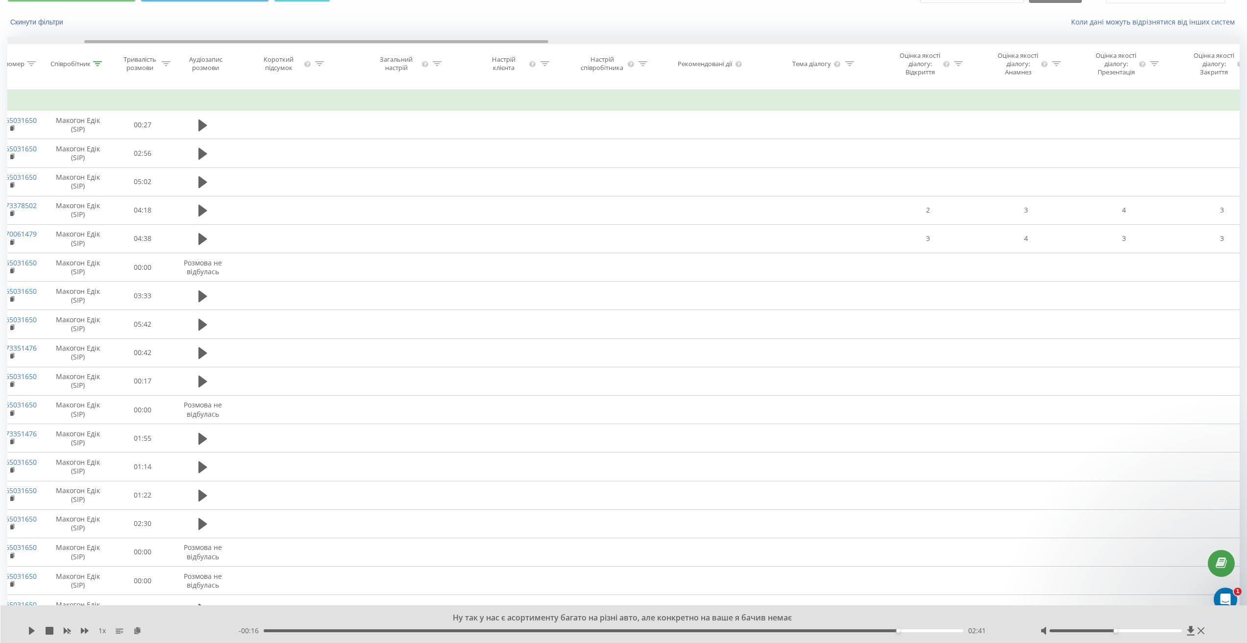
drag, startPoint x: 829, startPoint y: 41, endPoint x: 137, endPoint y: 67, distance: 692.0
click at [137, 67] on div "Дата дзвінка Тип дзвінка Статус Клієнт Бізнес номер Співробітник Тривалість роз…" at bounding box center [623, 63] width 1233 height 53
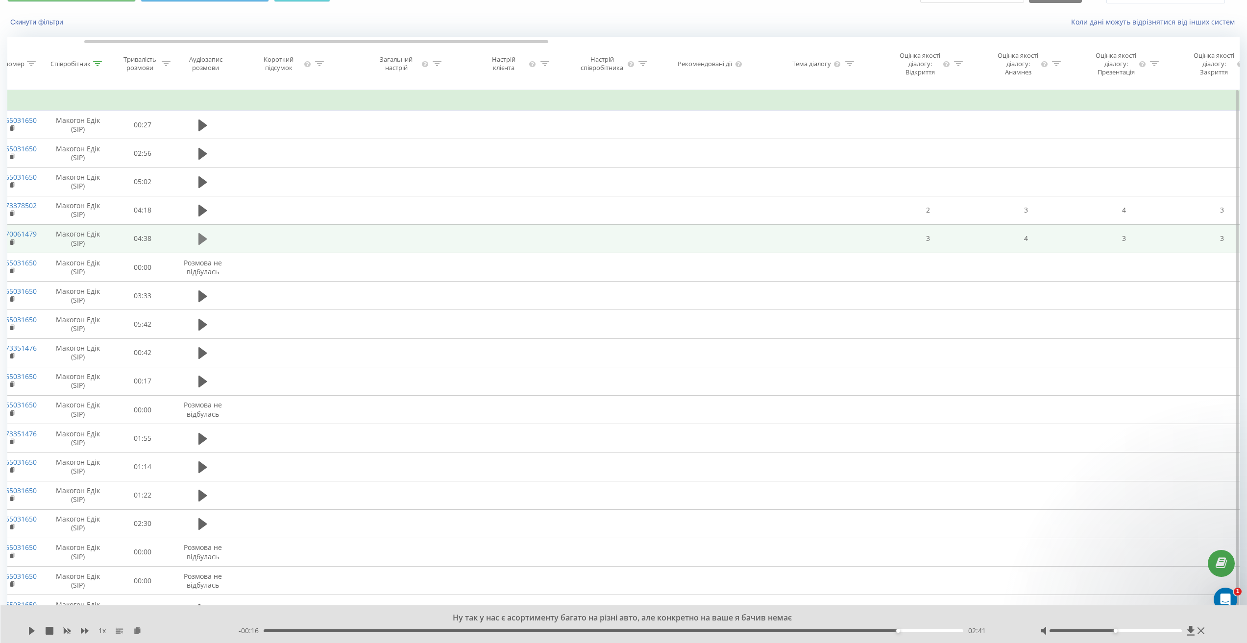
click at [206, 247] on button at bounding box center [203, 239] width 15 height 15
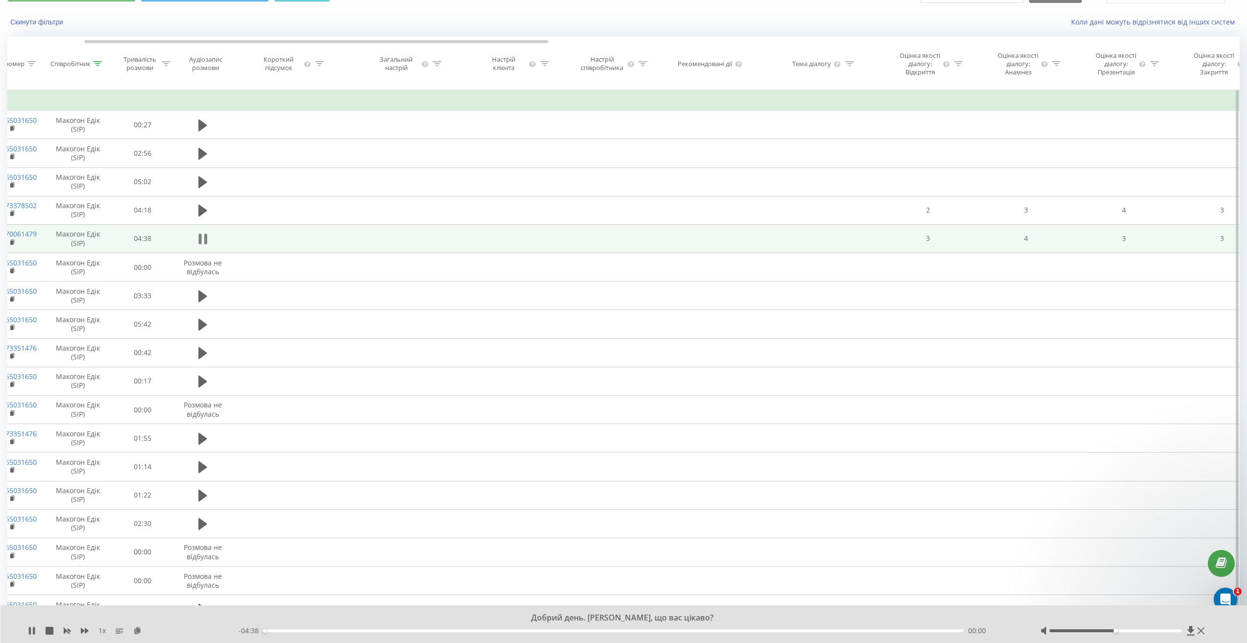
click at [203, 242] on icon at bounding box center [202, 239] width 9 height 14
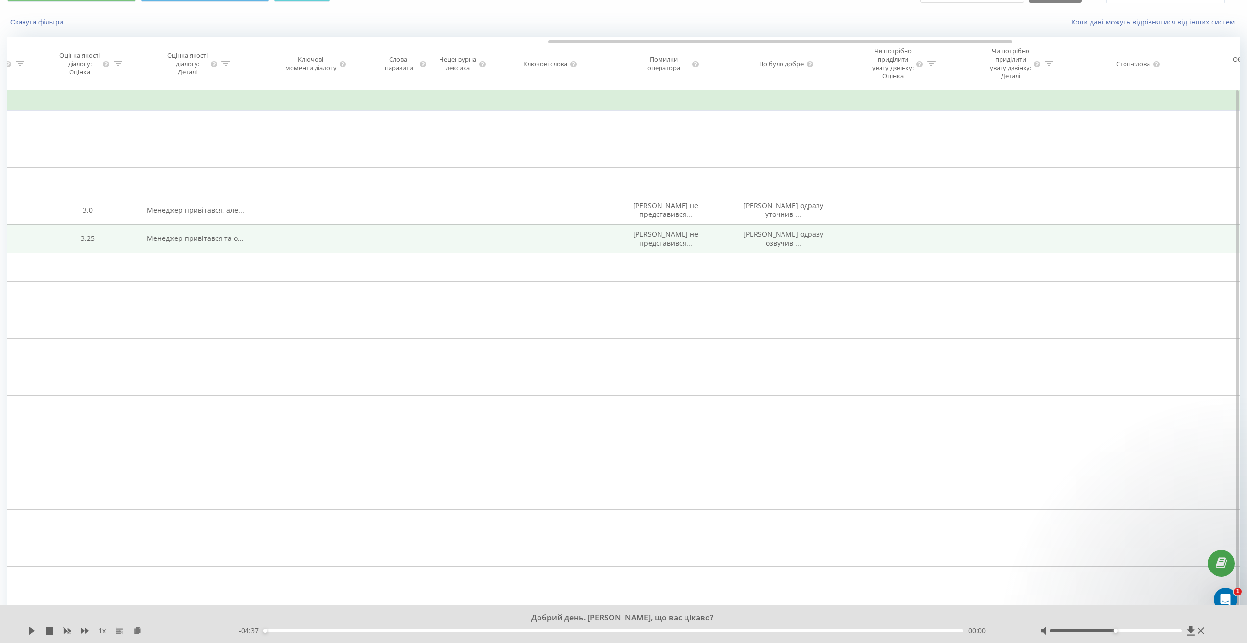
drag, startPoint x: 333, startPoint y: 40, endPoint x: 1016, endPoint y: 87, distance: 684.3
click at [990, 90] on div "Дата дзвінка Тип дзвінка Статус Клієнт Бізнес номер Співробітник Тривалість роз…" at bounding box center [623, 63] width 1233 height 53
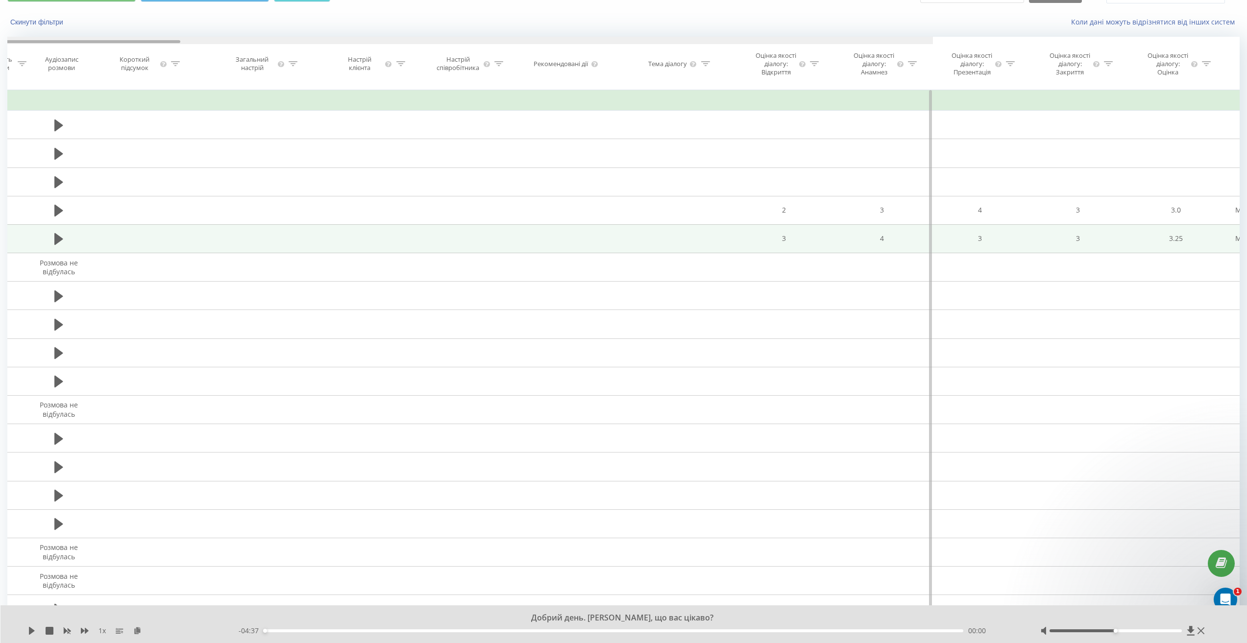
scroll to position [0, 0]
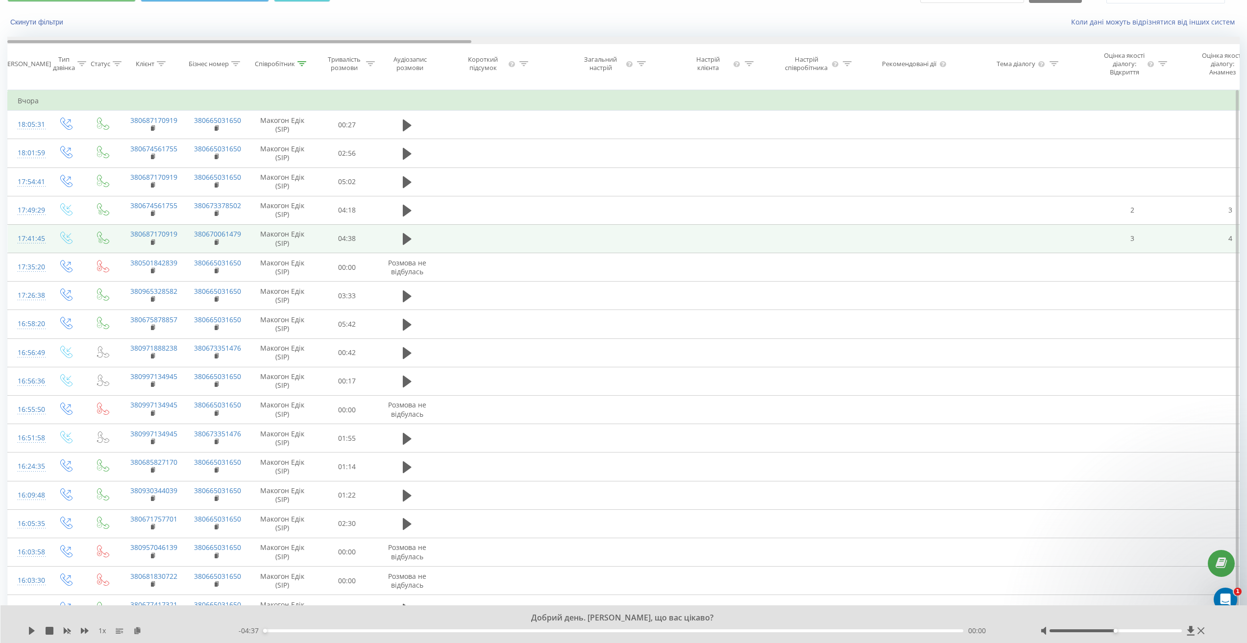
drag, startPoint x: 586, startPoint y: 43, endPoint x: 2, endPoint y: 32, distance: 583.8
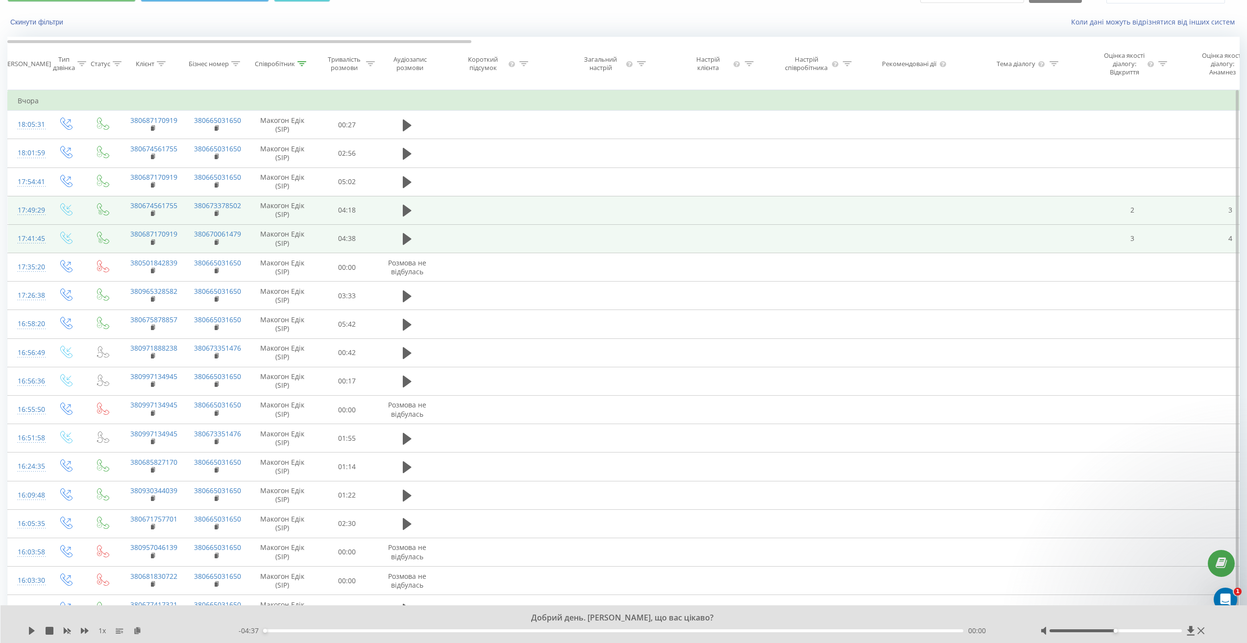
click at [394, 223] on td at bounding box center [407, 210] width 59 height 28
click at [408, 217] on icon at bounding box center [407, 211] width 9 height 12
click at [274, 630] on div "00:01" at bounding box center [613, 631] width 699 height 3
click at [269, 633] on div "- 04:12 00:05 00:05" at bounding box center [627, 631] width 777 height 10
click at [267, 631] on div "00:01" at bounding box center [613, 631] width 699 height 3
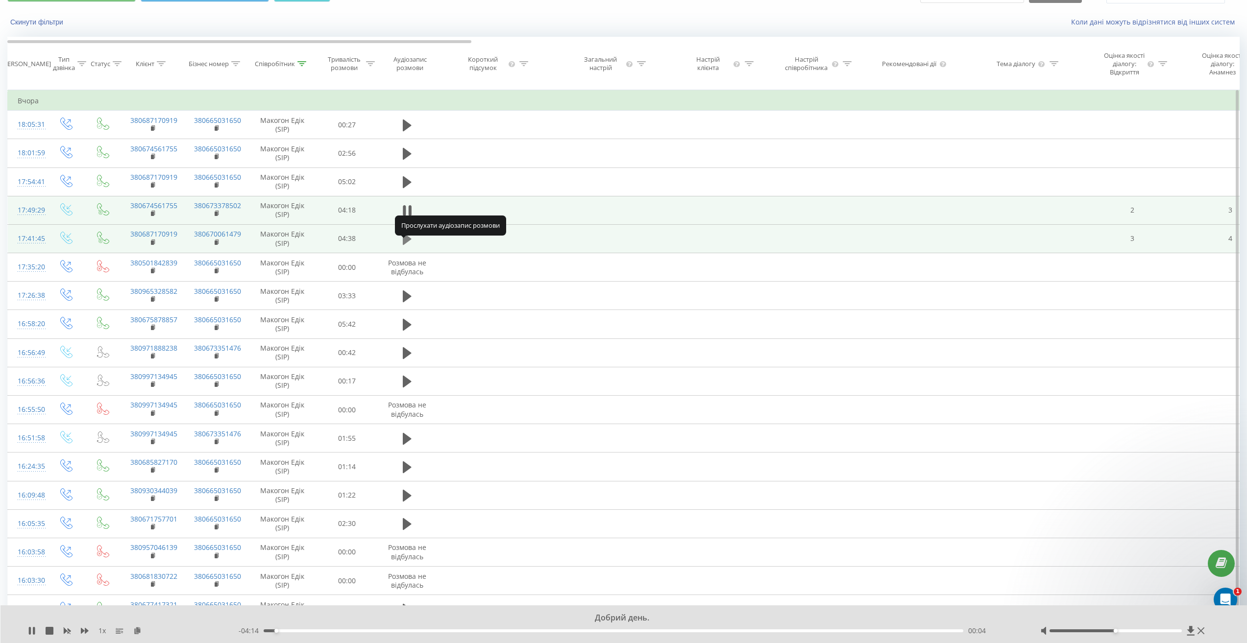
click at [407, 245] on icon at bounding box center [407, 239] width 9 height 12
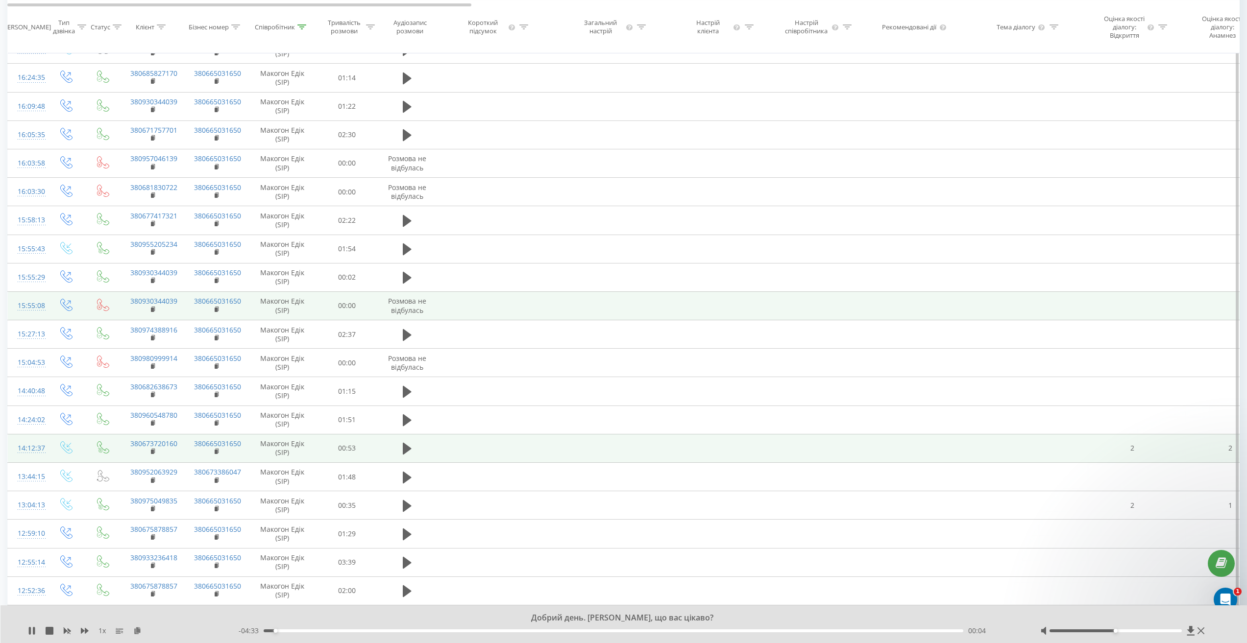
scroll to position [445, 0]
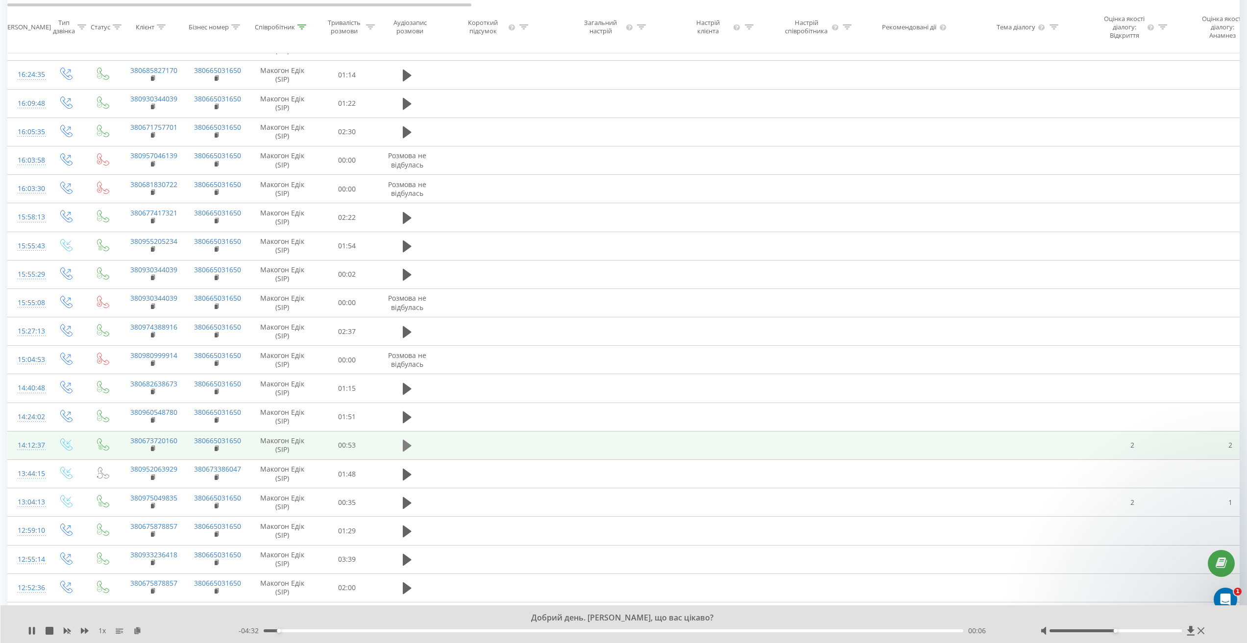
click at [404, 452] on icon at bounding box center [407, 446] width 9 height 12
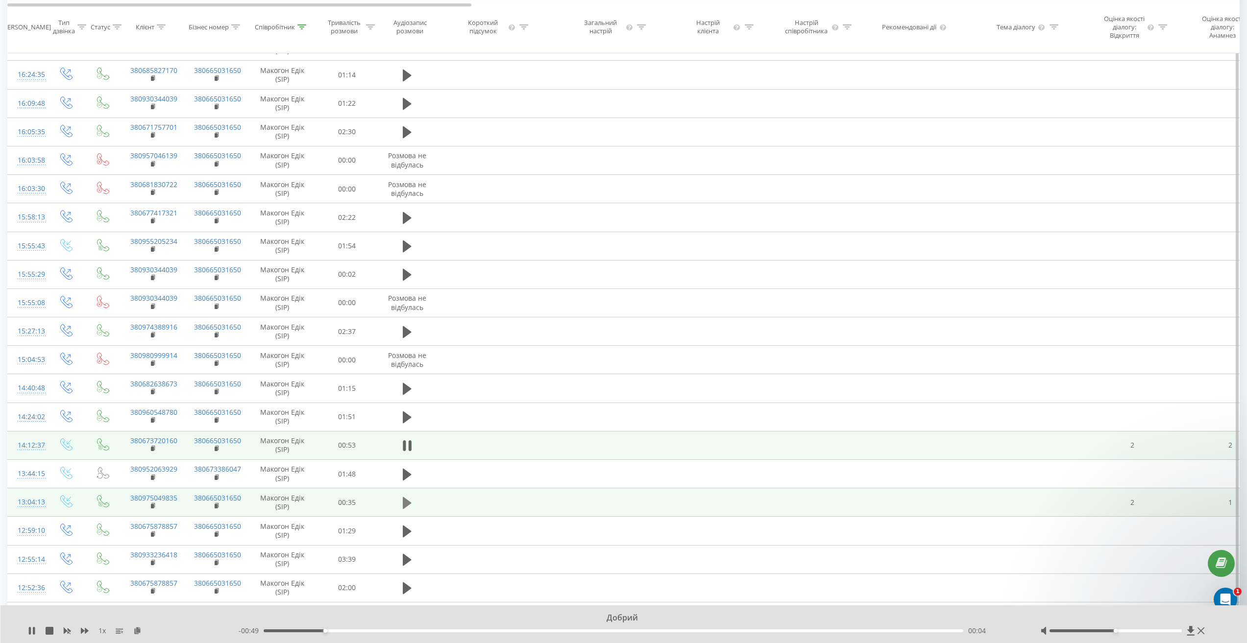
click at [405, 509] on icon at bounding box center [407, 503] width 9 height 12
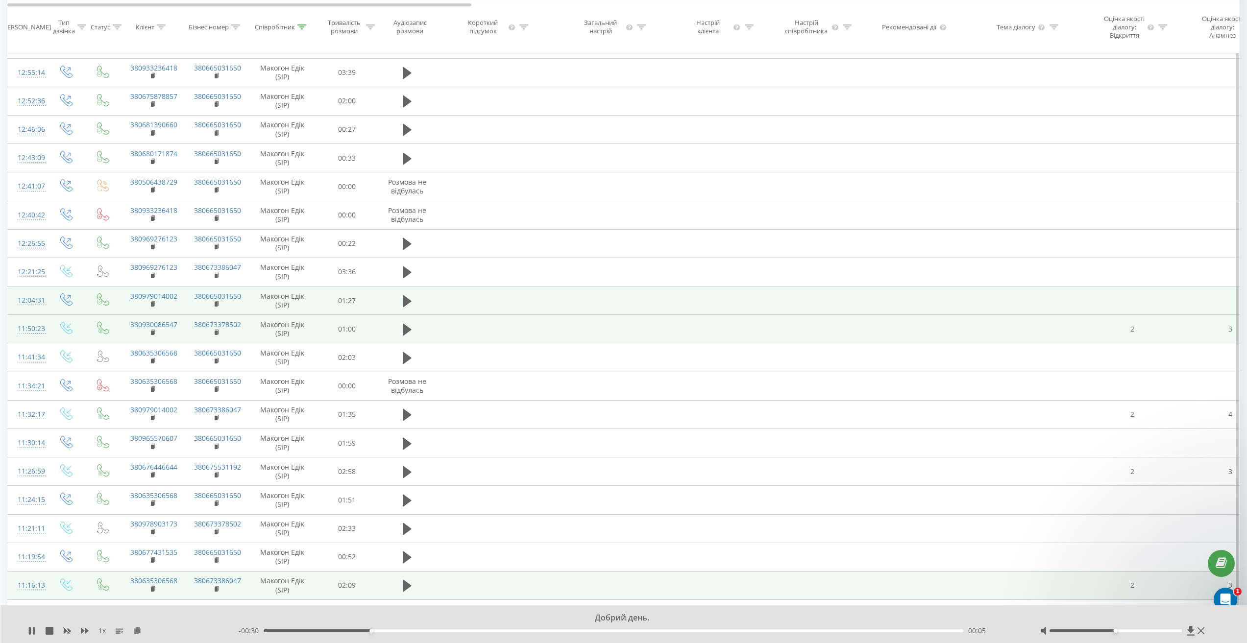
scroll to position [984, 0]
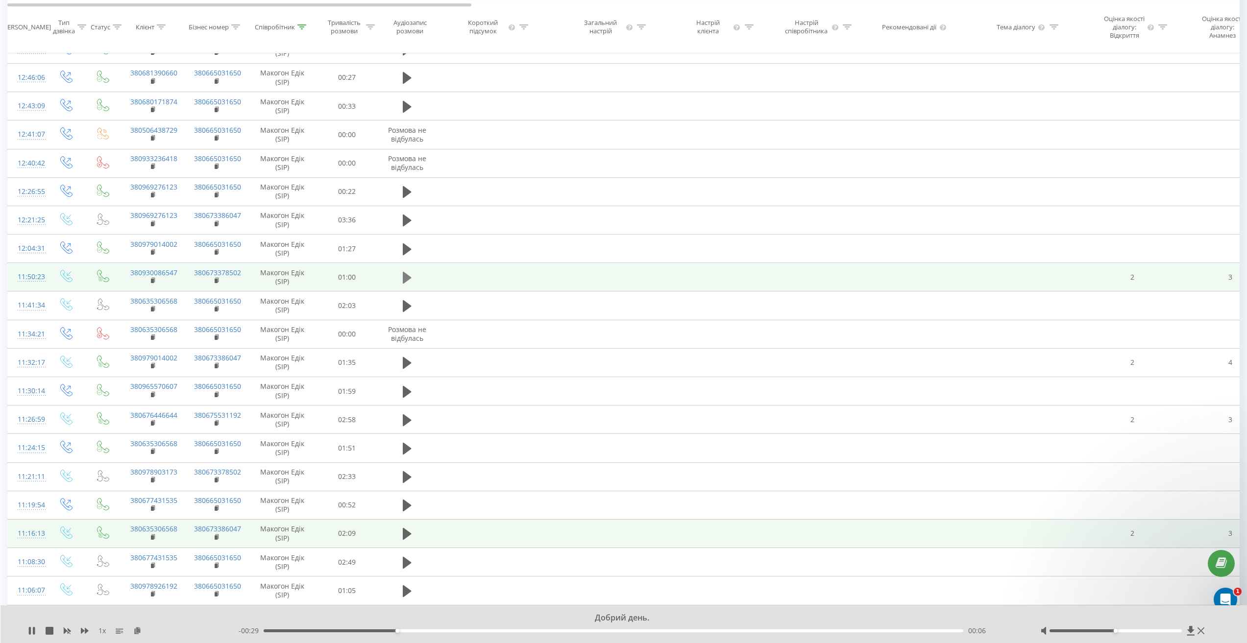
click at [404, 284] on icon at bounding box center [407, 278] width 9 height 12
click at [409, 283] on icon at bounding box center [409, 277] width 3 height 11
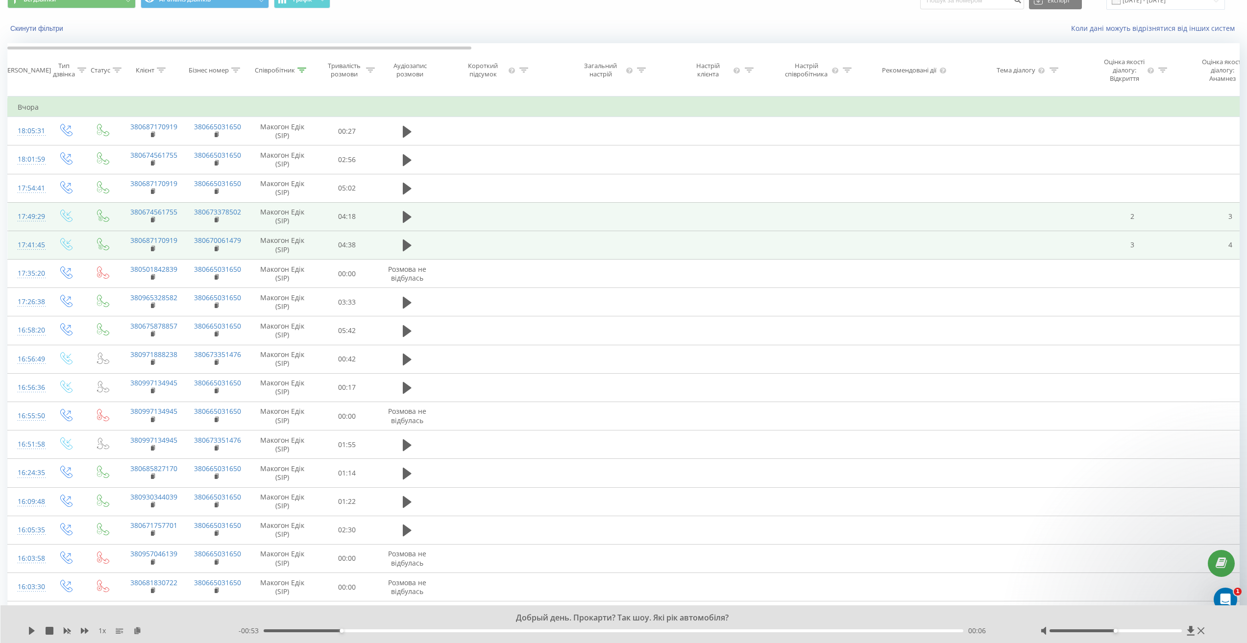
scroll to position [49, 0]
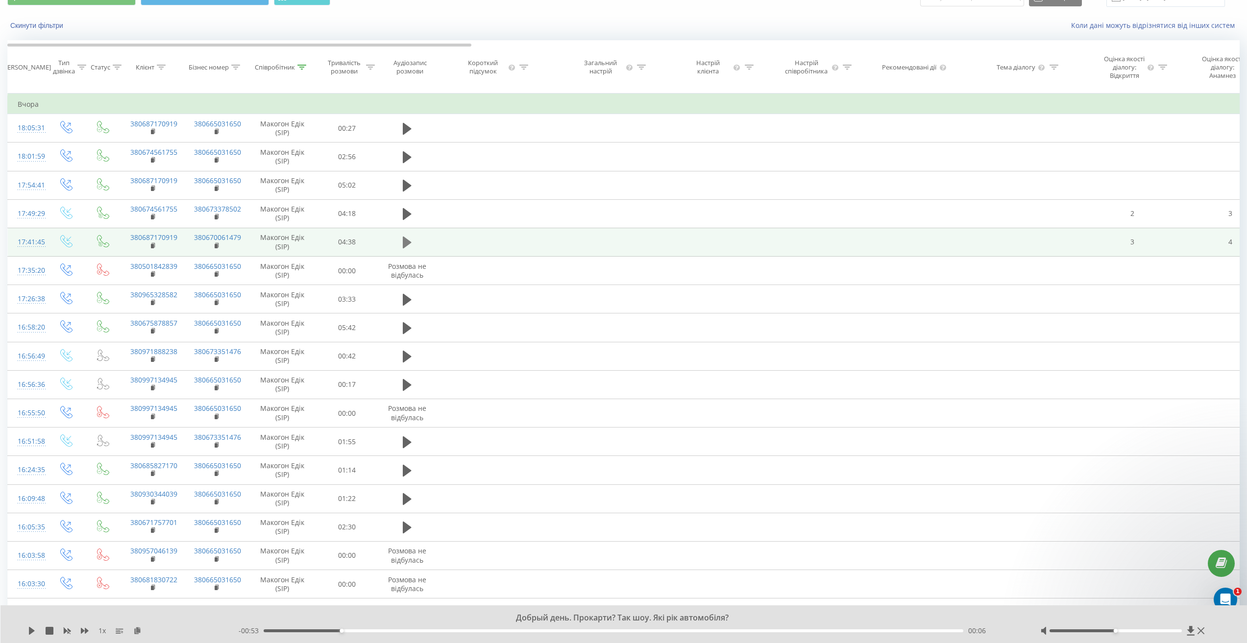
click at [404, 244] on icon at bounding box center [407, 243] width 9 height 14
click at [407, 249] on icon at bounding box center [407, 243] width 9 height 14
click at [406, 220] on icon at bounding box center [407, 214] width 9 height 12
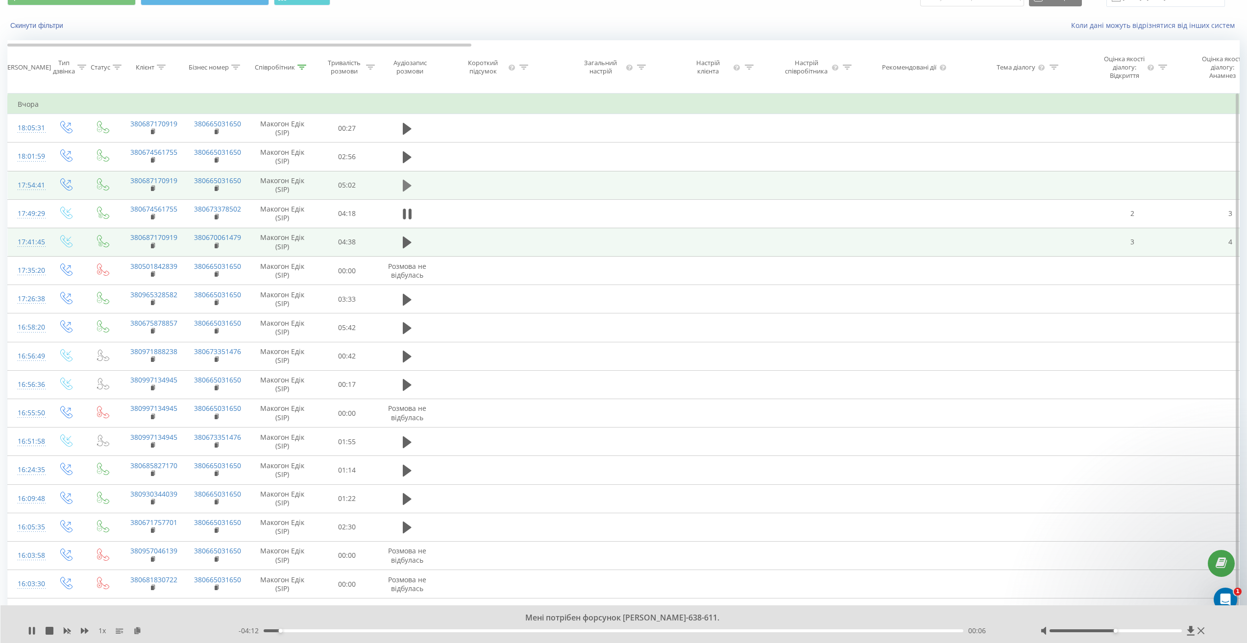
click at [403, 192] on icon at bounding box center [407, 186] width 9 height 12
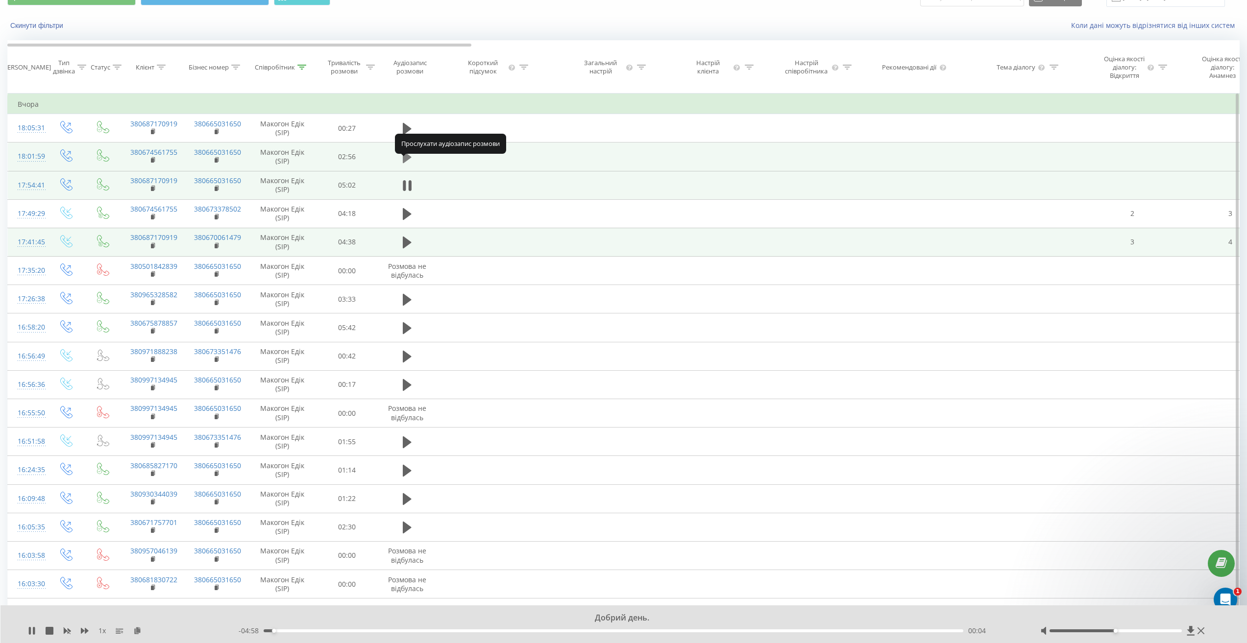
click at [408, 163] on icon at bounding box center [407, 157] width 9 height 12
click at [407, 164] on icon at bounding box center [407, 157] width 9 height 14
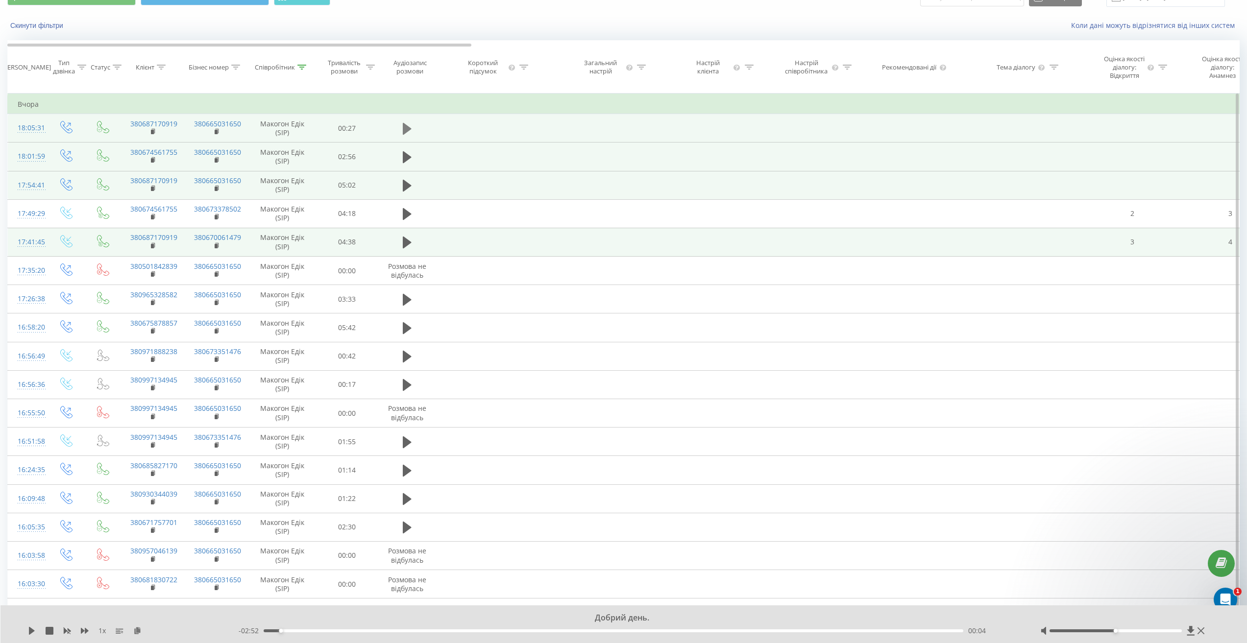
click at [408, 135] on icon at bounding box center [407, 129] width 9 height 12
click at [408, 136] on icon at bounding box center [407, 129] width 9 height 14
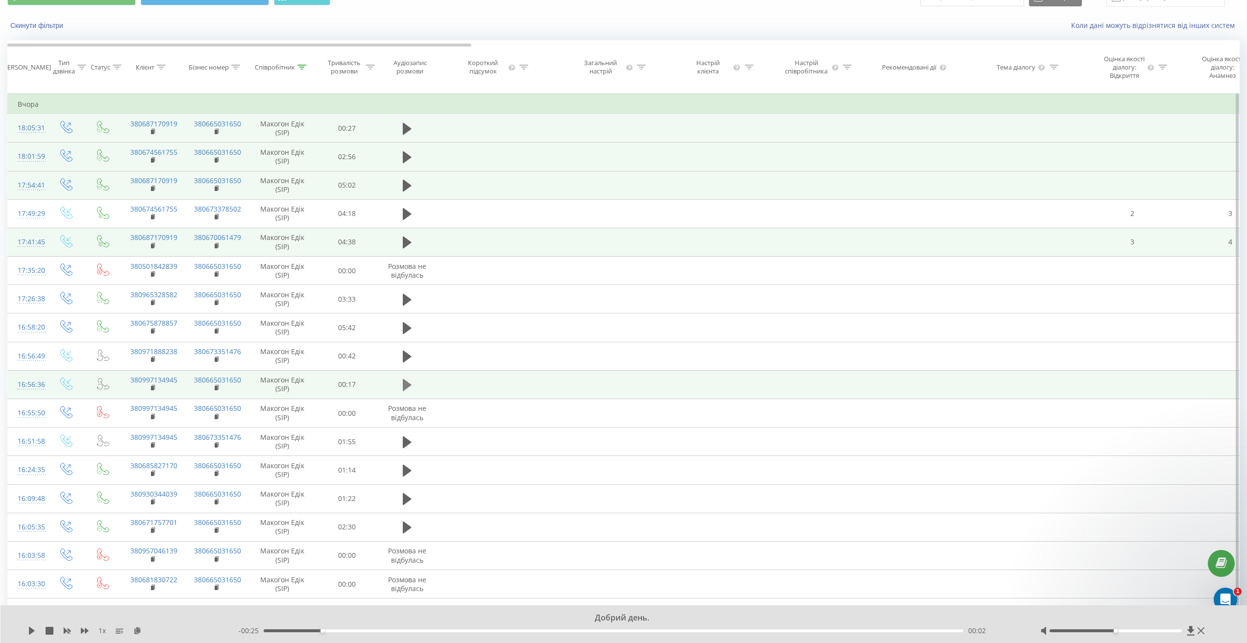
click at [411, 387] on icon at bounding box center [407, 385] width 9 height 14
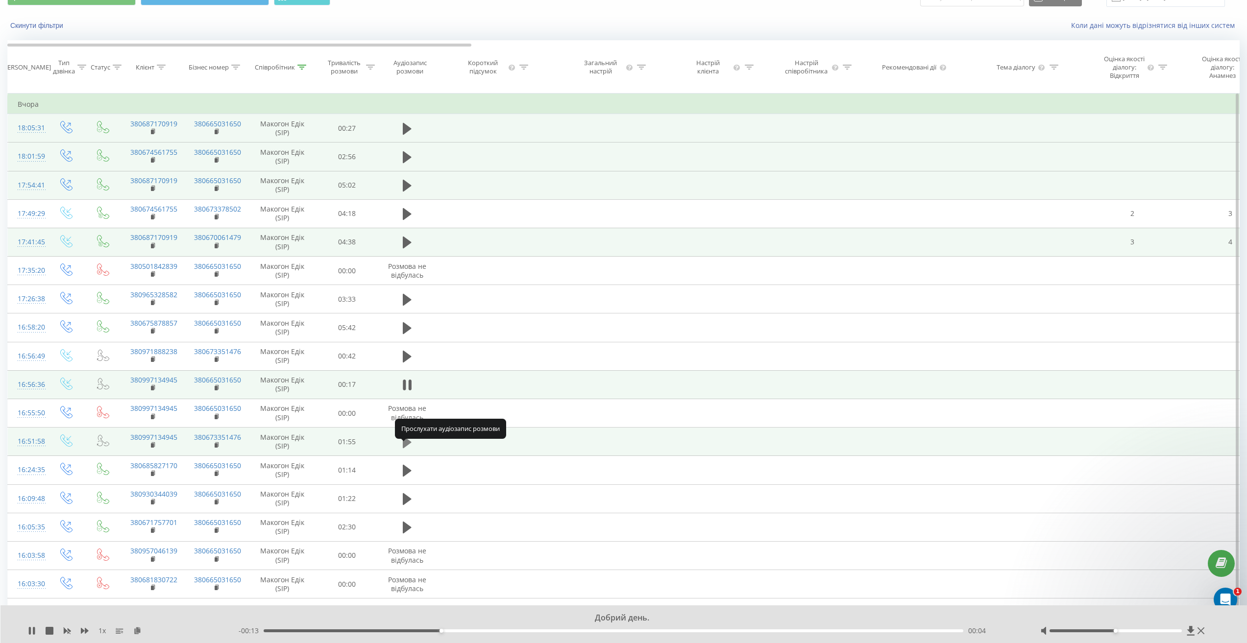
click at [406, 448] on icon at bounding box center [407, 443] width 9 height 12
click at [32, 633] on icon at bounding box center [32, 631] width 8 height 8
click at [300, 70] on icon at bounding box center [302, 67] width 9 height 5
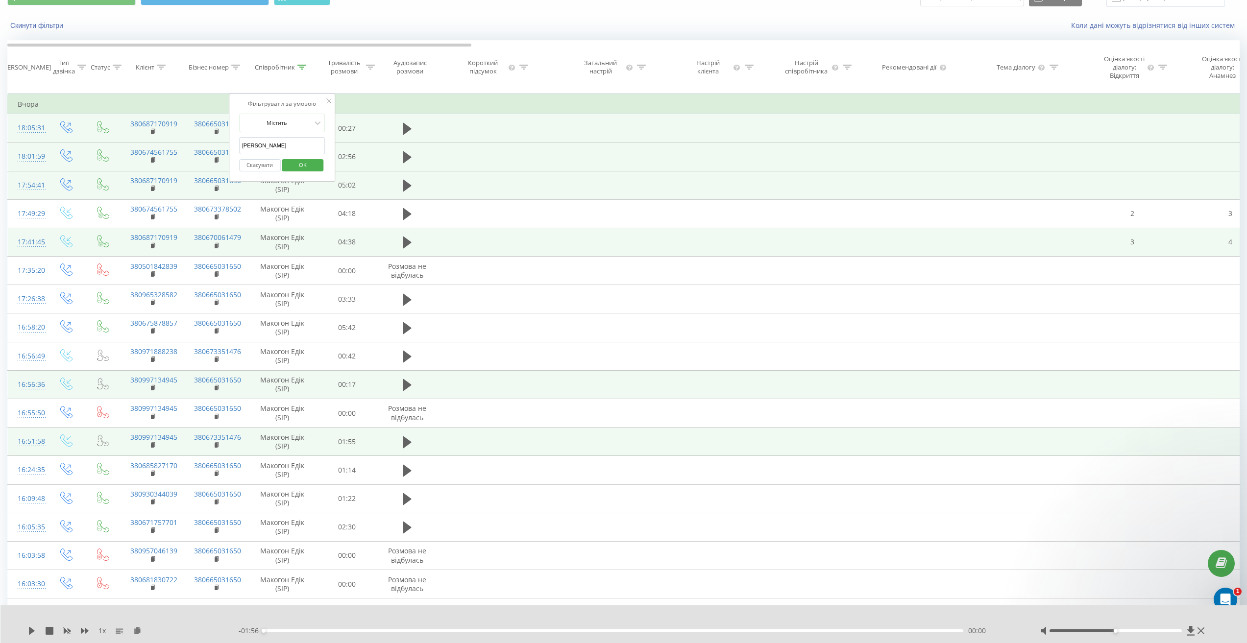
drag, startPoint x: 276, startPoint y: 151, endPoint x: 189, endPoint y: 148, distance: 87.8
type input "Гасіч"
click button "OK" at bounding box center [303, 165] width 42 height 12
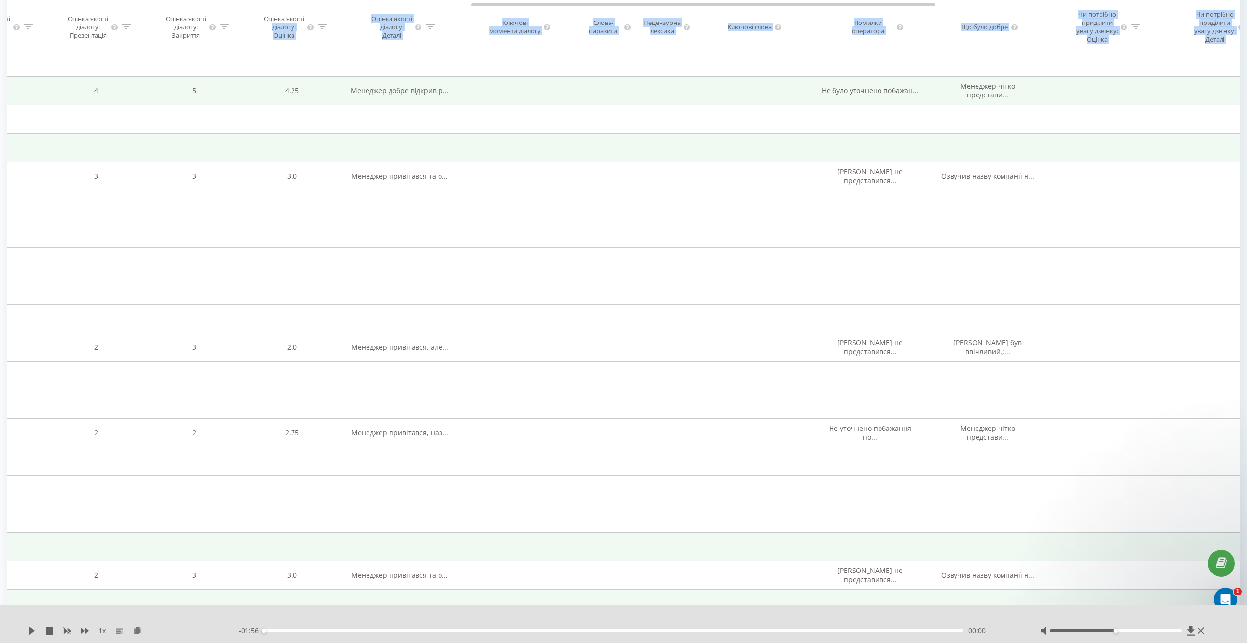
scroll to position [330, 0]
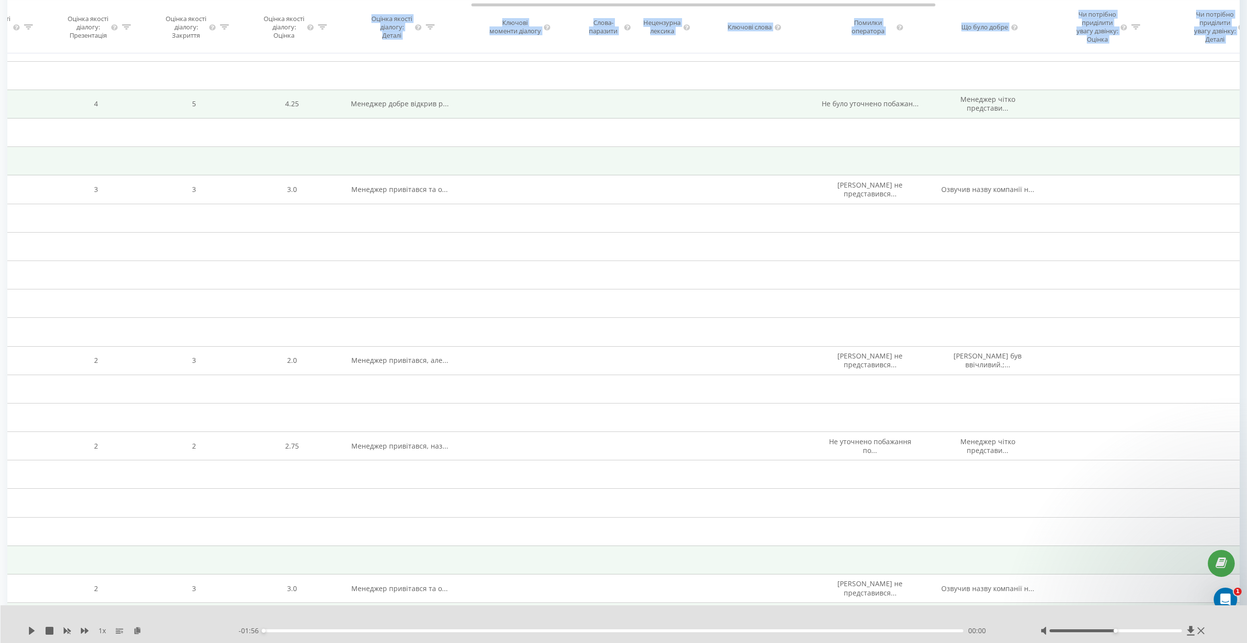
drag, startPoint x: 280, startPoint y: 6, endPoint x: 373, endPoint y: 16, distance: 93.6
click at [373, 16] on div "Дата дзвінка Тип дзвінка Статус Клієнт Бізнес номер Співробітник Тривалість роз…" at bounding box center [623, 26] width 1233 height 53
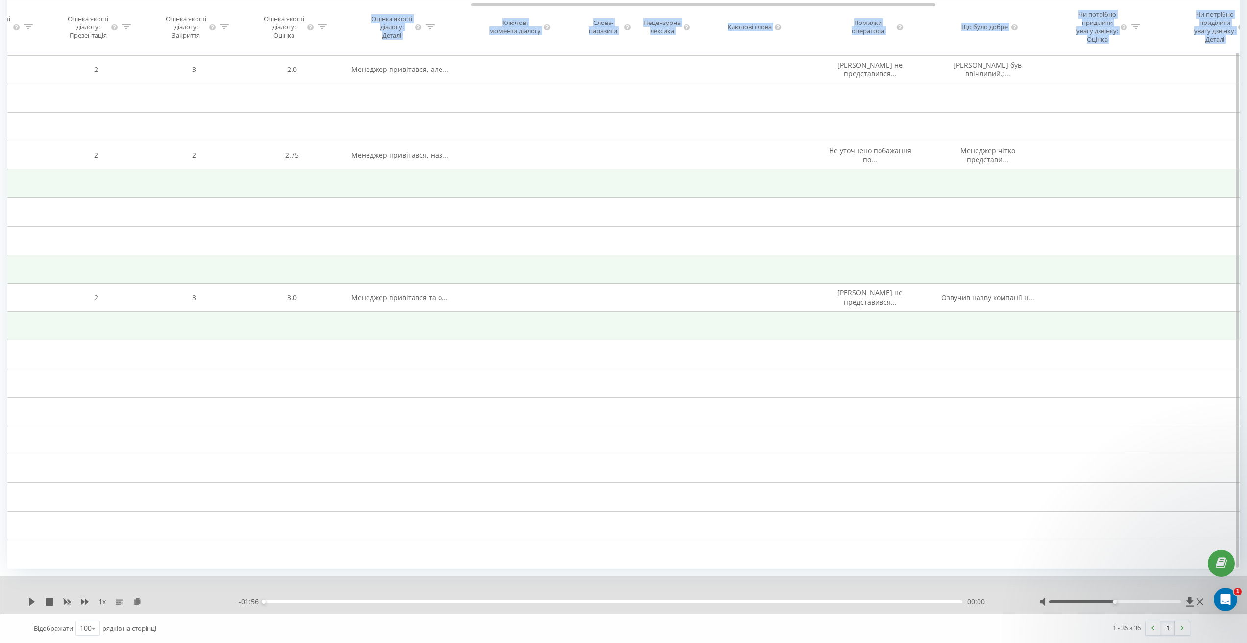
scroll to position [629, 0]
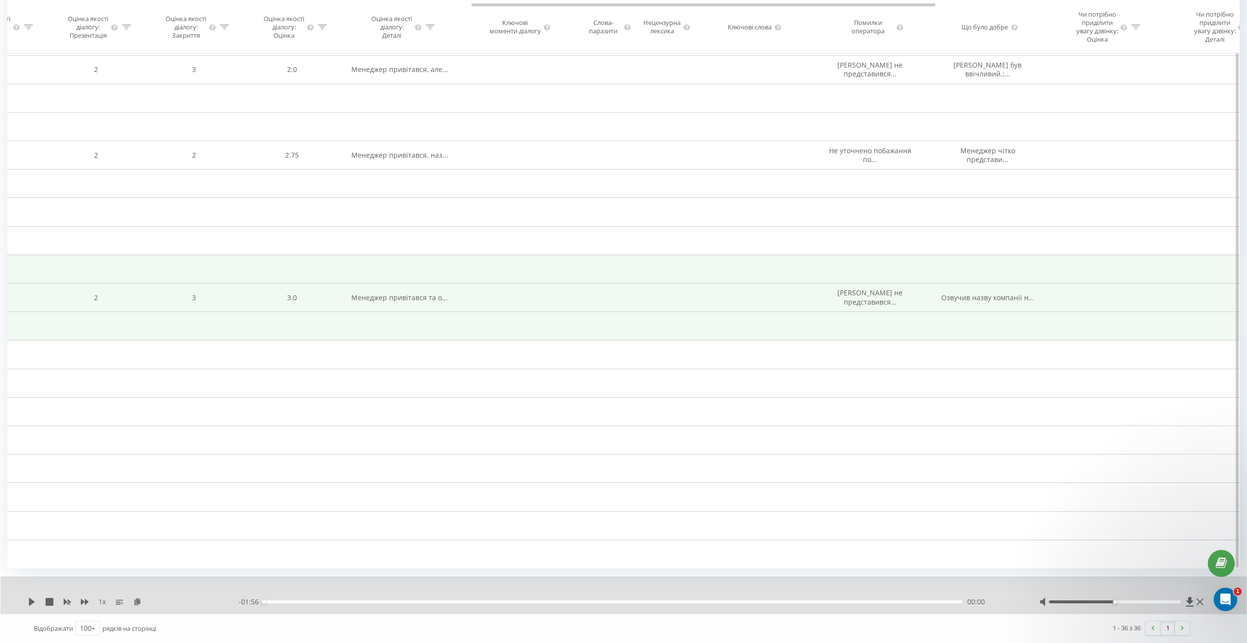
click at [879, 295] on span "Менеджер не представився..." at bounding box center [870, 297] width 65 height 18
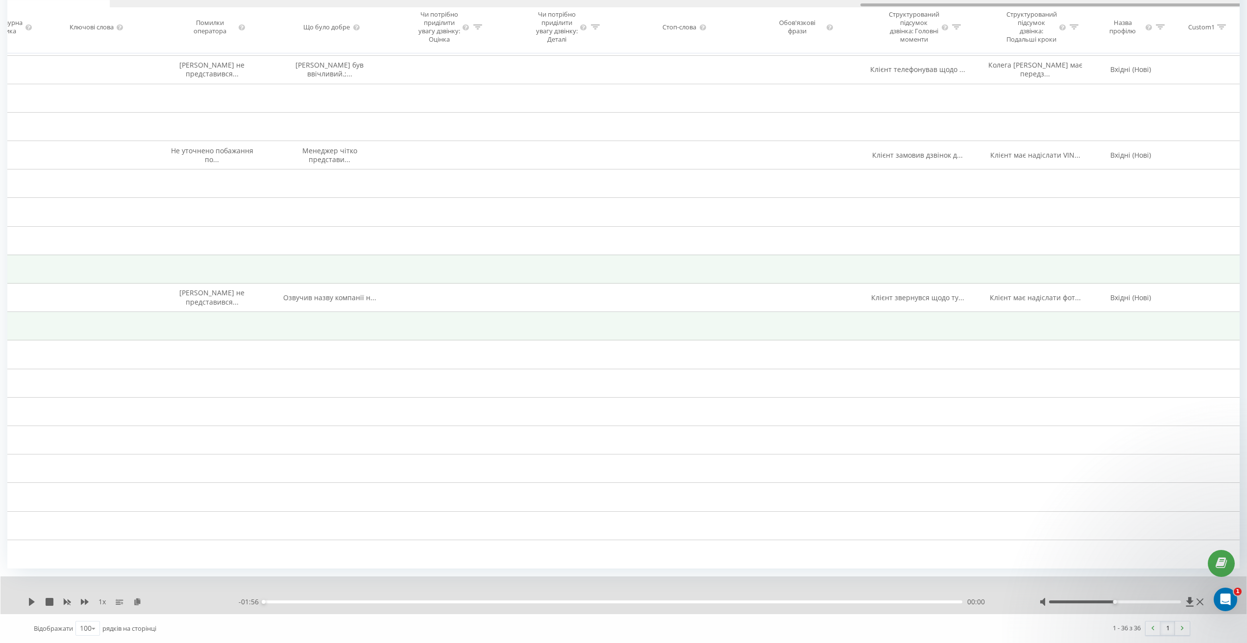
scroll to position [0, 2039]
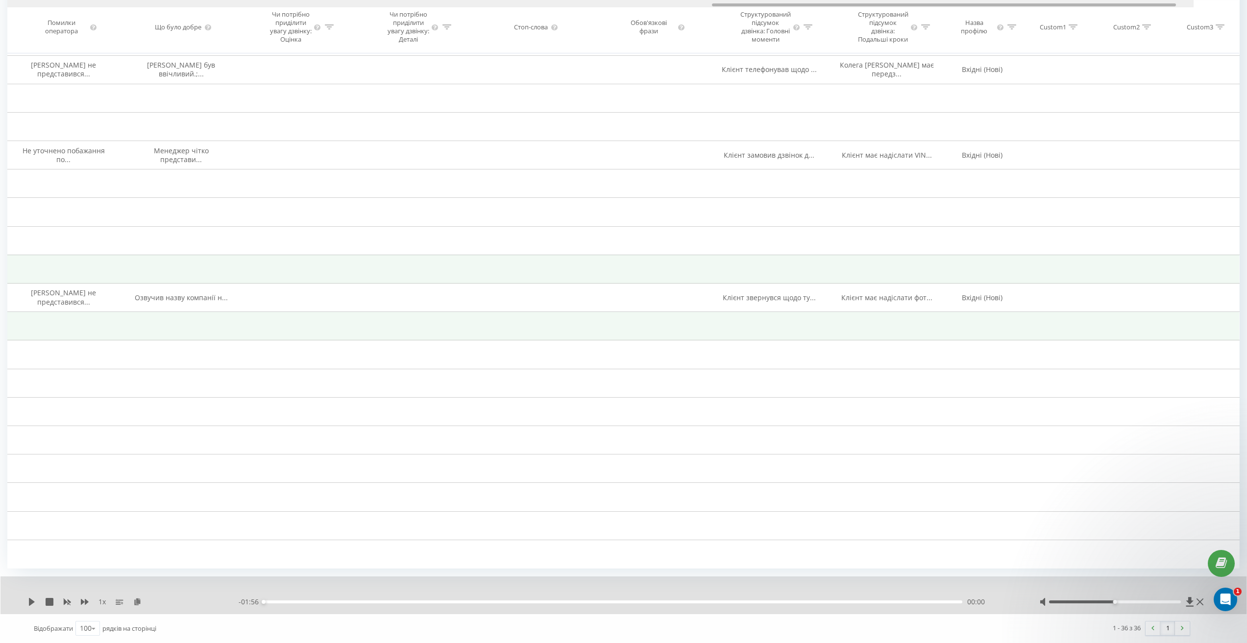
drag, startPoint x: 655, startPoint y: 6, endPoint x: 971, endPoint y: 53, distance: 319.6
click at [971, 52] on div "Дата дзвінка Тип дзвінка Статус Клієнт Бізнес номер Співробітник Тривалість роз…" at bounding box center [623, 26] width 1233 height 53
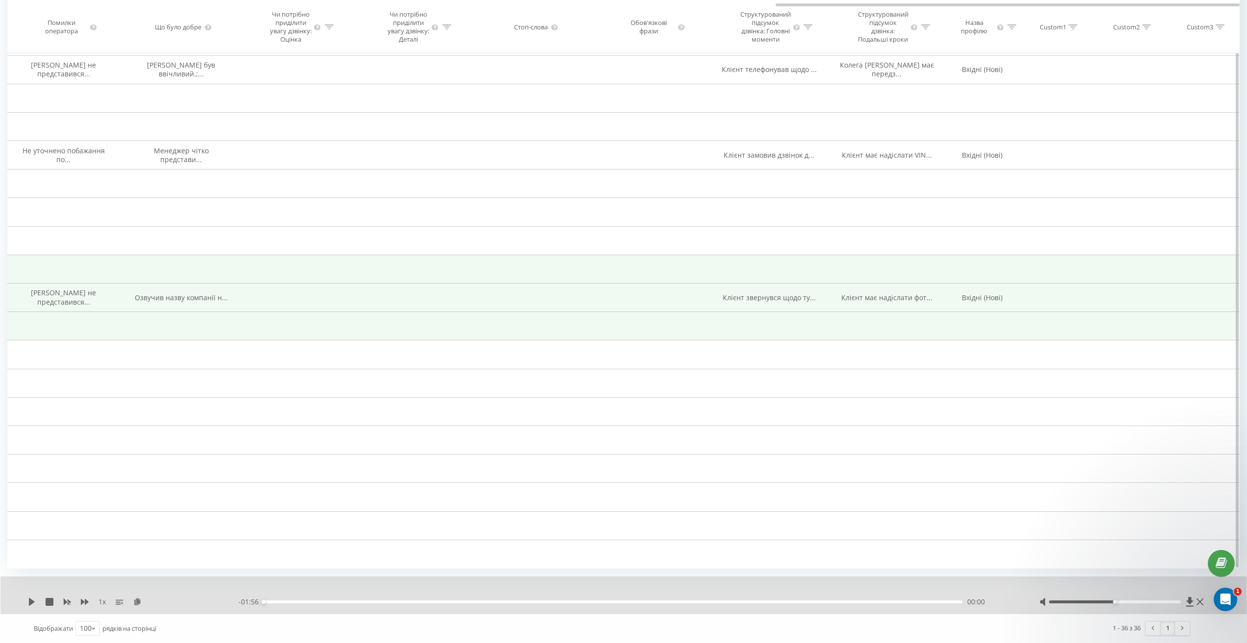
click at [771, 300] on span "Клієнт звернувся щодо ту..." at bounding box center [769, 297] width 93 height 9
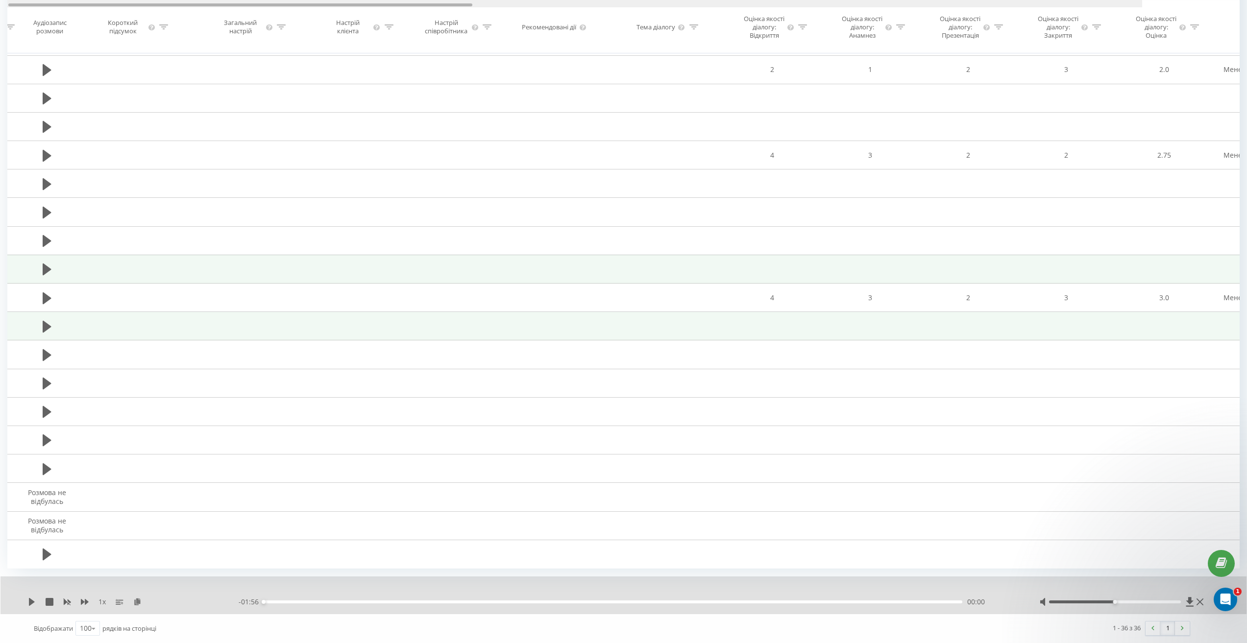
scroll to position [0, 231]
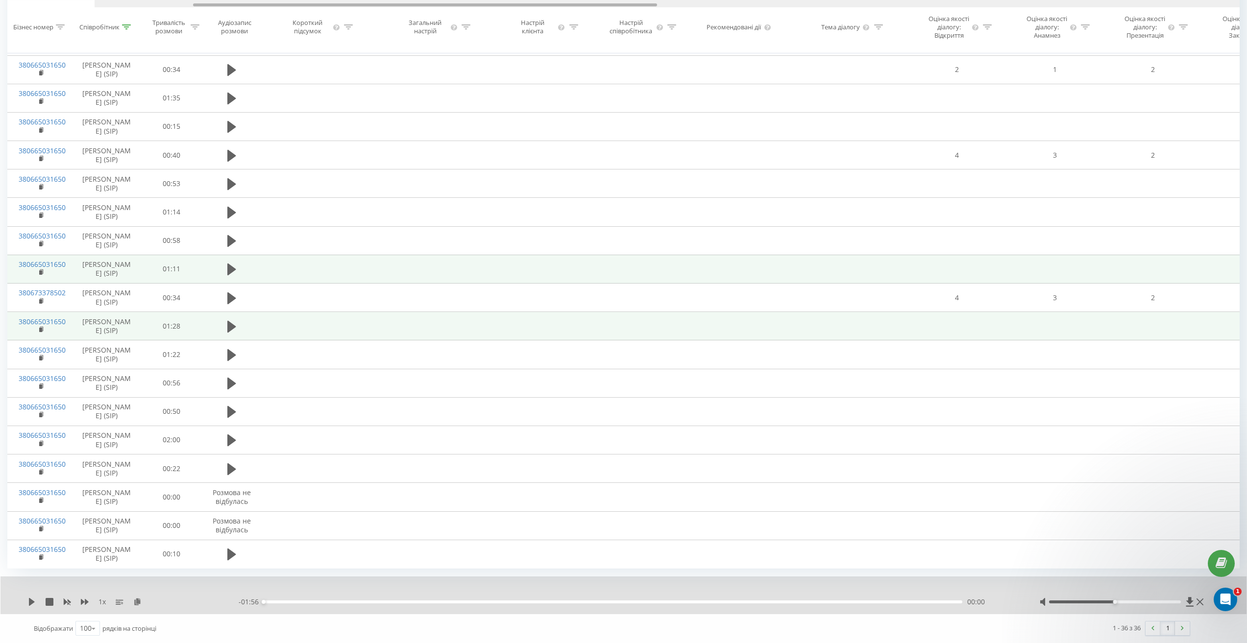
drag, startPoint x: 829, startPoint y: 4, endPoint x: 127, endPoint y: 55, distance: 704.1
click at [127, 53] on div "Дата дзвінка Тип дзвінка Статус Клієнт Бізнес номер Співробітник Тривалість роз…" at bounding box center [623, 26] width 1233 height 53
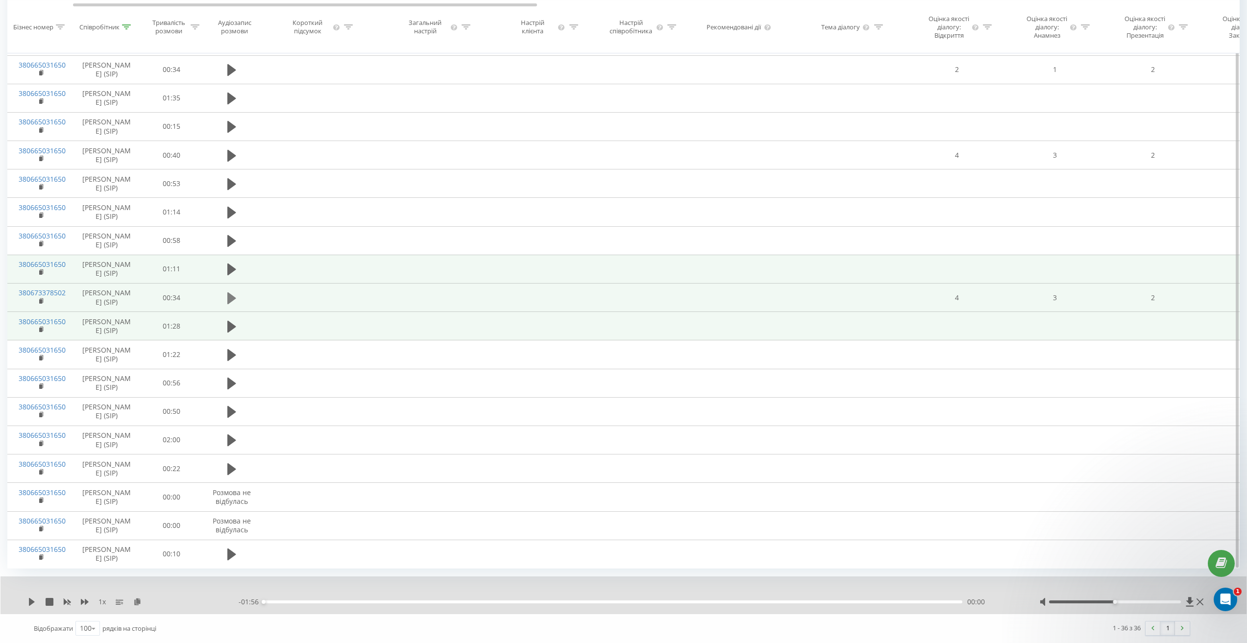
click at [231, 298] on icon at bounding box center [231, 298] width 9 height 12
click at [413, 601] on div "00:06" at bounding box center [613, 602] width 699 height 3
drag, startPoint x: 442, startPoint y: 601, endPoint x: 470, endPoint y: 604, distance: 29.1
click at [442, 601] on div "00:07" at bounding box center [613, 602] width 699 height 3
drag, startPoint x: 480, startPoint y: 604, endPoint x: 494, endPoint y: 602, distance: 14.9
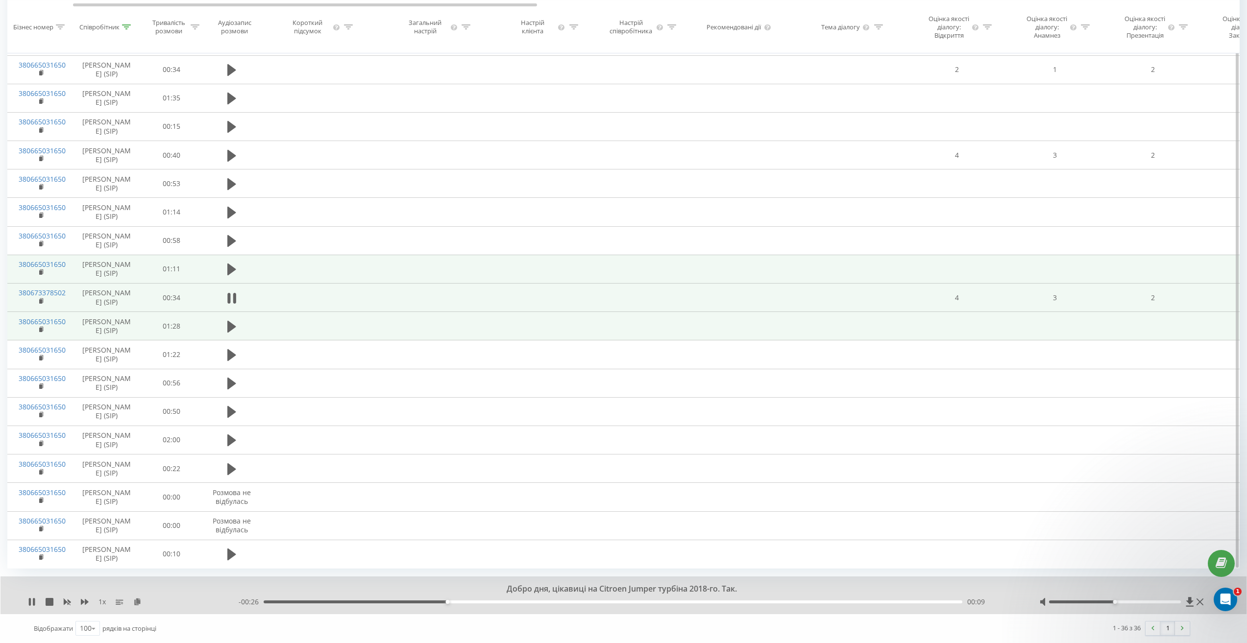
click at [480, 604] on div "- 00:26 00:09 00:09" at bounding box center [627, 602] width 776 height 10
click at [495, 601] on div "00:09" at bounding box center [613, 602] width 699 height 3
drag, startPoint x: 536, startPoint y: 601, endPoint x: 555, endPoint y: 601, distance: 19.6
click at [536, 601] on div "00:13" at bounding box center [613, 602] width 699 height 3
click at [580, 602] on div "00:13" at bounding box center [613, 602] width 699 height 3
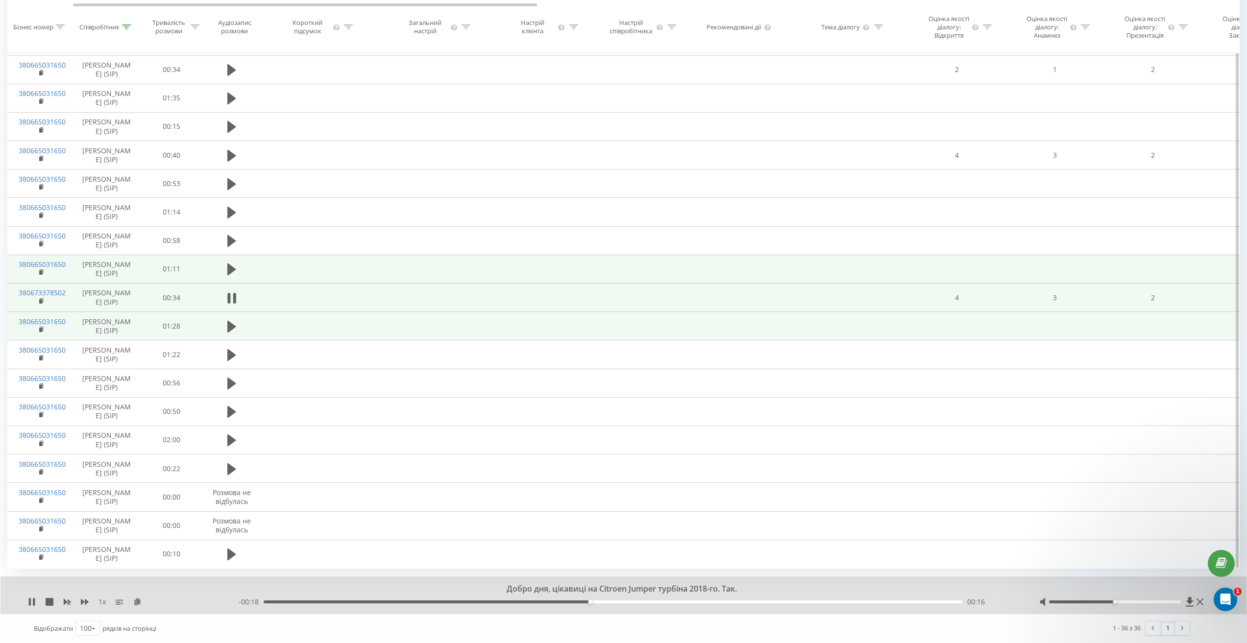
click at [636, 601] on div "00:16" at bounding box center [613, 602] width 699 height 3
click at [711, 602] on div "00:22" at bounding box center [613, 602] width 699 height 3
click at [753, 602] on div "00:23" at bounding box center [613, 602] width 699 height 3
drag, startPoint x: 790, startPoint y: 602, endPoint x: 798, endPoint y: 602, distance: 7.8
click at [791, 602] on div "00:25" at bounding box center [613, 602] width 699 height 3
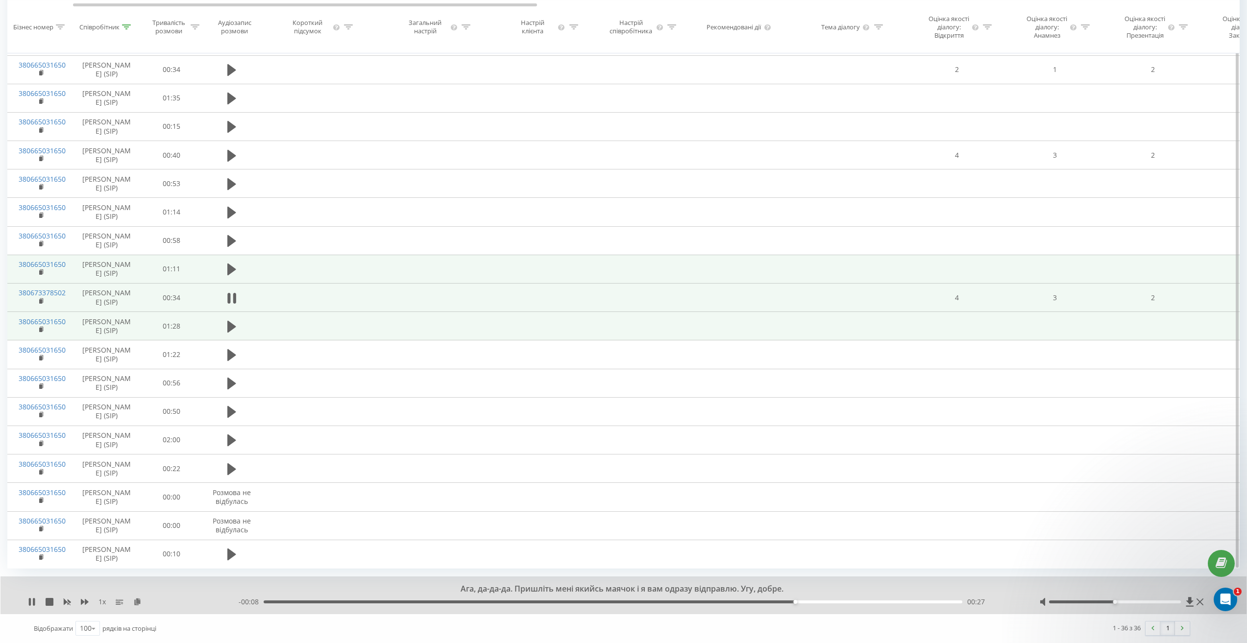
click at [840, 602] on div "00:27" at bounding box center [613, 602] width 699 height 3
drag, startPoint x: 869, startPoint y: 600, endPoint x: 881, endPoint y: 601, distance: 12.3
click at [869, 601] on div "00:29" at bounding box center [613, 602] width 699 height 3
click at [901, 601] on div "00:32" at bounding box center [613, 602] width 699 height 3
click at [30, 602] on icon at bounding box center [30, 602] width 2 height 8
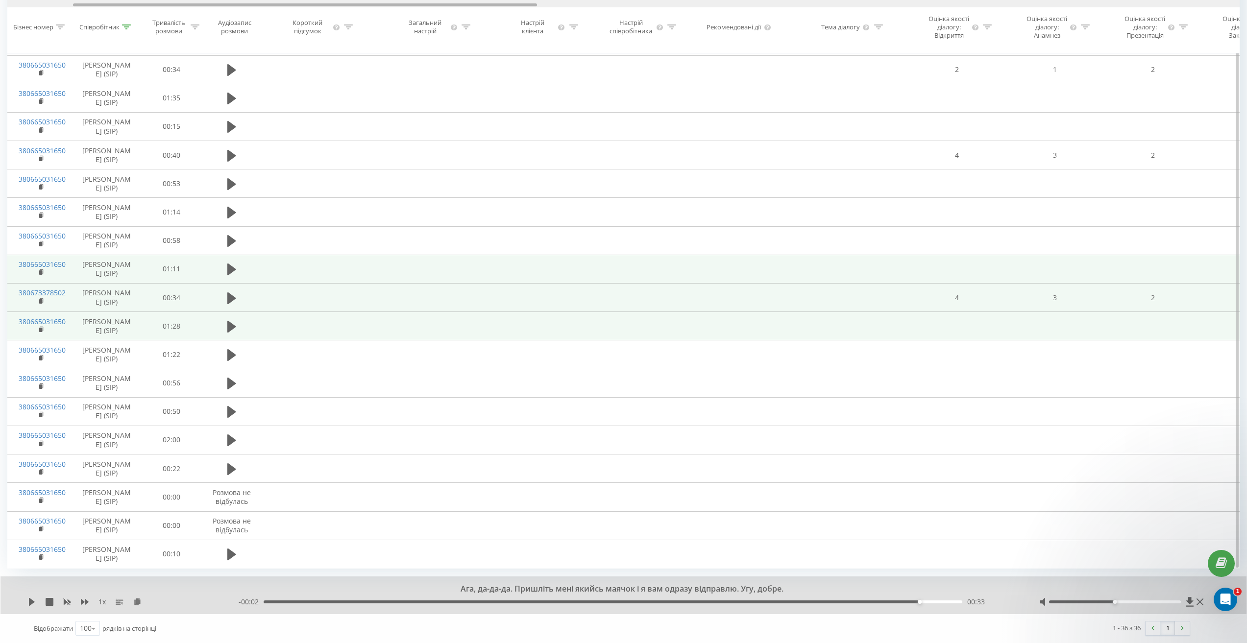
scroll to position [0, 1408]
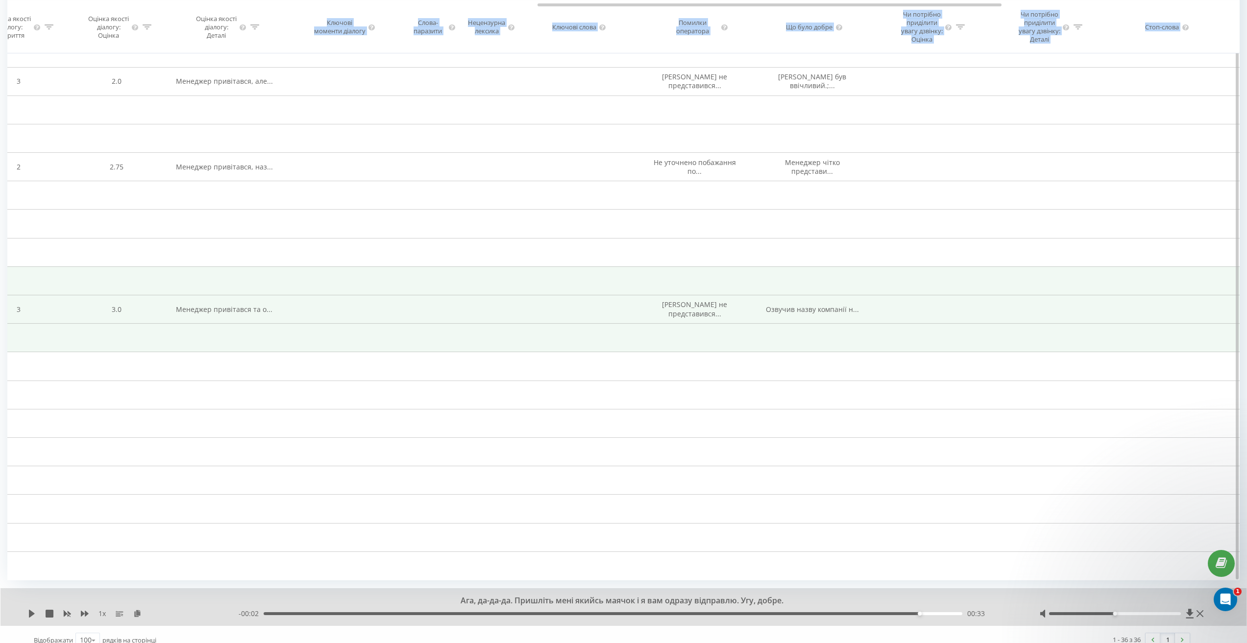
drag, startPoint x: 253, startPoint y: 6, endPoint x: 308, endPoint y: 9, distance: 55.0
click at [308, 9] on div "Дата дзвінка Тип дзвінка Статус Клієнт Бізнес номер Співробітник Тривалість роз…" at bounding box center [623, 26] width 1233 height 53
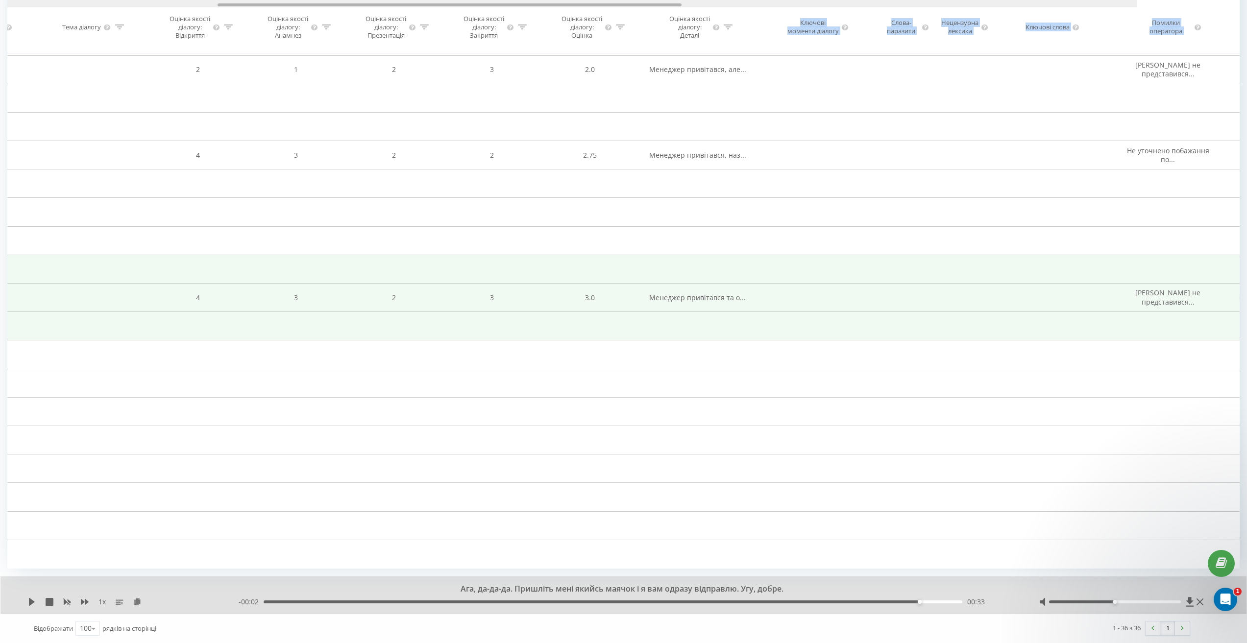
scroll to position [0, 654]
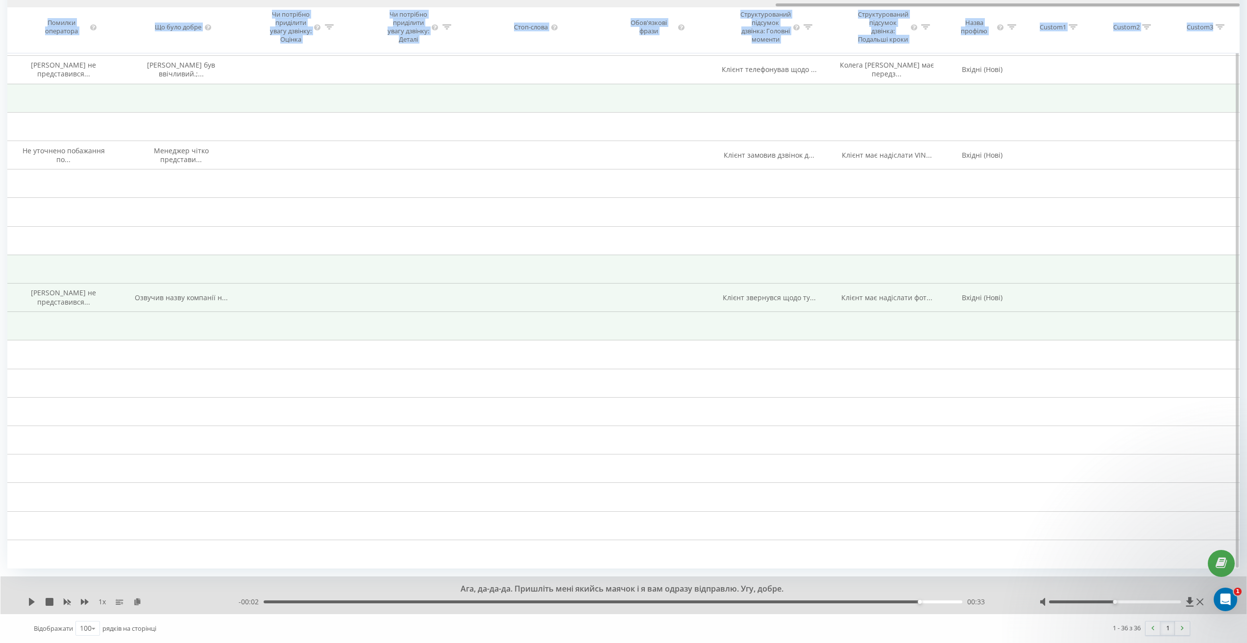
drag, startPoint x: 581, startPoint y: 3, endPoint x: 936, endPoint y: 86, distance: 364.2
click at [936, 86] on div "Дата дзвінка Тип дзвінка Статус Клієнт Бізнес номер Співробітник Тривалість роз…" at bounding box center [623, 18] width 1233 height 1101
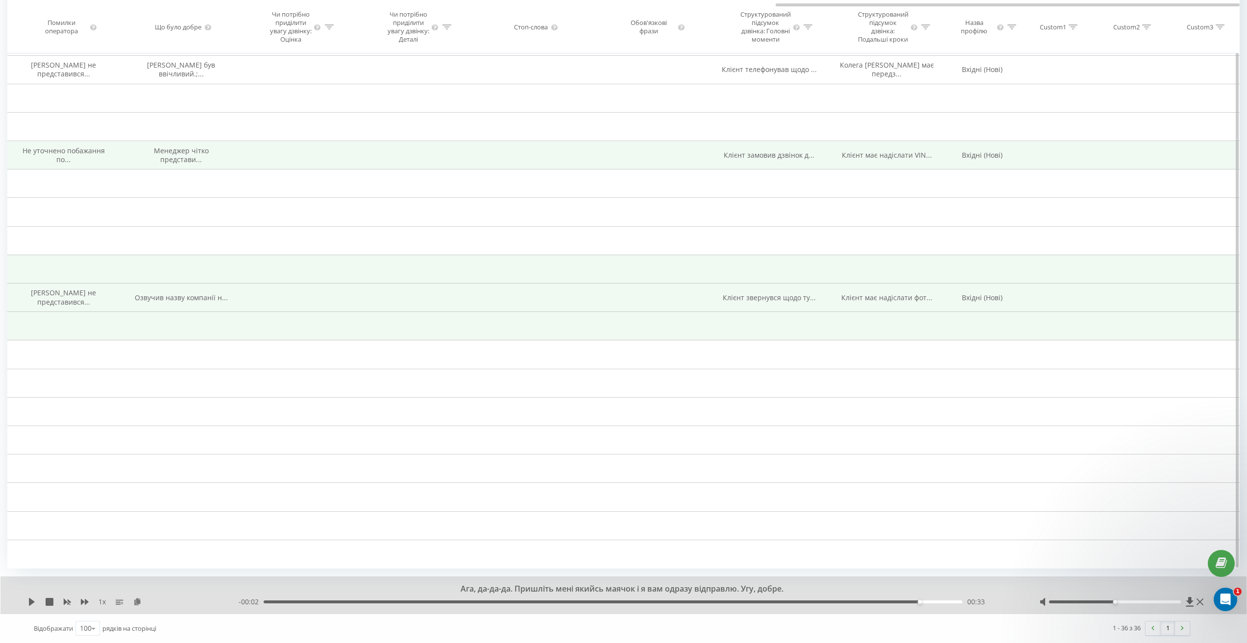
click at [770, 151] on span "Клієнт замовив дзвінок д..." at bounding box center [769, 154] width 91 height 9
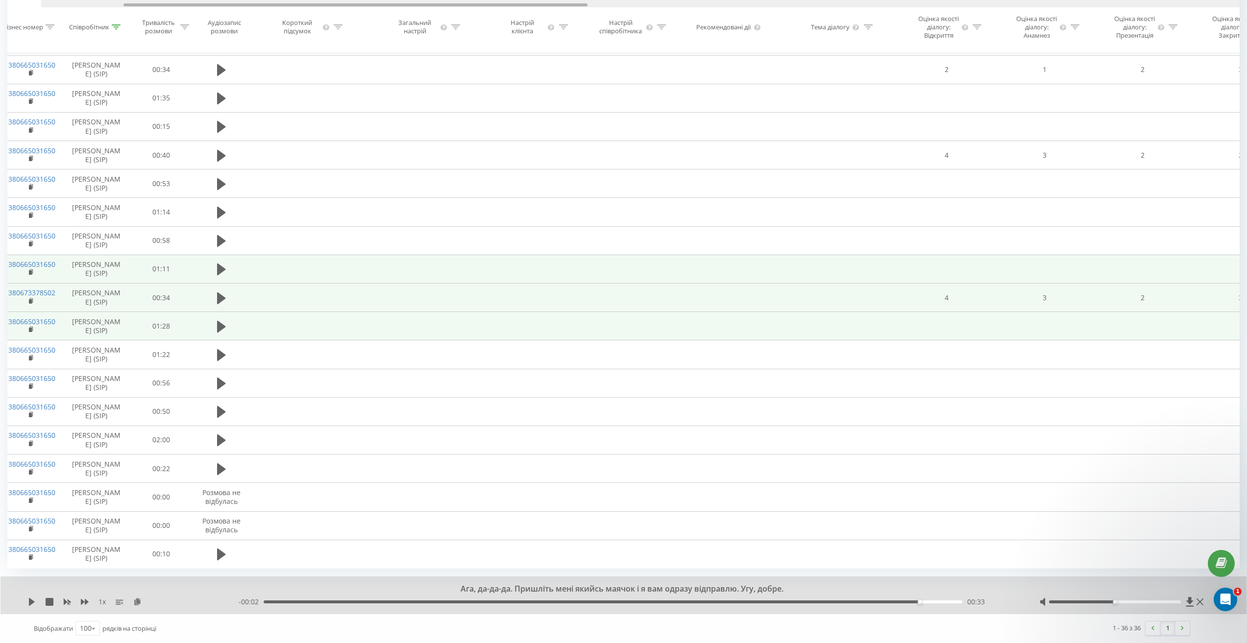
drag, startPoint x: 826, startPoint y: 3, endPoint x: 127, endPoint y: 21, distance: 698.6
click at [127, 21] on div "Дата дзвінка Тип дзвінка Статус Клієнт Бізнес номер Співробітник Тривалість роз…" at bounding box center [623, 26] width 1233 height 53
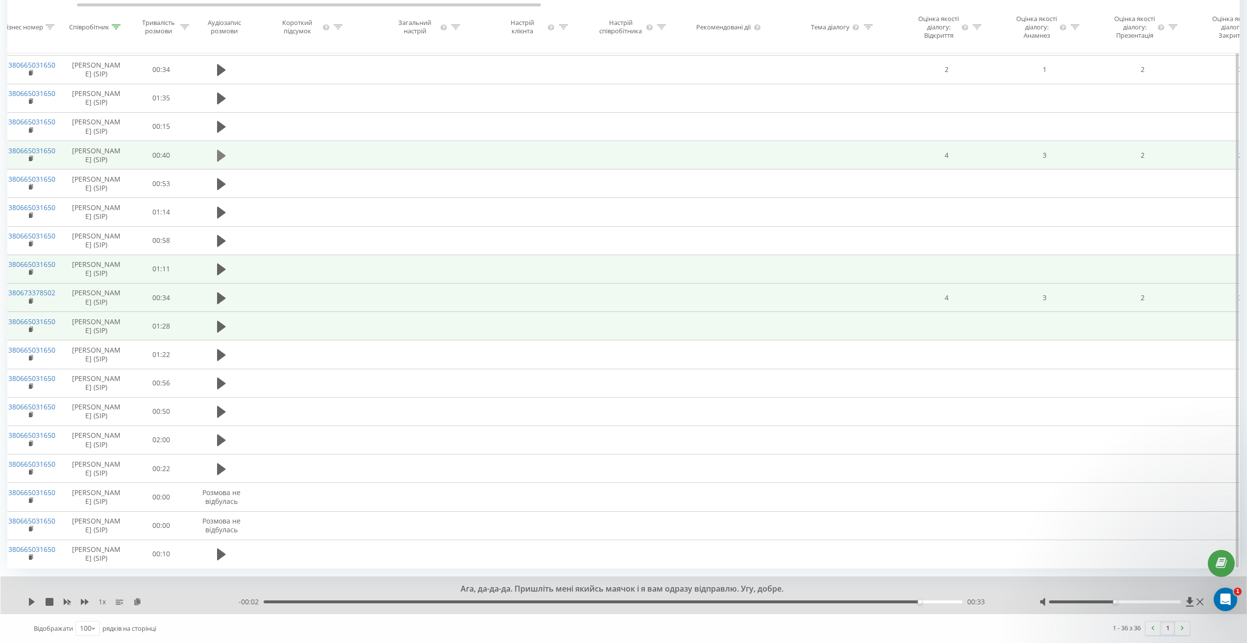
click at [221, 155] on icon at bounding box center [221, 155] width 9 height 12
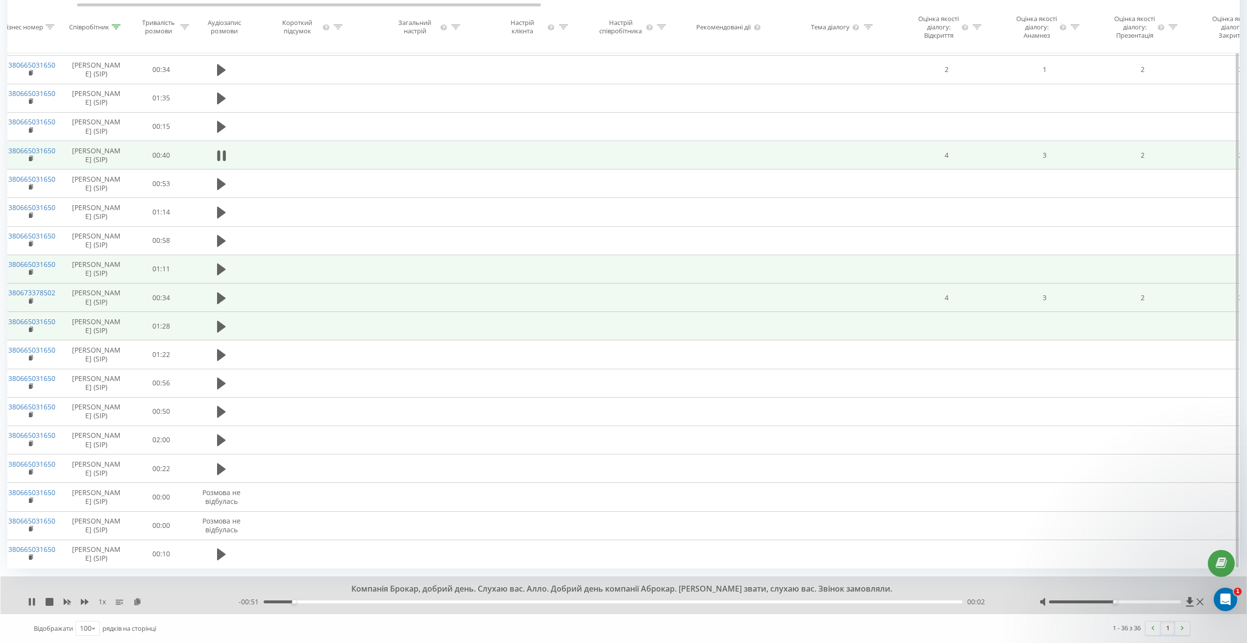
click at [318, 602] on div "00:02" at bounding box center [613, 602] width 699 height 3
click at [365, 603] on div "00:04" at bounding box center [613, 602] width 699 height 3
click at [415, 602] on div "00:11" at bounding box center [613, 602] width 699 height 3
click at [457, 601] on div "00:14" at bounding box center [613, 602] width 699 height 3
click at [491, 600] on div "- 00:38 00:15 00:15" at bounding box center [627, 602] width 776 height 10
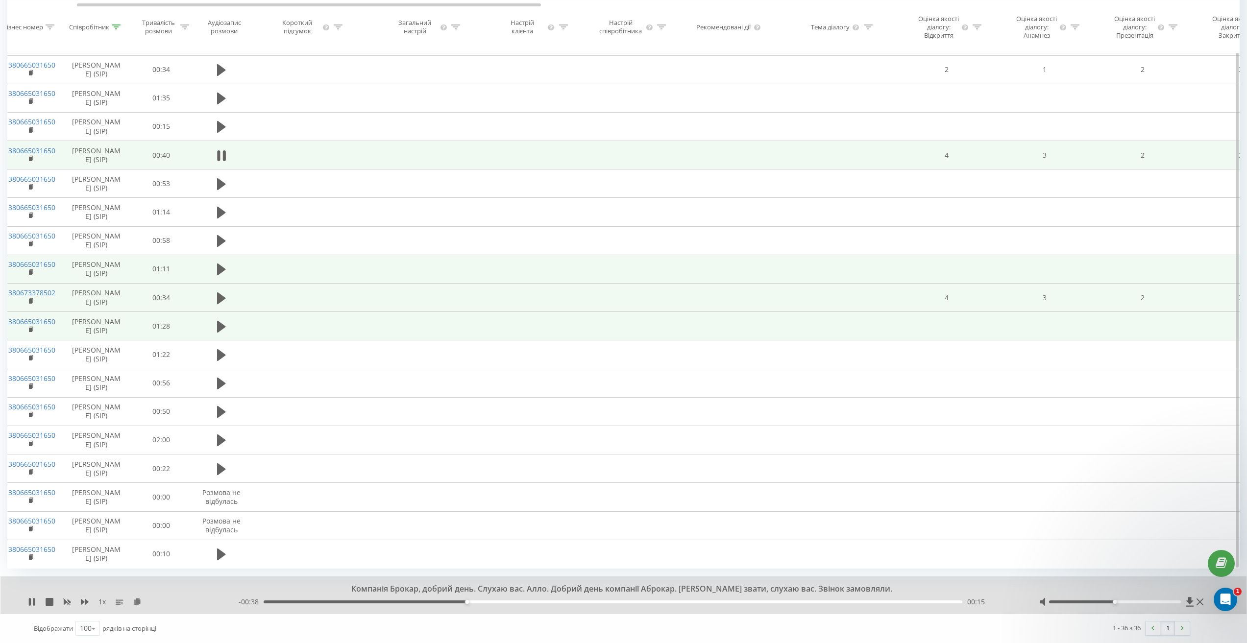
click at [508, 603] on div "00:15" at bounding box center [613, 602] width 699 height 3
click at [544, 603] on div "00:21" at bounding box center [613, 602] width 699 height 3
click at [610, 601] on div "00:22" at bounding box center [613, 602] width 699 height 3
drag, startPoint x: 653, startPoint y: 600, endPoint x: 691, endPoint y: 601, distance: 37.7
click at [653, 601] on div "00:29" at bounding box center [613, 602] width 699 height 3
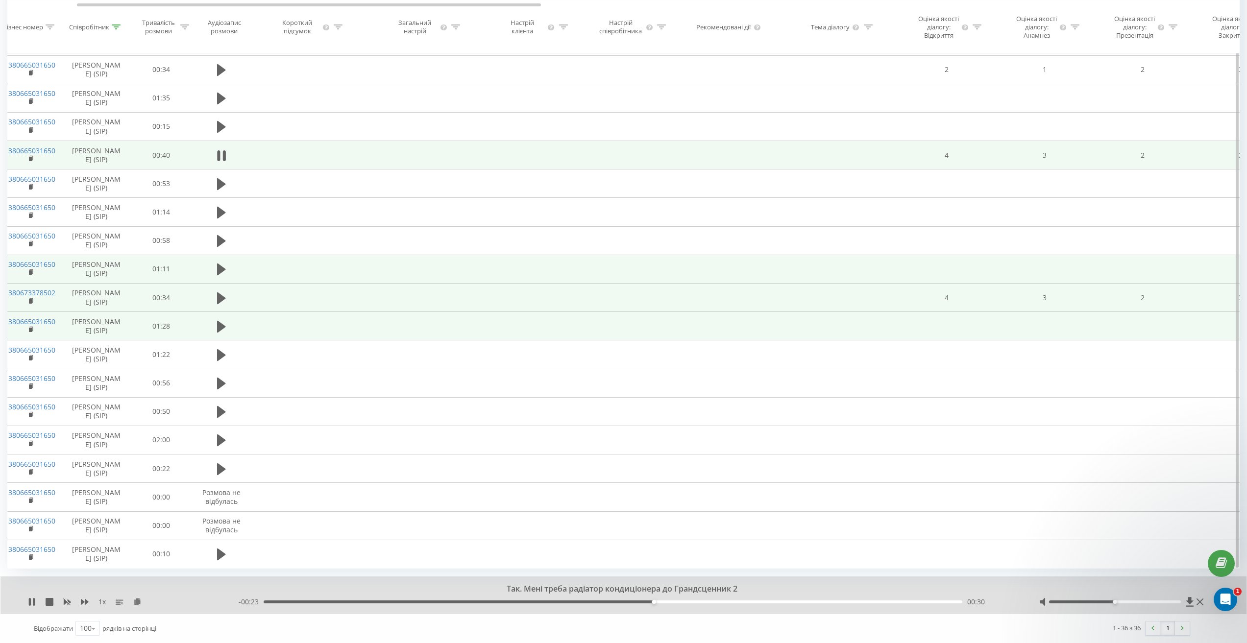
click at [705, 600] on div "- 00:23 00:30 00:30" at bounding box center [627, 602] width 776 height 10
click at [733, 604] on div "- 00:23 00:30 00:30" at bounding box center [627, 602] width 776 height 10
click at [729, 603] on div "00:31" at bounding box center [613, 602] width 699 height 3
click at [771, 604] on div "- 00:17 00:36 00:36" at bounding box center [627, 602] width 776 height 10
click at [794, 603] on div "00:36" at bounding box center [613, 602] width 699 height 3
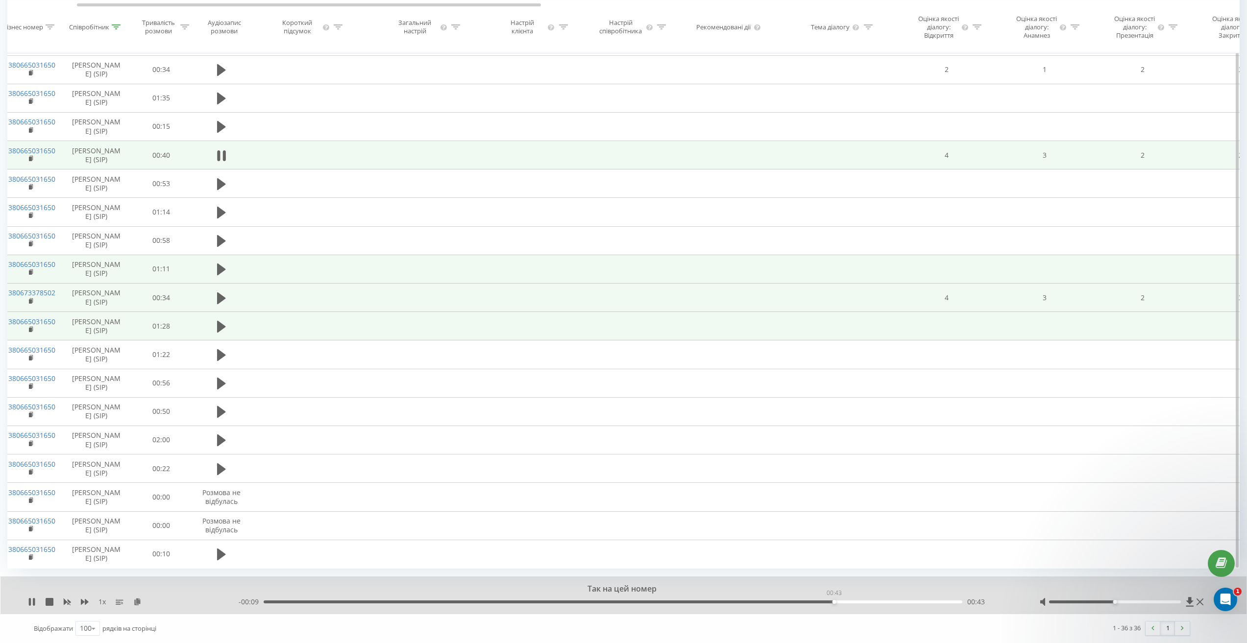
click at [834, 601] on div "00:43" at bounding box center [613, 602] width 699 height 3
drag, startPoint x: 879, startPoint y: 599, endPoint x: 885, endPoint y: 600, distance: 5.9
click at [880, 599] on div "- 00:09 00:44 00:44" at bounding box center [627, 602] width 776 height 10
click at [892, 602] on div "00:44" at bounding box center [613, 602] width 699 height 3
drag, startPoint x: 31, startPoint y: 600, endPoint x: 38, endPoint y: 600, distance: 7.4
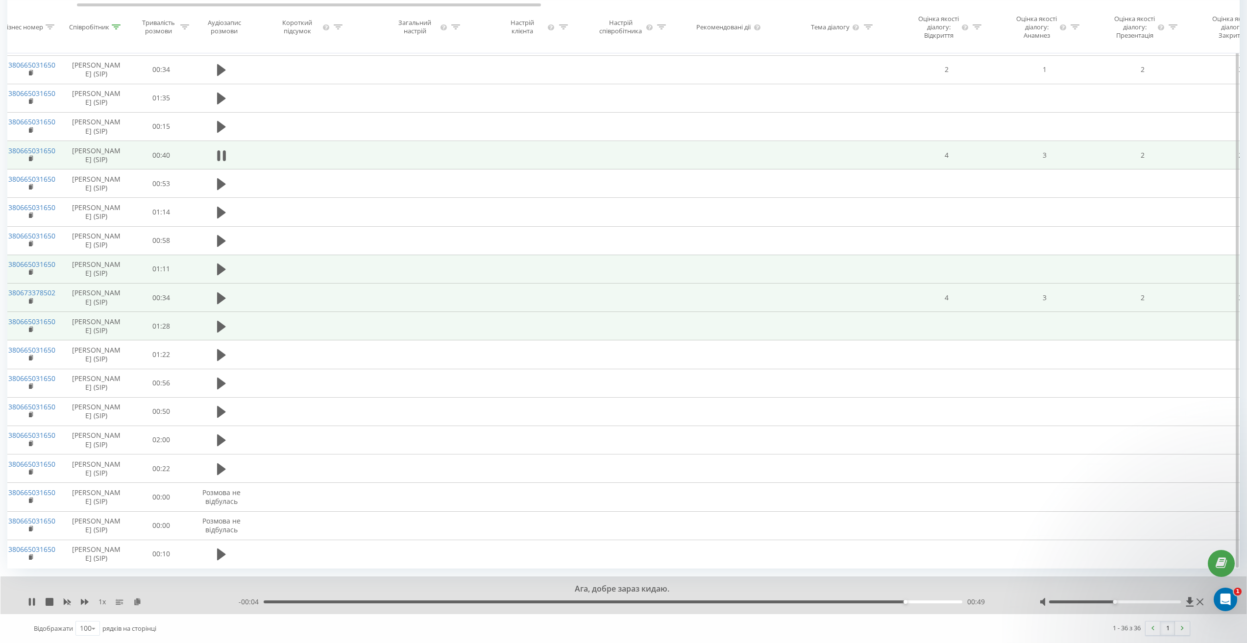
click at [30, 600] on icon at bounding box center [30, 602] width 2 height 8
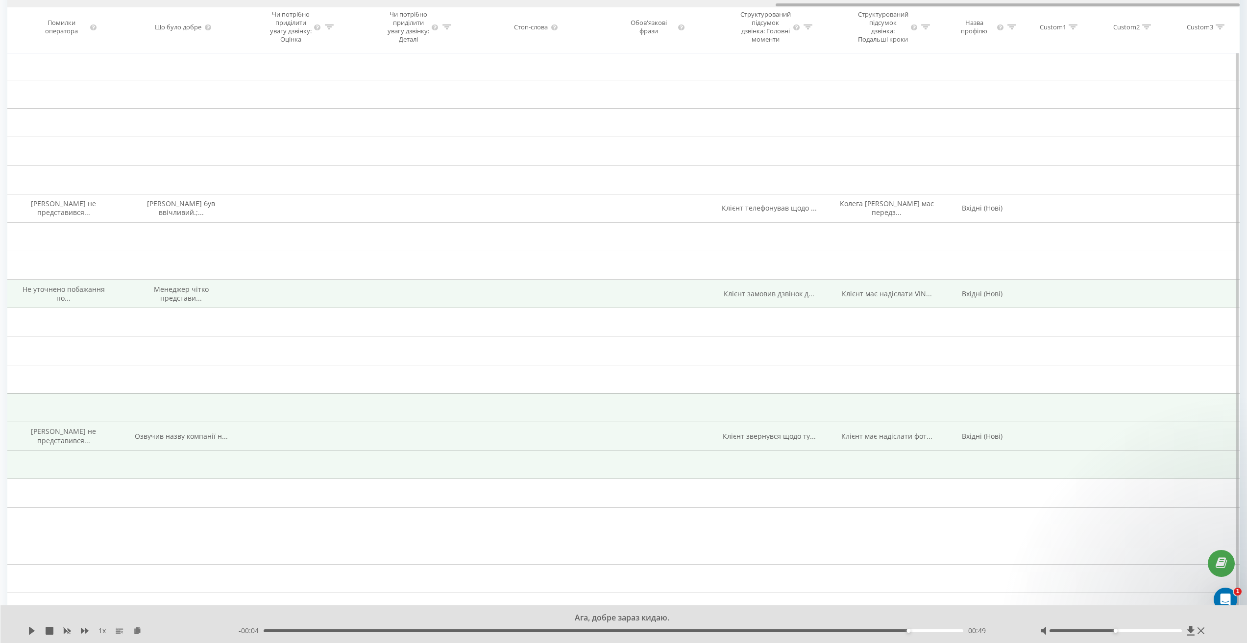
drag, startPoint x: 493, startPoint y: 4, endPoint x: 1254, endPoint y: 83, distance: 765.2
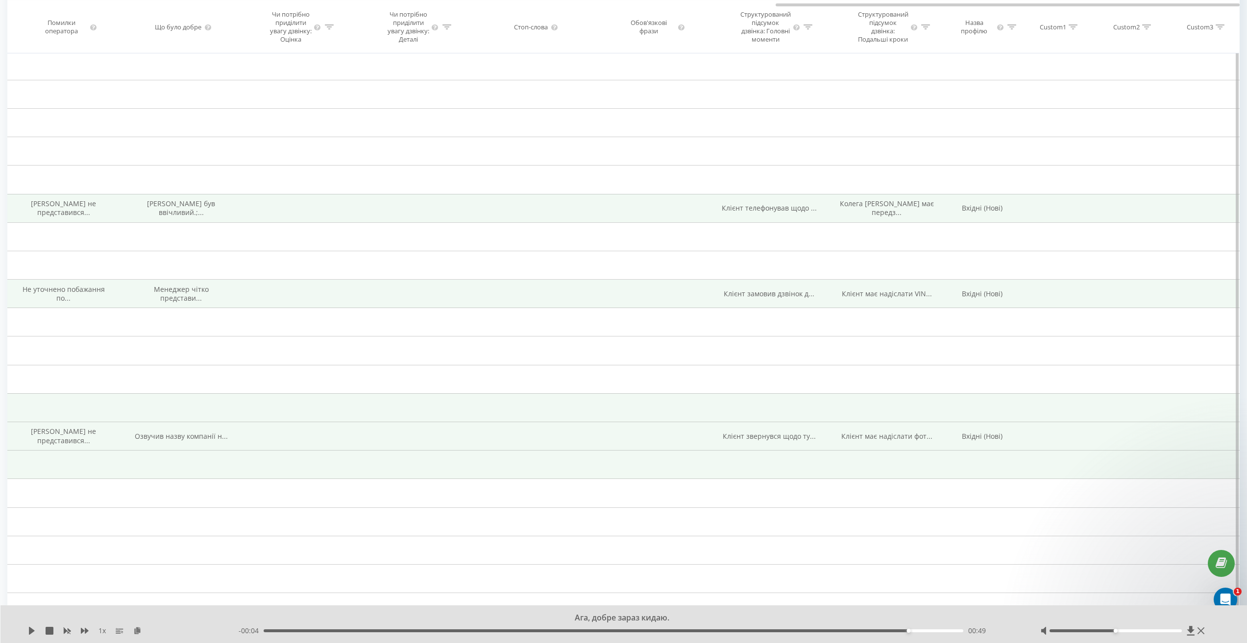
click at [776, 221] on td "Клієнт телефонував щодо ..." at bounding box center [770, 208] width 118 height 28
click at [773, 213] on span "Клієнт телефонував щодо ..." at bounding box center [769, 207] width 95 height 9
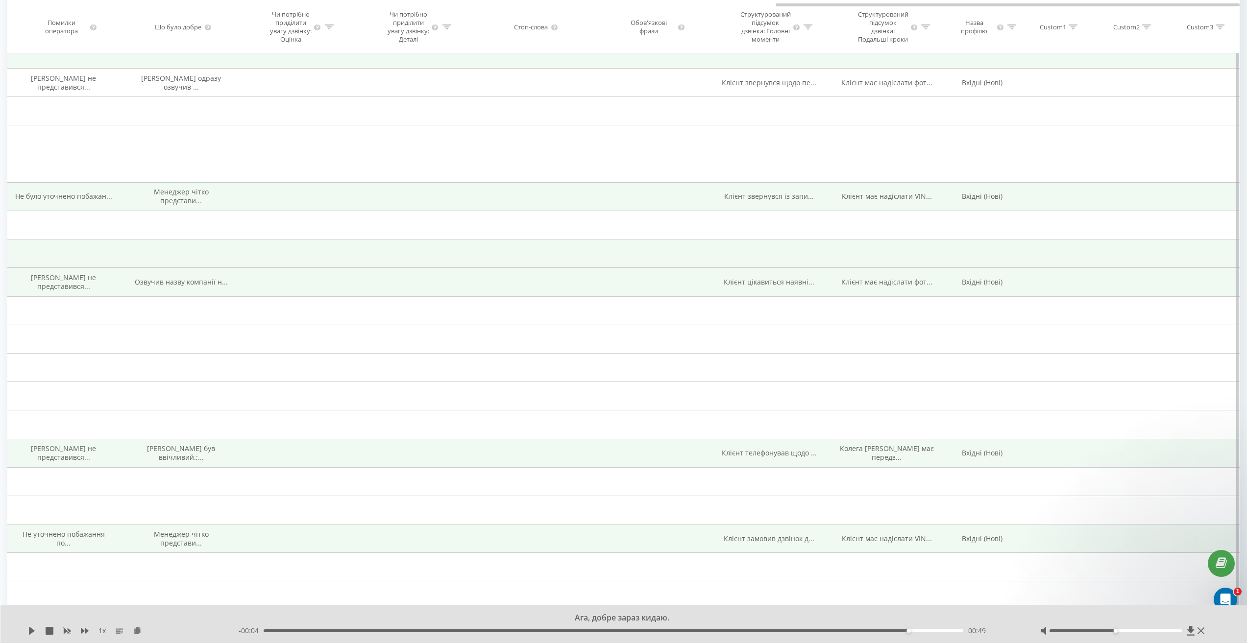
click at [769, 285] on span "Клієнт цікавиться наявні..." at bounding box center [769, 281] width 91 height 9
click at [770, 287] on span "Клієнт цікавиться наявні..." at bounding box center [769, 281] width 91 height 9
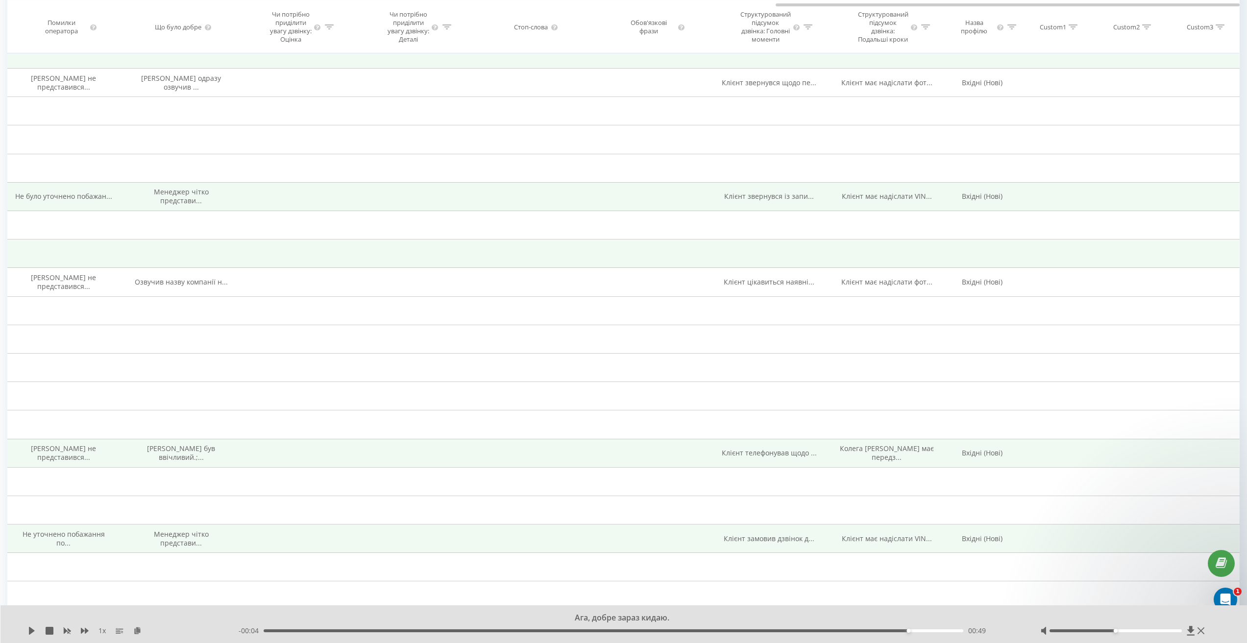
click at [766, 201] on span "Клієнт звернувся із запи..." at bounding box center [769, 196] width 90 height 9
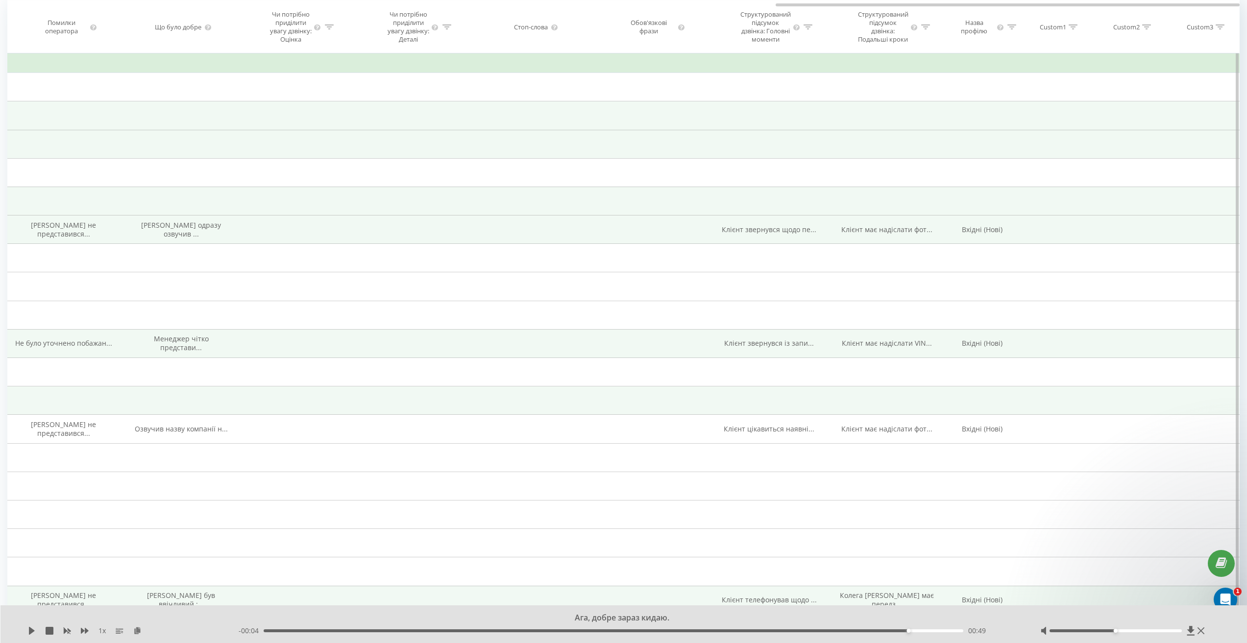
click at [763, 234] on span "Клієнт звернувся щодо пе..." at bounding box center [769, 229] width 95 height 9
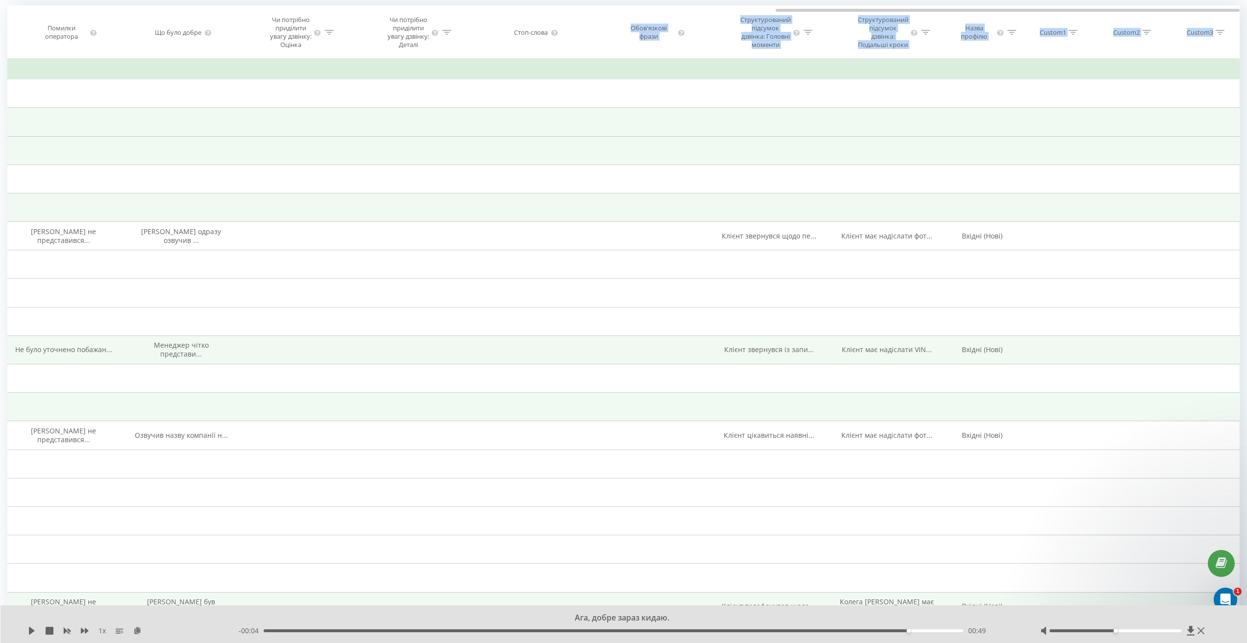
drag, startPoint x: 809, startPoint y: 2, endPoint x: 572, endPoint y: 14, distance: 237.5
click at [572, 14] on div "Дата дзвінка Тип дзвінка Статус Клієнт Бізнес номер Співробітник Тривалість роз…" at bounding box center [623, 31] width 1233 height 53
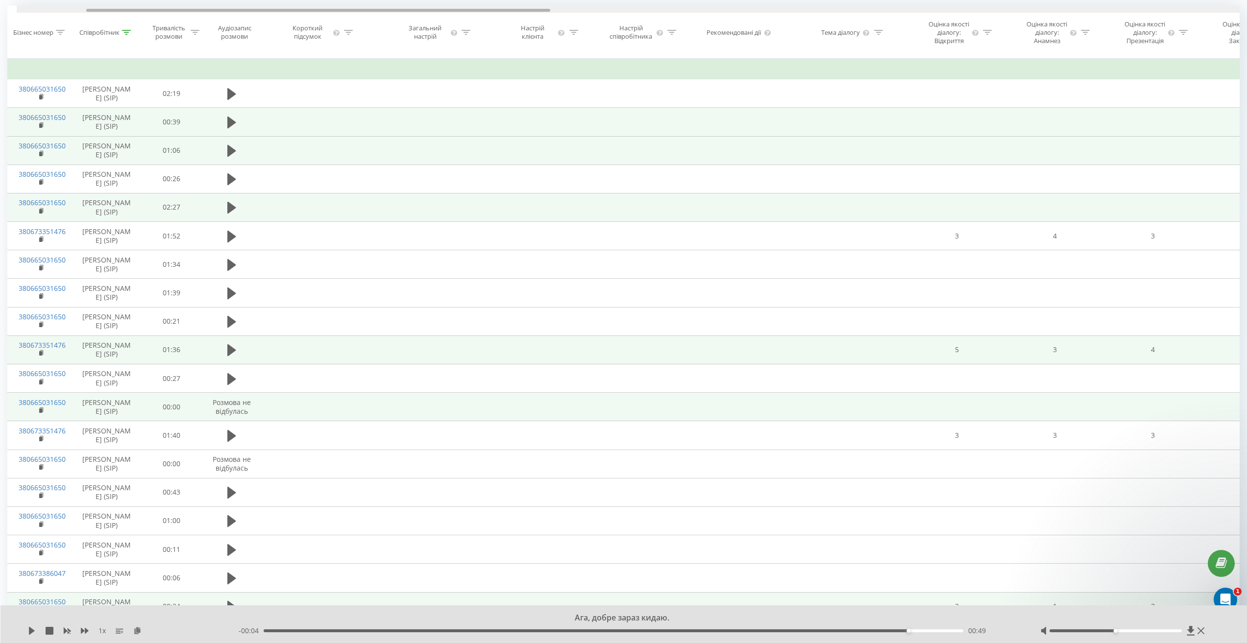
drag, startPoint x: 794, startPoint y: 10, endPoint x: 105, endPoint y: 39, distance: 689.7
click at [92, 22] on div "Дата дзвінка Тип дзвінка Статус Клієнт Бізнес номер Співробітник Тривалість роз…" at bounding box center [623, 31] width 1233 height 53
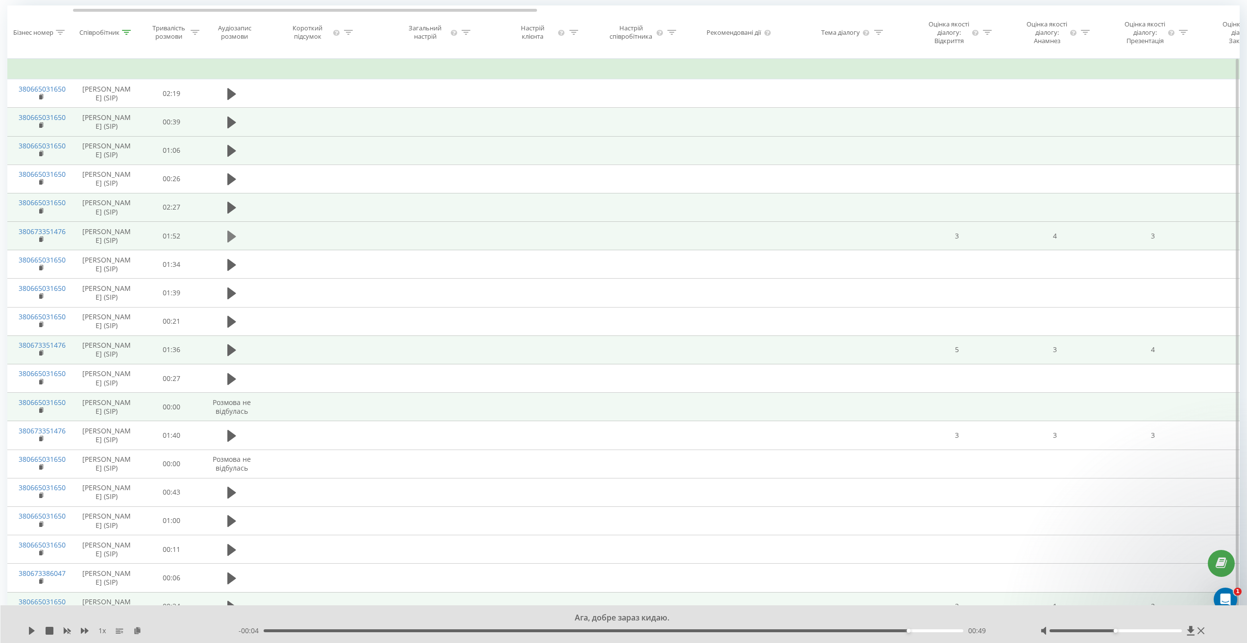
click at [231, 242] on icon at bounding box center [231, 236] width 9 height 12
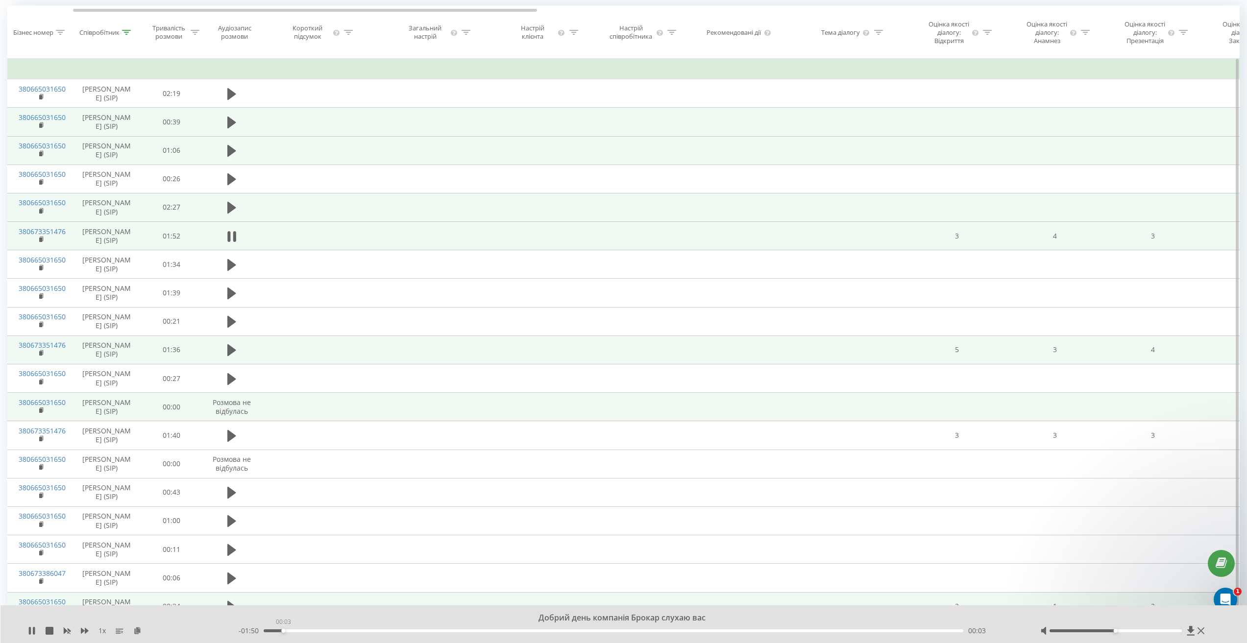
click at [283, 630] on div "00:03" at bounding box center [613, 631] width 699 height 3
click at [323, 629] on div "- 01:49 00:03 00:03" at bounding box center [627, 631] width 777 height 10
click at [327, 629] on div "- 01:49 00:04 00:04" at bounding box center [627, 631] width 777 height 10
click at [271, 631] on div "- 01:47 00:06 00:06" at bounding box center [627, 631] width 777 height 10
click at [270, 632] on div "00:06" at bounding box center [613, 631] width 699 height 3
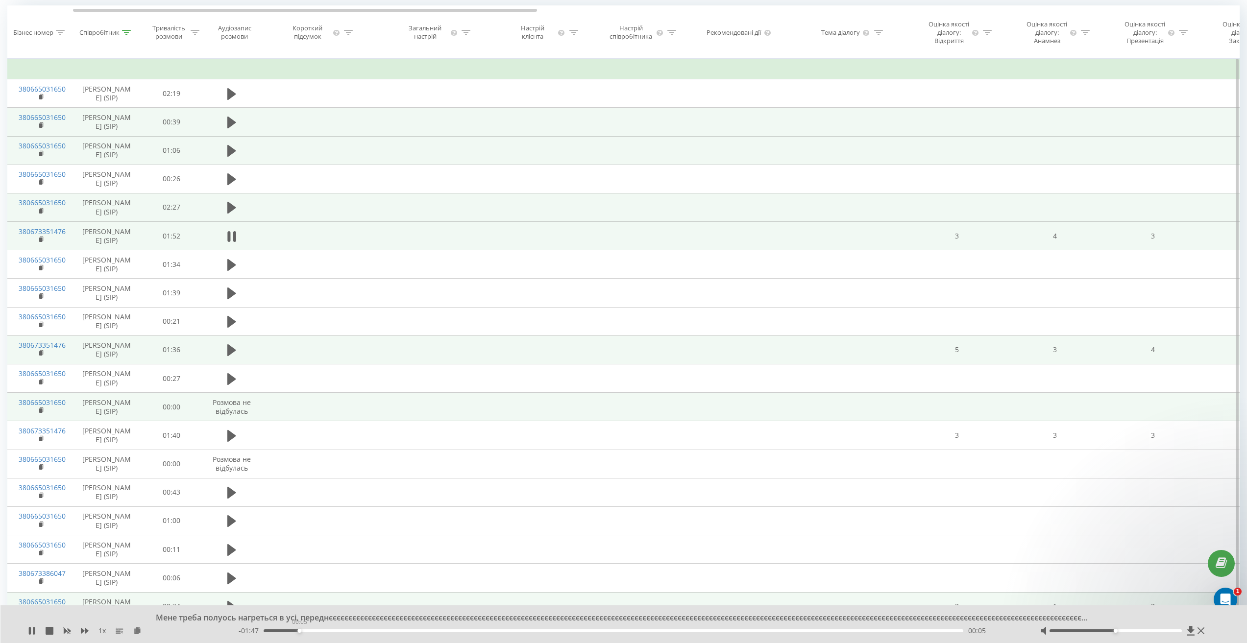
click at [299, 631] on div "00:05" at bounding box center [613, 631] width 699 height 3
click at [337, 629] on div "- 01:47 00:05 00:05" at bounding box center [627, 631] width 777 height 10
click at [337, 631] on div "00:06" at bounding box center [613, 631] width 699 height 3
click at [373, 634] on div "- 01:41 00:12 00:12" at bounding box center [627, 631] width 777 height 10
click at [375, 630] on div "00:18" at bounding box center [613, 631] width 699 height 3
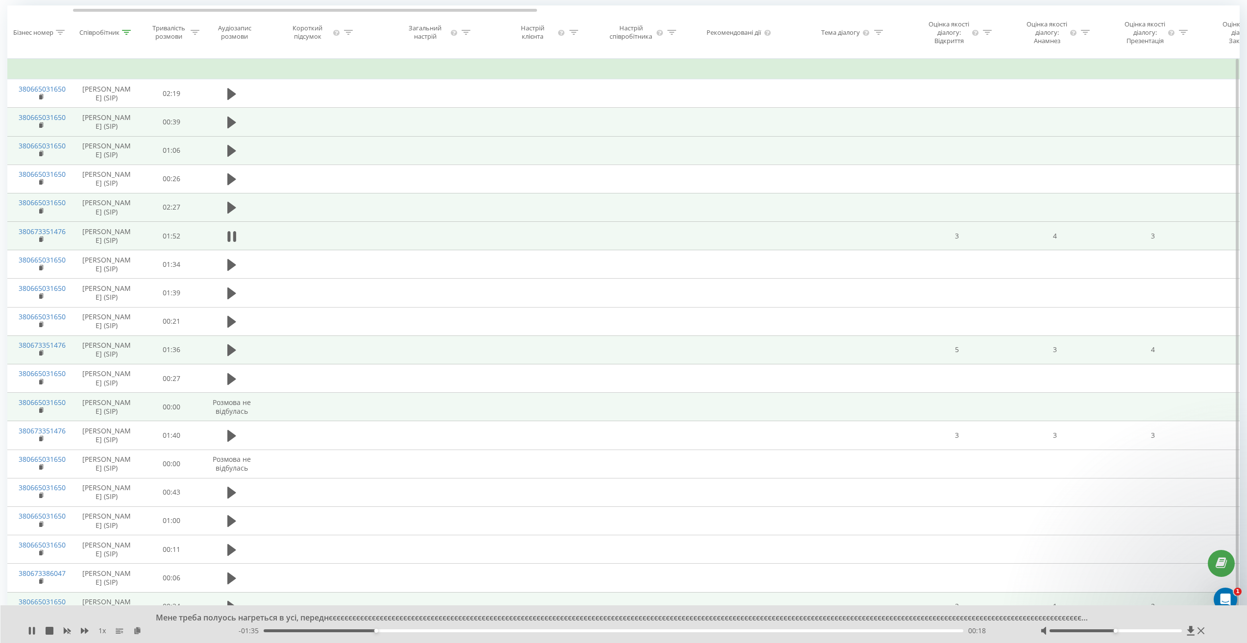
click at [409, 631] on div "00:18" at bounding box center [613, 631] width 699 height 3
click at [451, 632] on div "00:25" at bounding box center [613, 631] width 699 height 3
click at [494, 631] on div "00:37" at bounding box center [613, 631] width 699 height 3
click at [520, 629] on div "- 01:15 00:37 00:37" at bounding box center [627, 631] width 777 height 10
click at [532, 633] on div "- 01:14 00:38 00:38" at bounding box center [627, 631] width 777 height 10
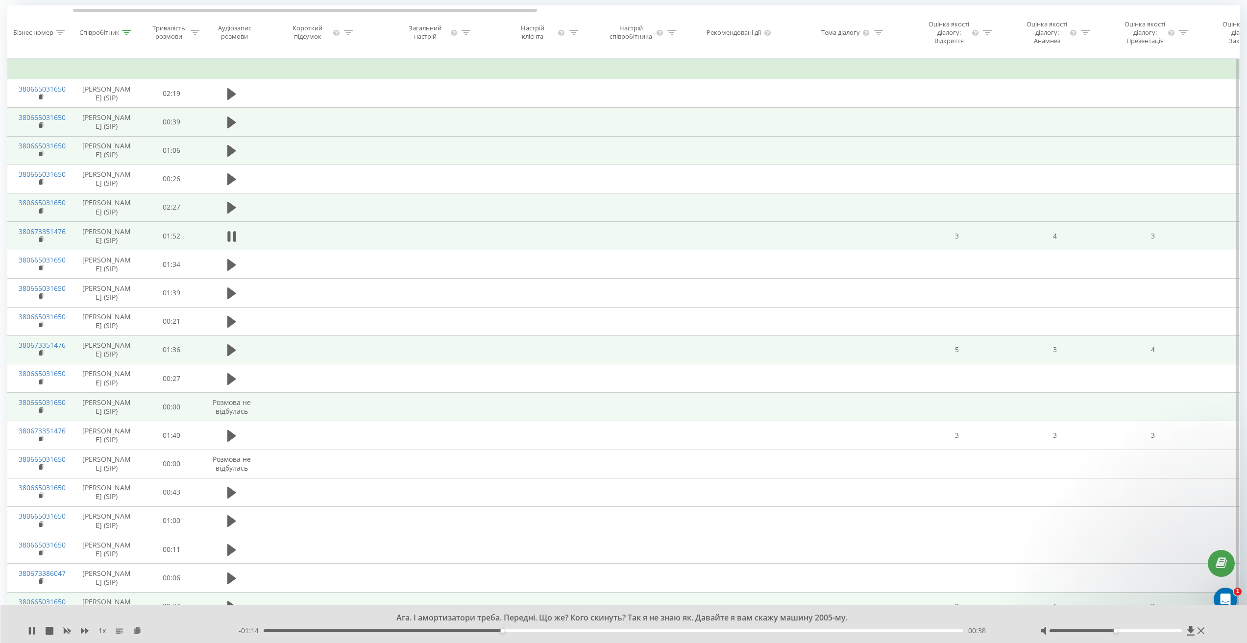
click at [560, 631] on div "00:38" at bounding box center [613, 631] width 699 height 3
click at [577, 631] on div "00:50" at bounding box center [613, 631] width 699 height 3
click at [601, 632] on div "00:51" at bounding box center [613, 631] width 699 height 3
click at [633, 630] on div "00:55" at bounding box center [613, 631] width 699 height 3
click at [657, 630] on div "01:00" at bounding box center [613, 631] width 699 height 3
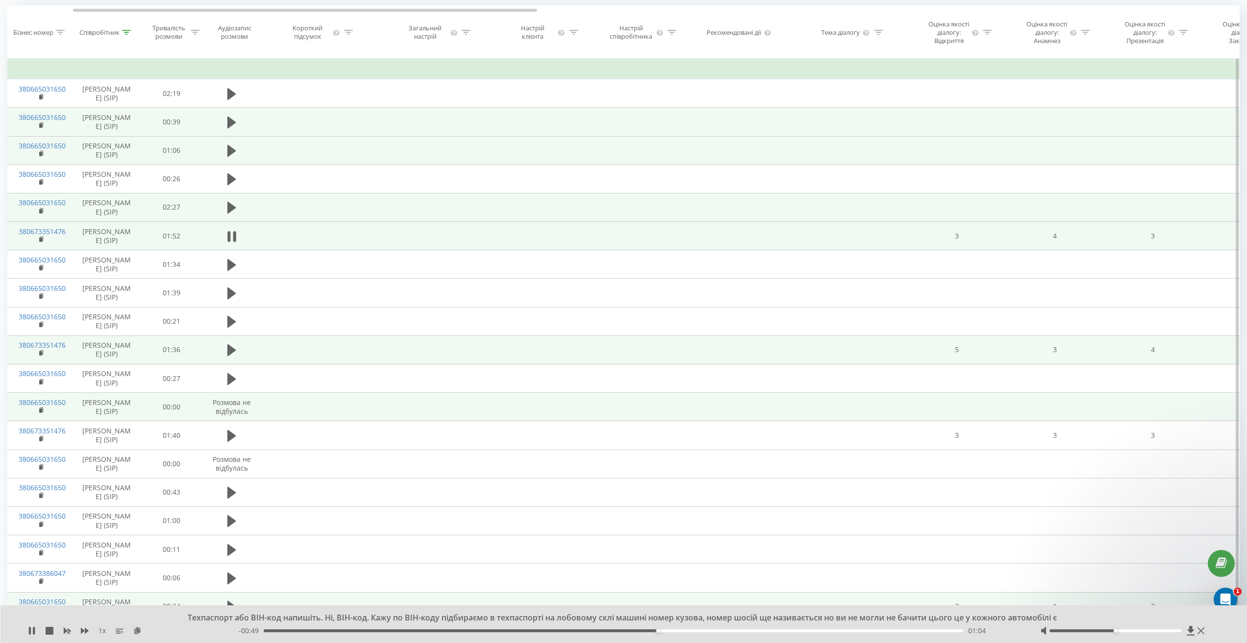
click at [687, 632] on div "01:04" at bounding box center [613, 631] width 699 height 3
click at [714, 632] on div "01:13" at bounding box center [613, 631] width 699 height 3
click at [735, 630] on div "01:13" at bounding box center [613, 631] width 699 height 3
click at [758, 629] on div "- 00:36 01:16 01:16" at bounding box center [627, 631] width 777 height 10
click at [768, 633] on div "- 00:36 01:17 01:17" at bounding box center [627, 631] width 777 height 10
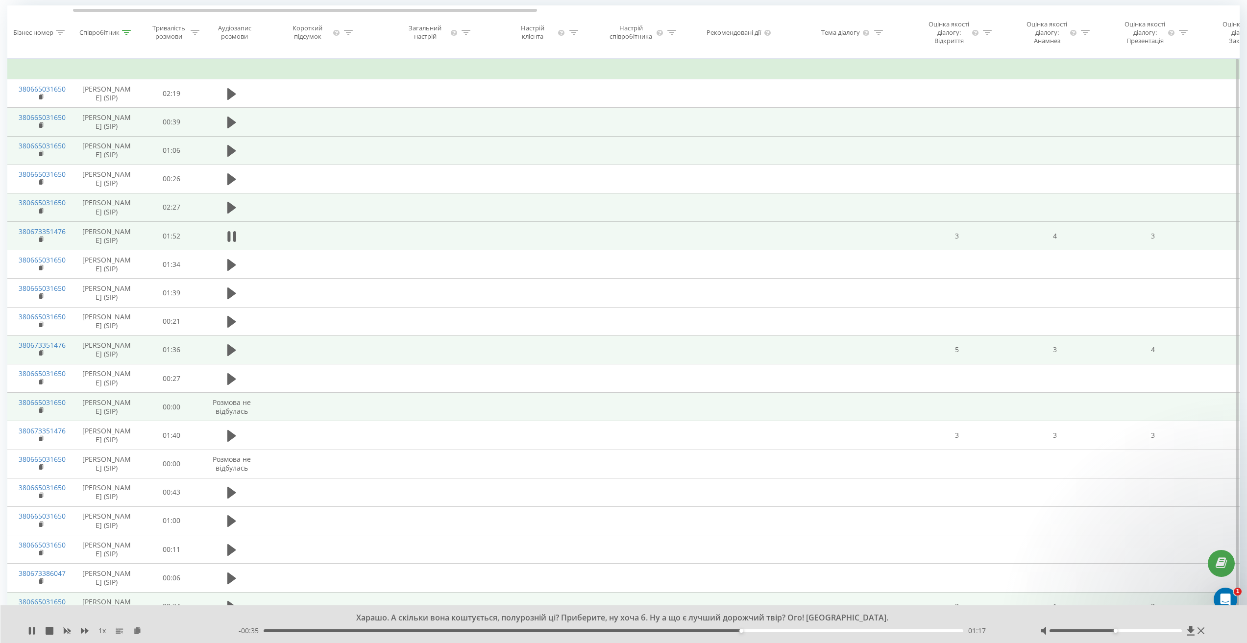
click at [777, 629] on div "- 00:35 01:17 01:17" at bounding box center [627, 631] width 777 height 10
click at [806, 633] on div "- 00:30 01:23 01:23" at bounding box center [627, 631] width 777 height 10
click at [811, 632] on div "01:23" at bounding box center [613, 631] width 699 height 3
click at [34, 626] on div "1 x" at bounding box center [133, 631] width 211 height 10
click at [32, 628] on icon at bounding box center [32, 631] width 8 height 8
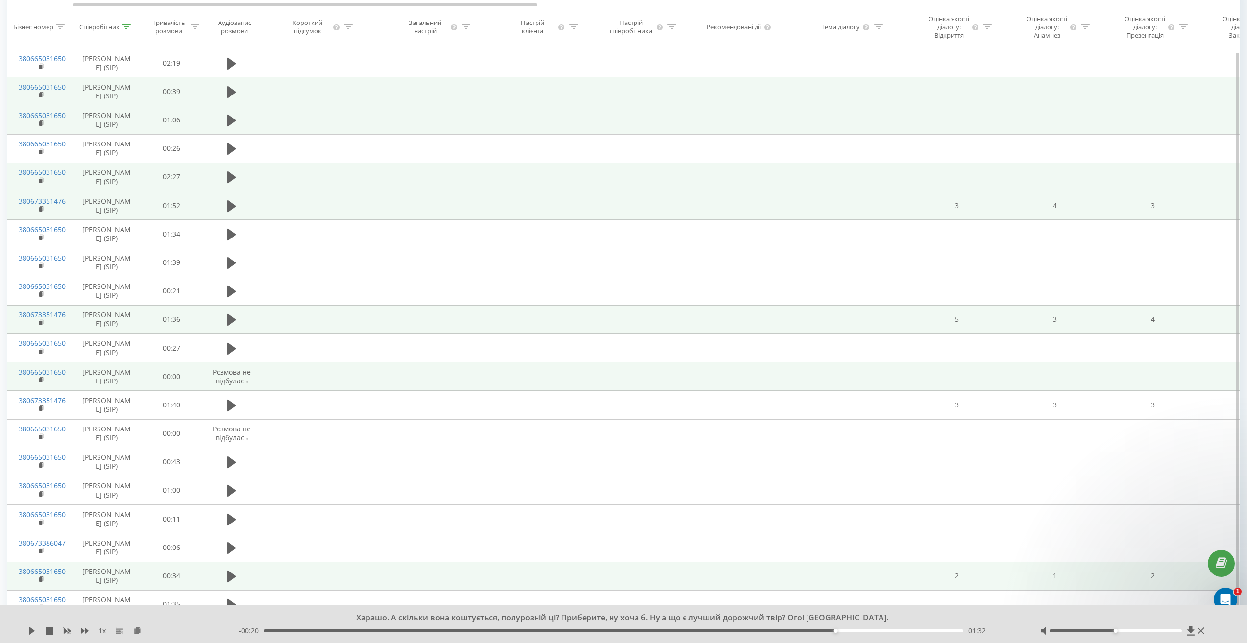
scroll to position [84, 0]
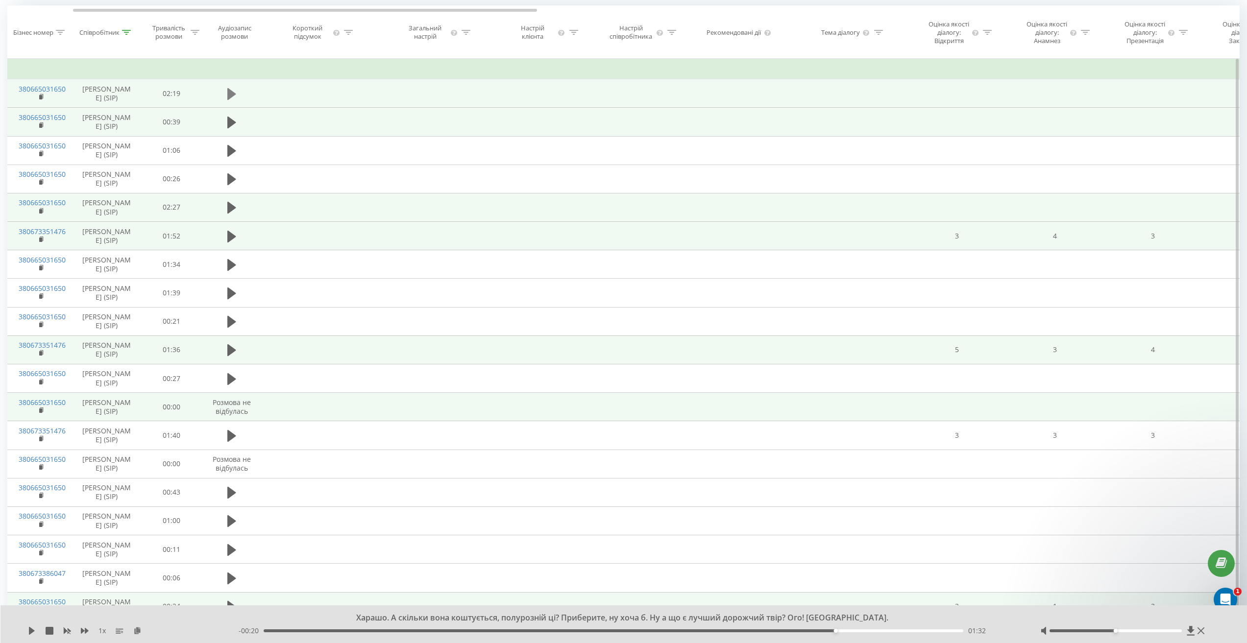
drag, startPoint x: 229, startPoint y: 93, endPoint x: 231, endPoint y: 102, distance: 9.6
click at [229, 94] on td at bounding box center [231, 93] width 59 height 28
click at [231, 100] on icon at bounding box center [231, 94] width 9 height 12
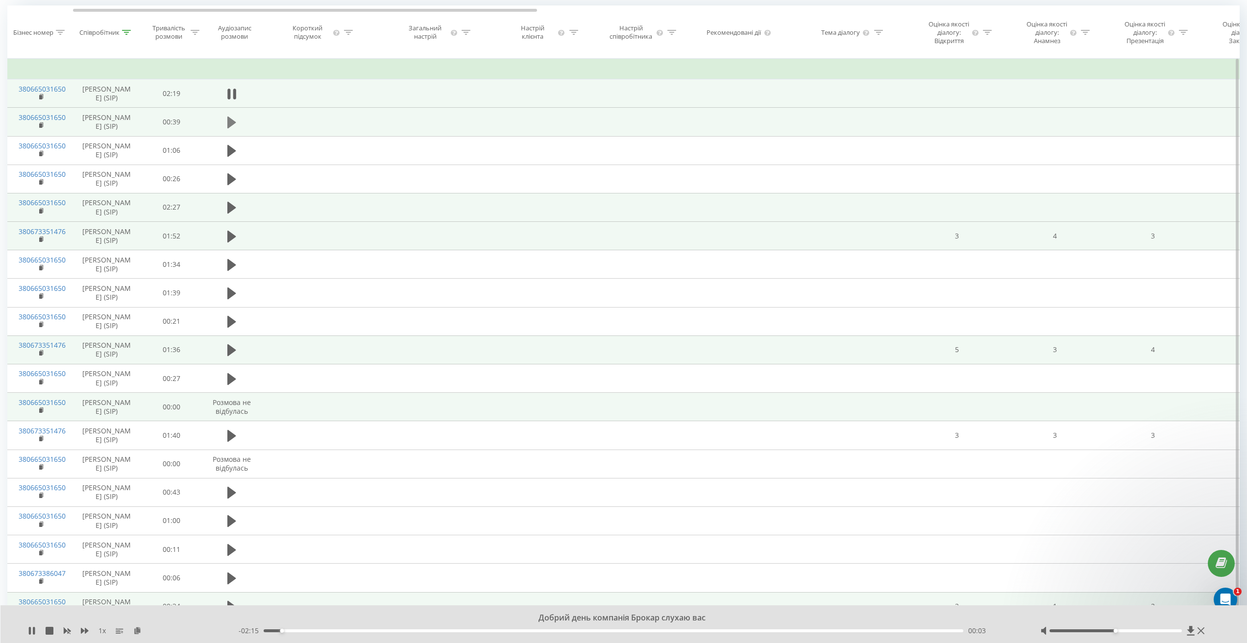
click at [229, 128] on icon at bounding box center [231, 123] width 9 height 12
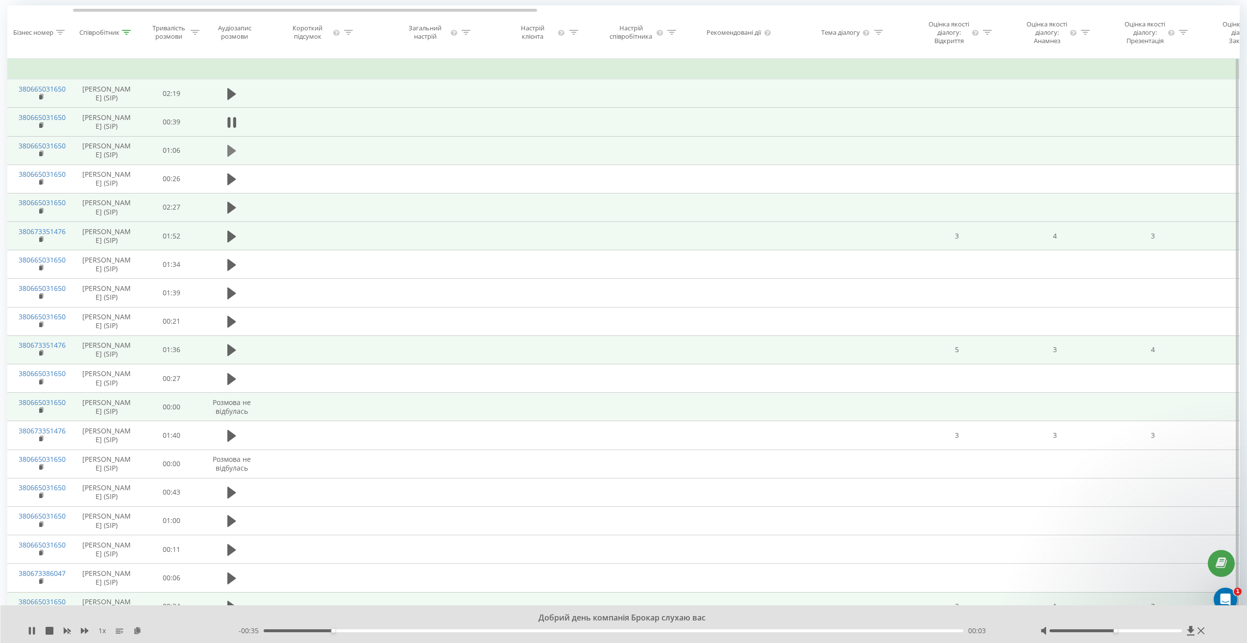
click at [229, 157] on icon at bounding box center [231, 151] width 9 height 12
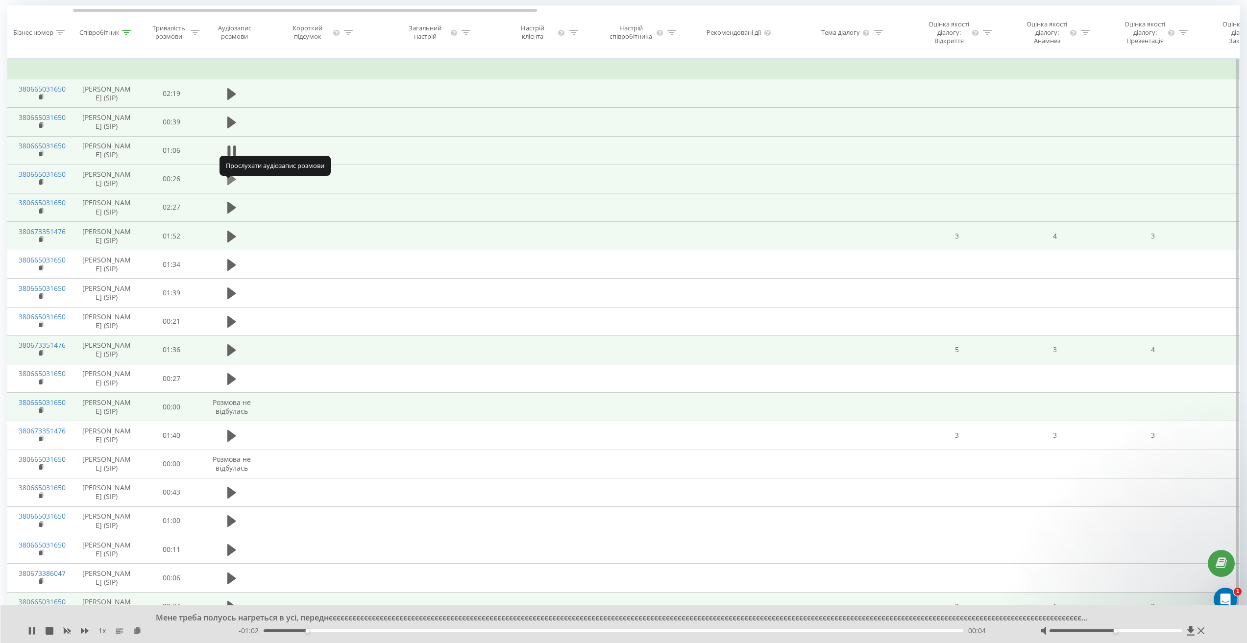
click at [230, 185] on icon at bounding box center [231, 179] width 9 height 12
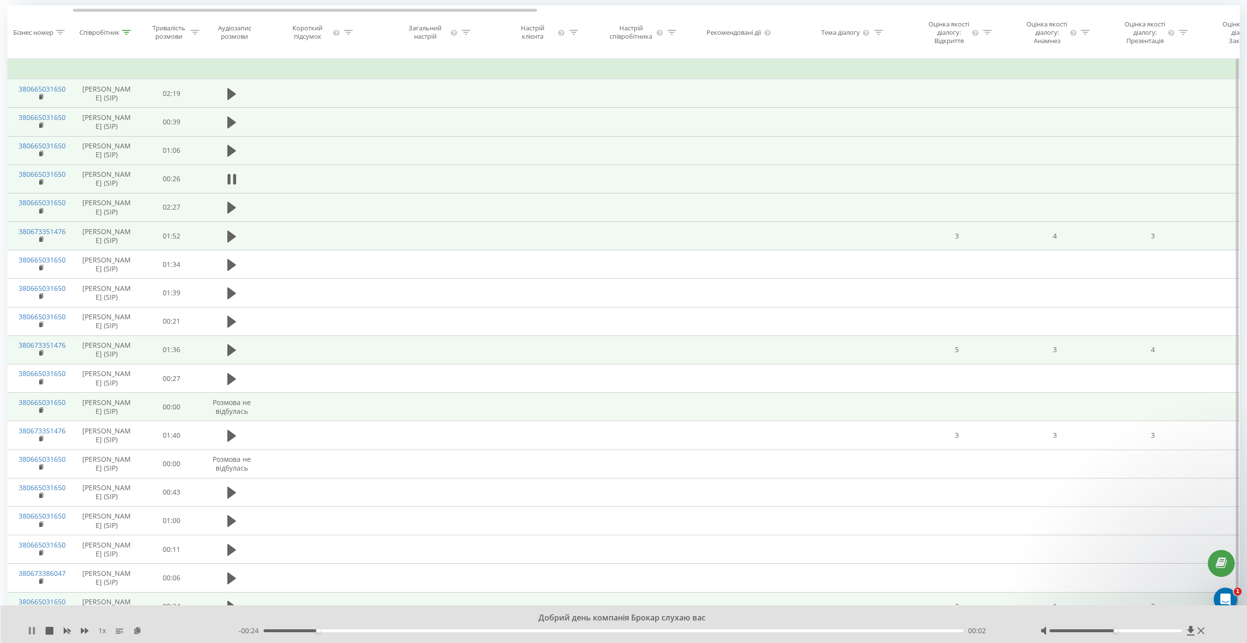
click at [30, 629] on icon at bounding box center [30, 631] width 2 height 8
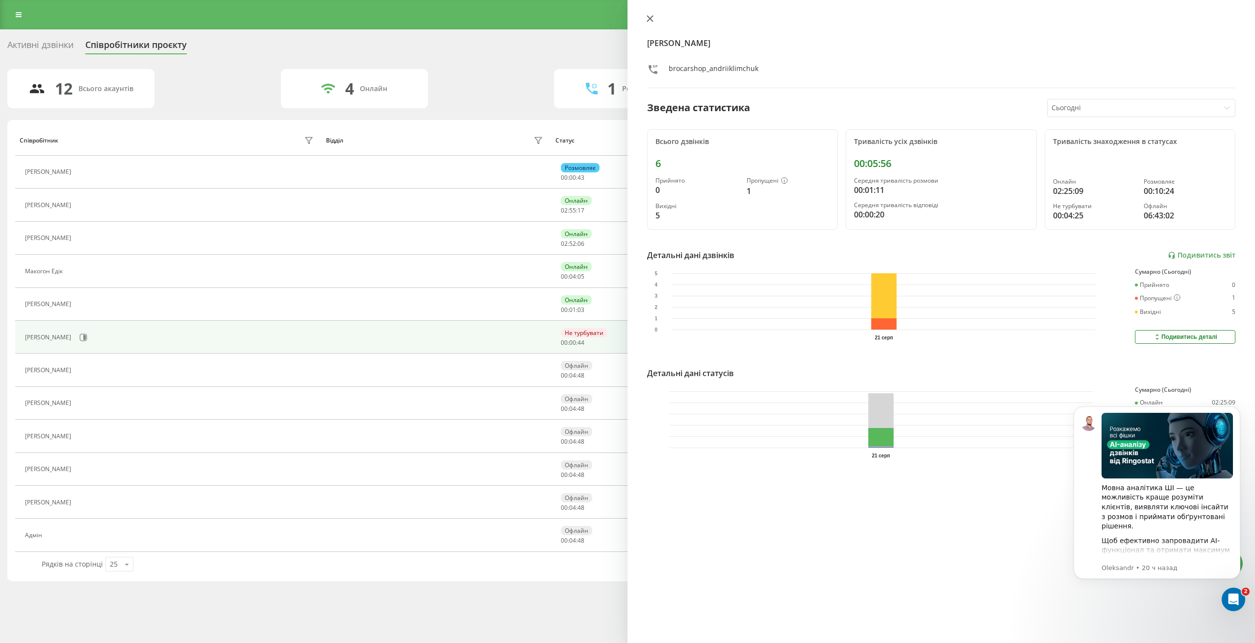
click at [647, 17] on icon at bounding box center [649, 18] width 7 height 7
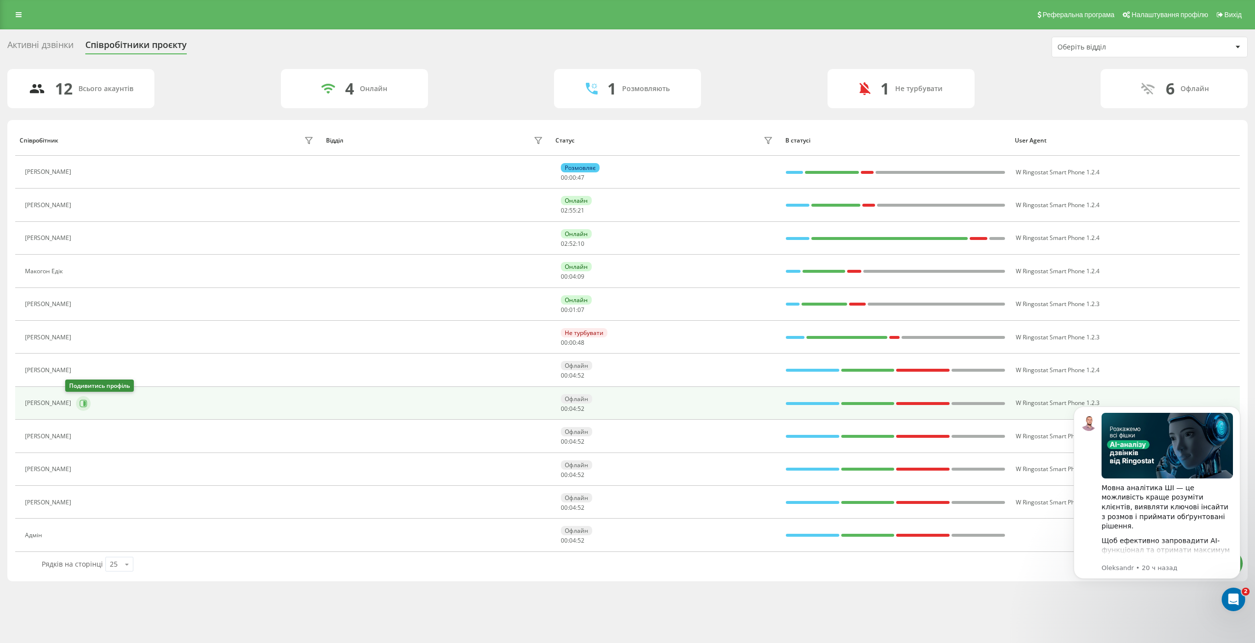
click at [79, 400] on icon at bounding box center [83, 404] width 8 height 8
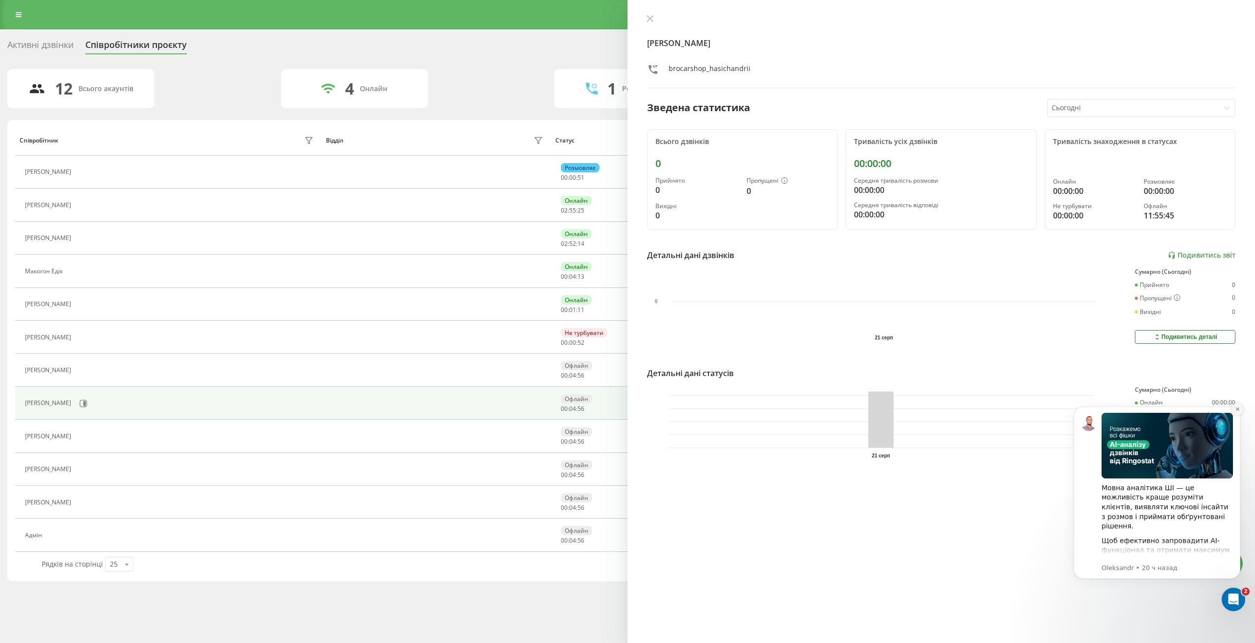
click at [1236, 412] on icon "Dismiss notification" at bounding box center [1237, 409] width 5 height 5
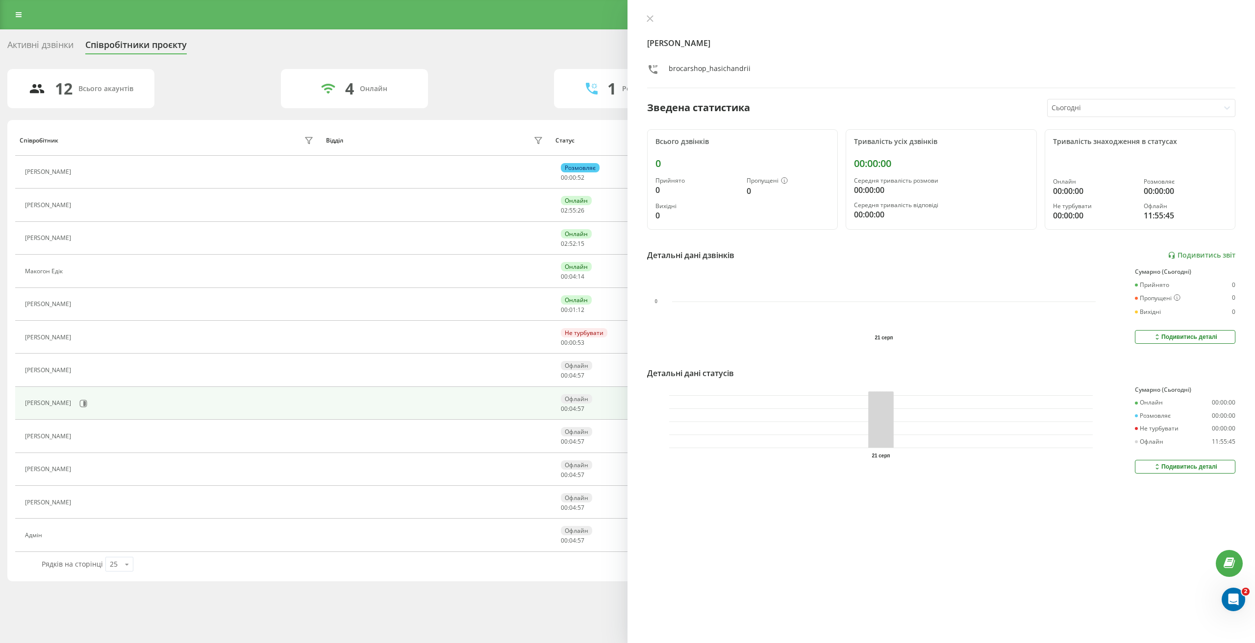
click at [1184, 462] on button "Подивитись деталі" at bounding box center [1185, 467] width 100 height 14
click at [1132, 98] on div "Гасіч Андрій brocarshop_hasichandrii Зведена статистика Сьогодні Всього дзвінкі…" at bounding box center [940, 321] width 627 height 643
click at [1132, 103] on div at bounding box center [1133, 107] width 164 height 11
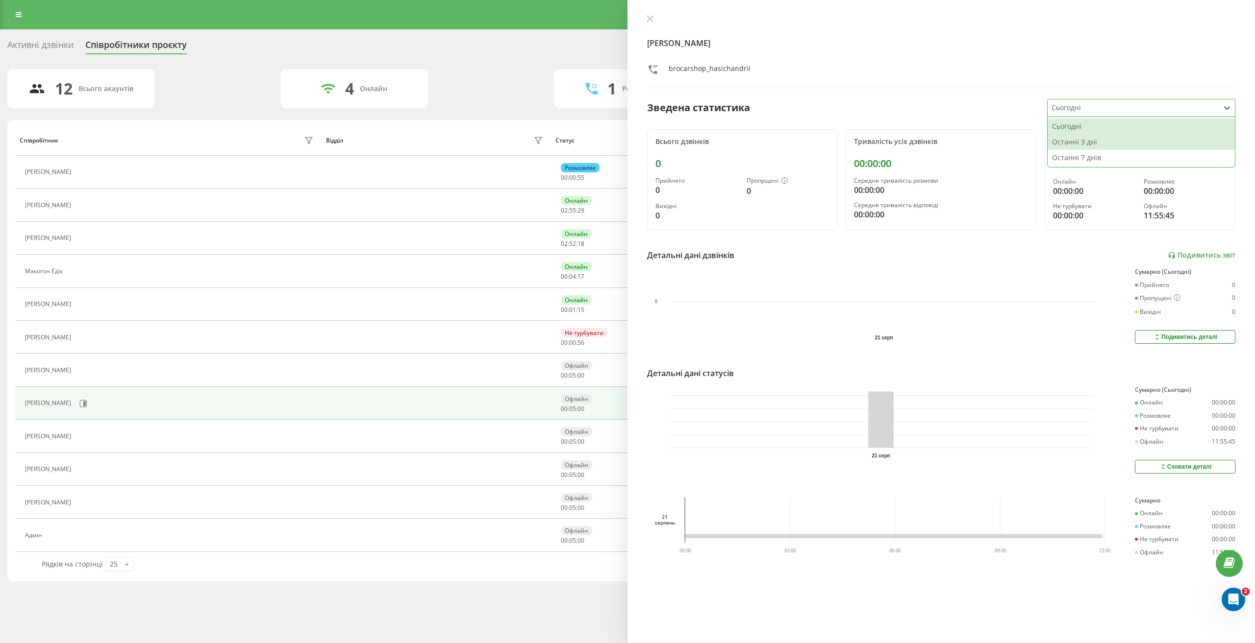
click at [1121, 145] on div "Останні 3 дні" at bounding box center [1140, 142] width 187 height 16
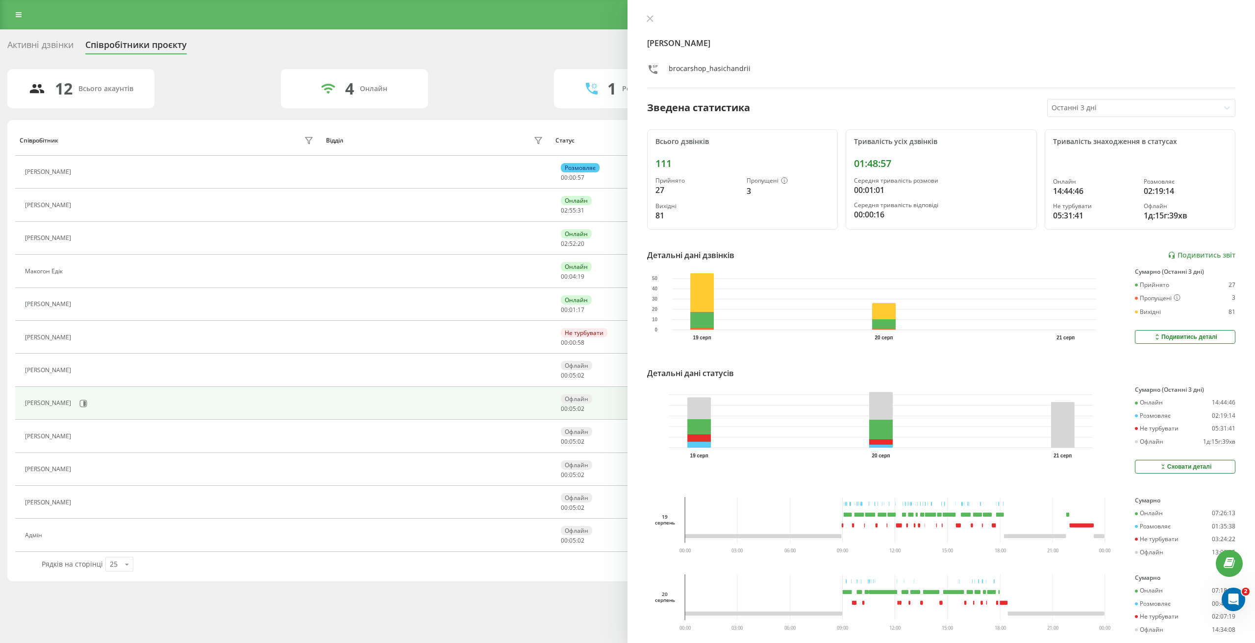
click at [1172, 467] on div "Сховати деталі" at bounding box center [1185, 467] width 53 height 8
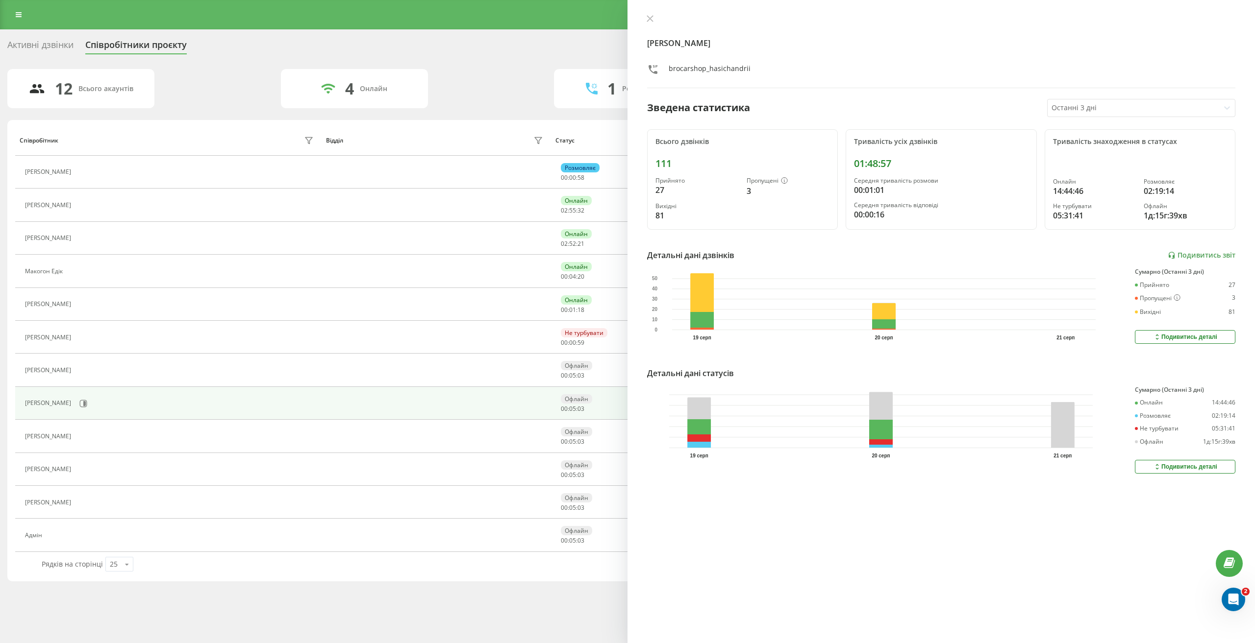
click at [1181, 466] on div "Подивитись деталі" at bounding box center [1185, 467] width 64 height 8
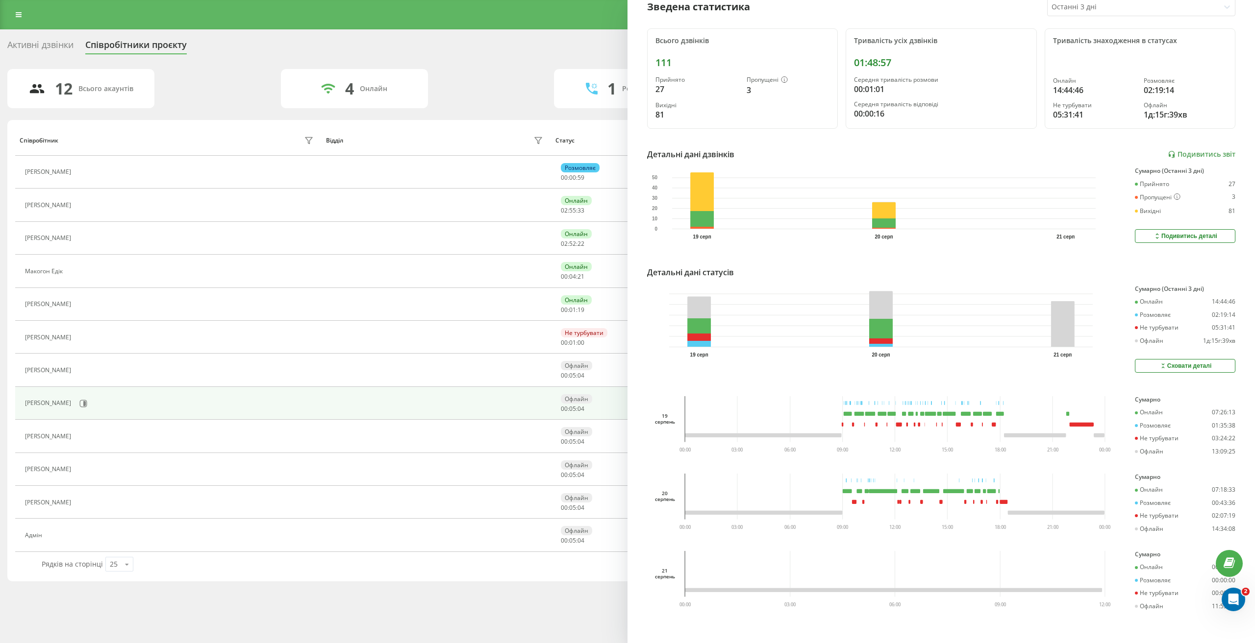
scroll to position [108, 0]
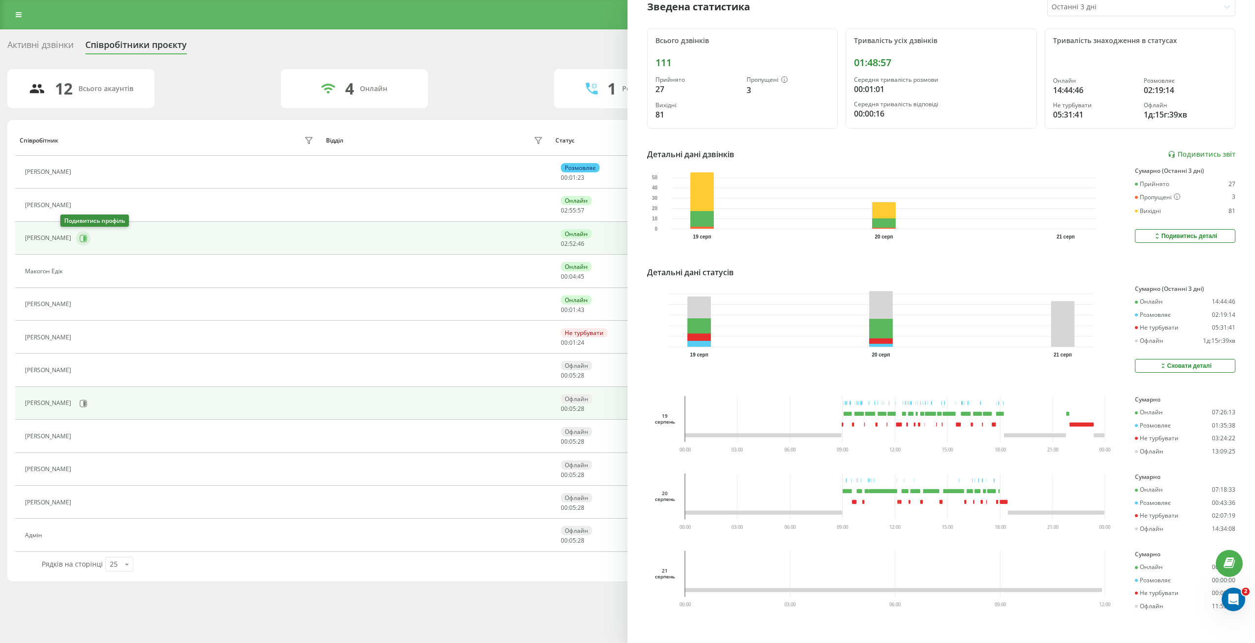
click at [80, 241] on icon at bounding box center [83, 238] width 7 height 7
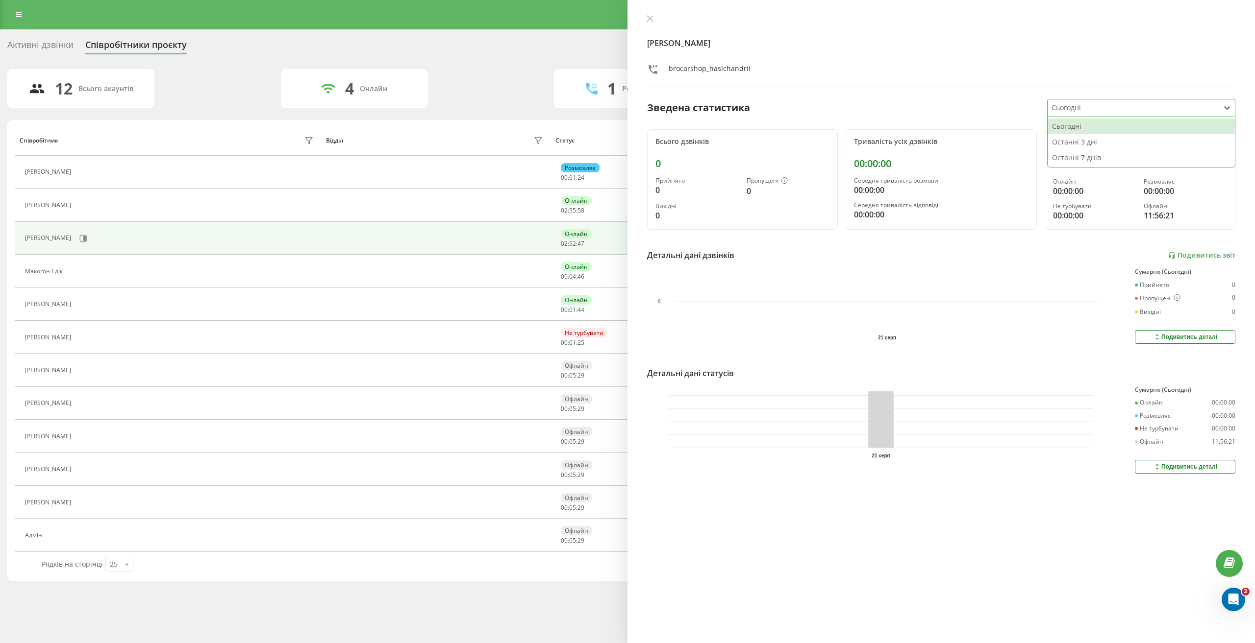
click at [1086, 108] on div at bounding box center [1133, 107] width 164 height 11
click at [1083, 147] on div "Останні 3 дні" at bounding box center [1140, 142] width 187 height 16
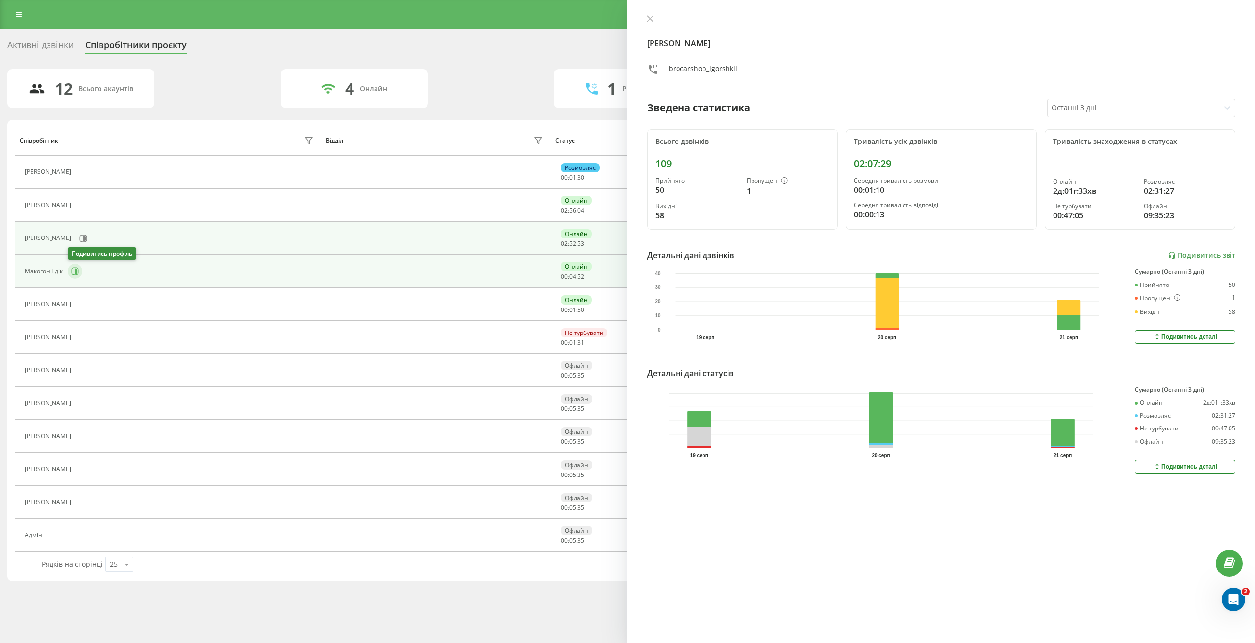
click at [71, 275] on icon at bounding box center [75, 272] width 8 height 8
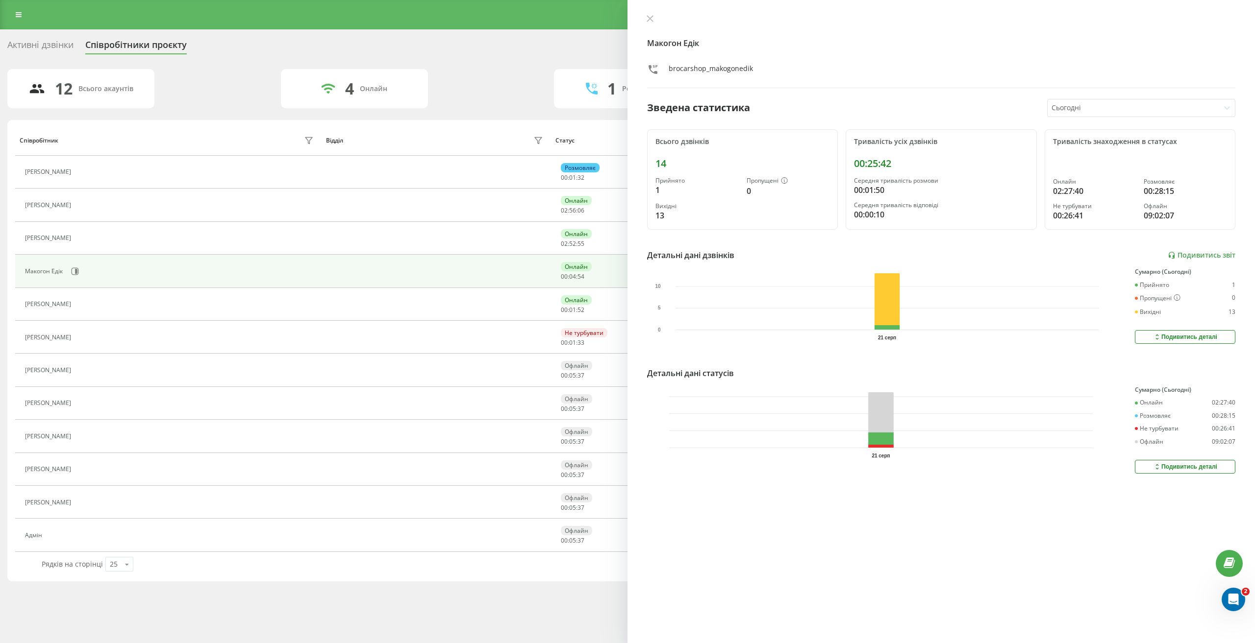
click at [1122, 104] on div at bounding box center [1133, 107] width 164 height 11
click at [1113, 147] on div "Останні 3 дні" at bounding box center [1140, 142] width 187 height 16
click at [646, 18] on icon at bounding box center [649, 18] width 7 height 7
